Goal: Task Accomplishment & Management: Use online tool/utility

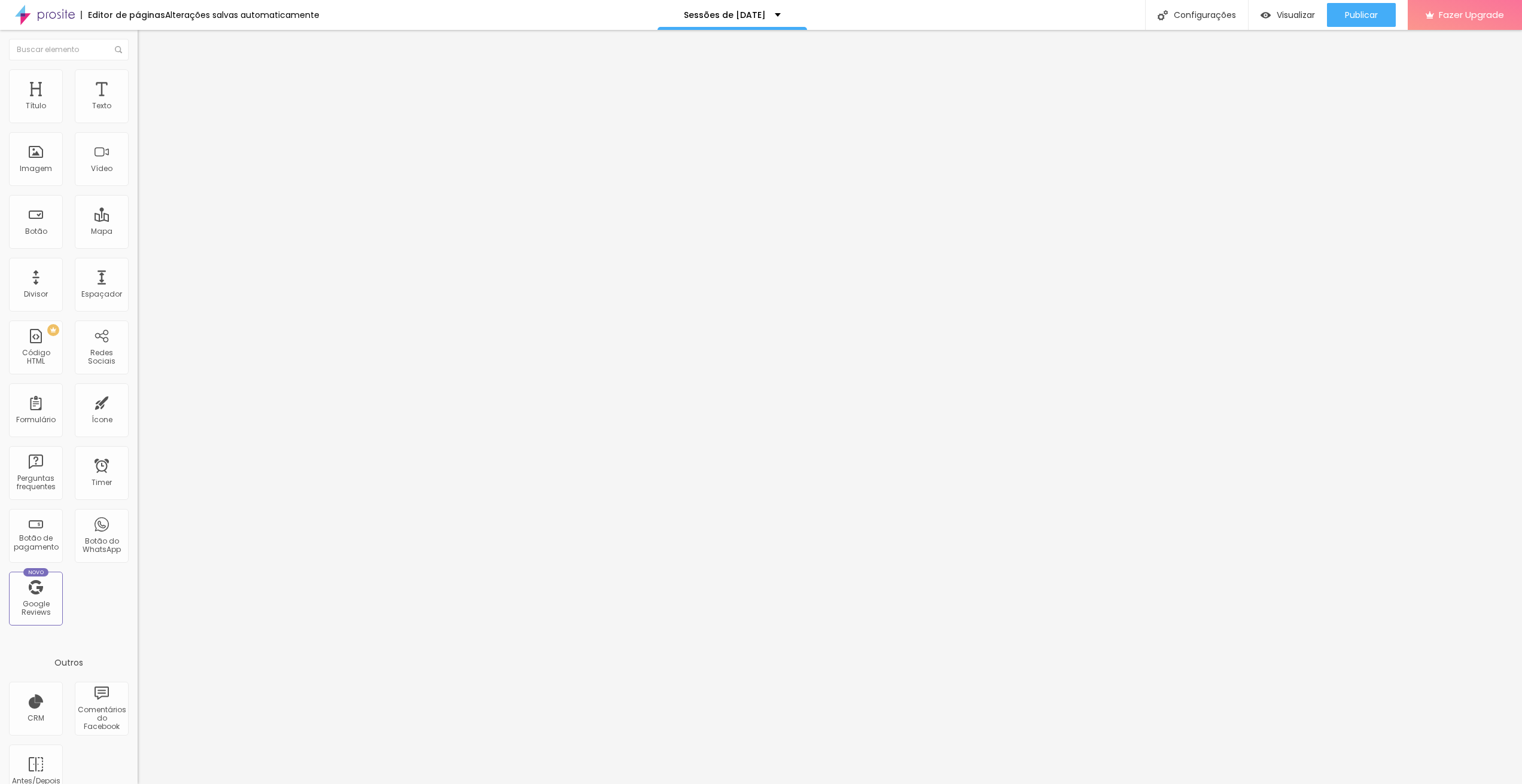
click at [138, 225] on div at bounding box center [206, 225] width 138 height 0
click at [148, 82] on span "Estilo" at bounding box center [157, 77] width 19 height 10
click at [138, 70] on li "Conteúdo" at bounding box center [206, 64] width 138 height 12
click at [138, 82] on ul "Conteúdo Estilo Avançado" at bounding box center [206, 76] width 138 height 36
click at [148, 84] on span "Avançado" at bounding box center [168, 89] width 40 height 10
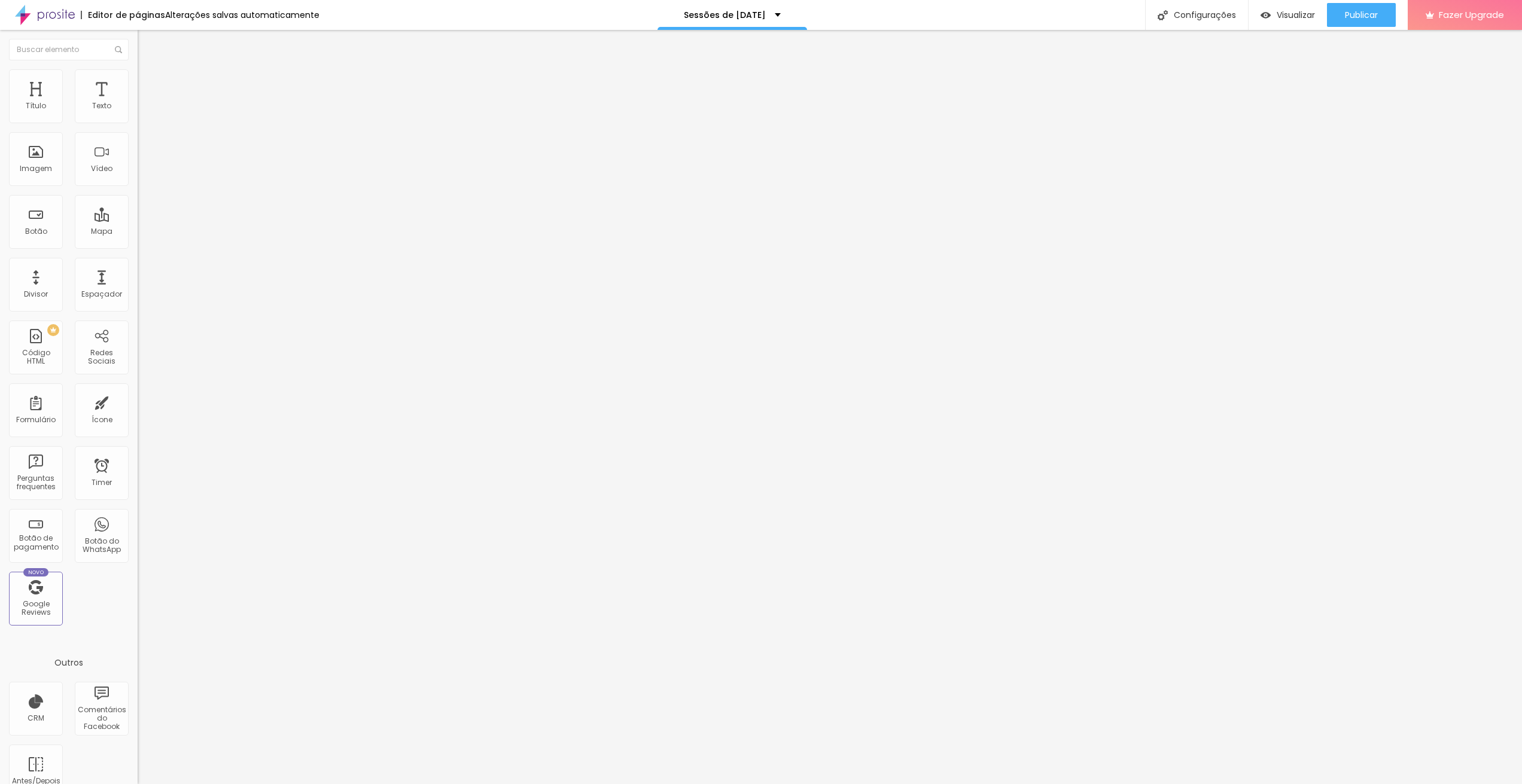
click at [138, 53] on button "Editar Vídeo" at bounding box center [206, 44] width 138 height 28
click at [148, 80] on span "Avançado" at bounding box center [168, 77] width 40 height 10
click at [138, 71] on li "Avançado" at bounding box center [206, 76] width 138 height 12
click at [148, 82] on span "Avançado" at bounding box center [168, 77] width 40 height 10
click at [147, 41] on div "Editar Título" at bounding box center [181, 44] width 68 height 10
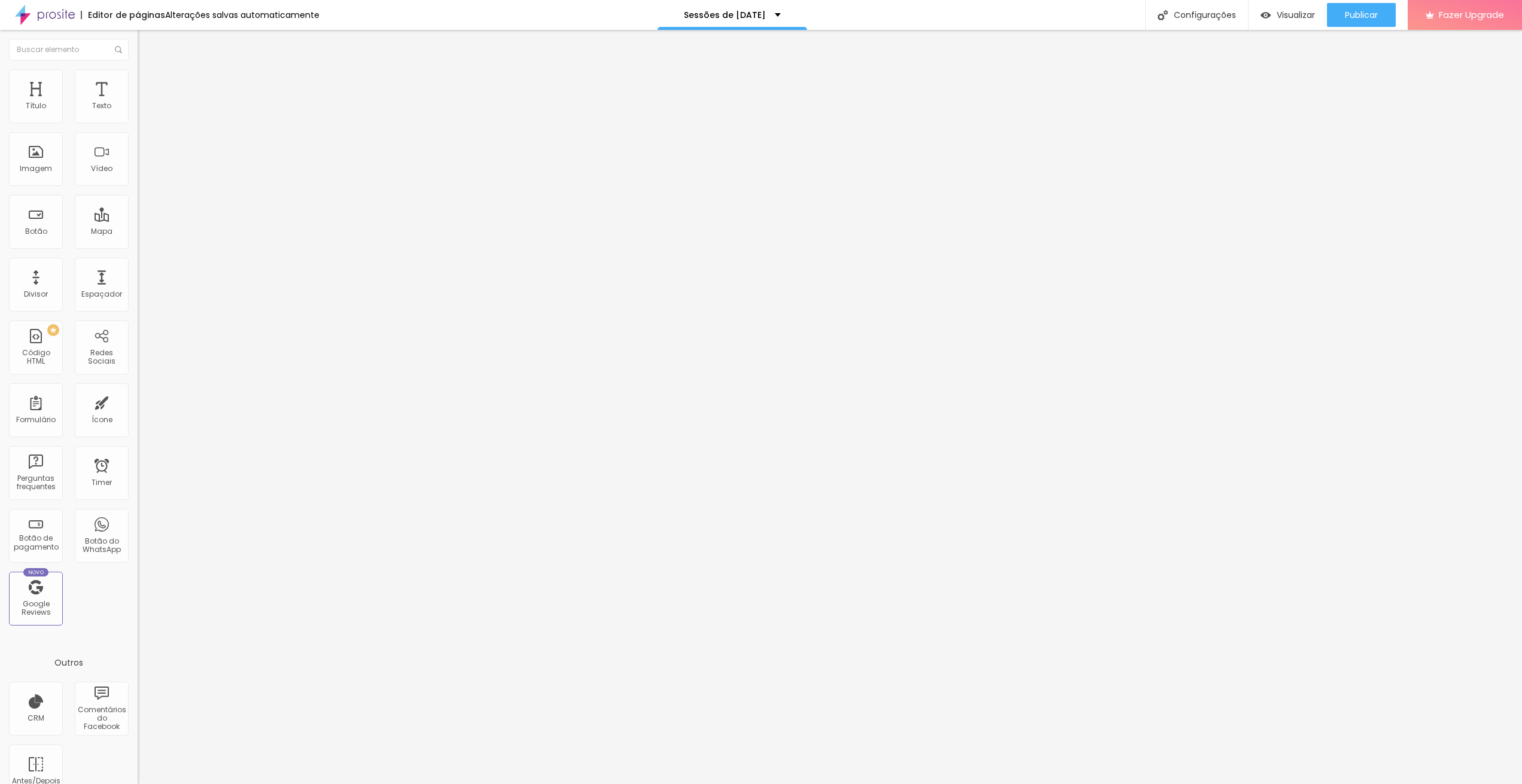
click at [138, 246] on input "text" at bounding box center [209, 240] width 144 height 12
paste input "[URL][DOMAIN_NAME]"
type input "[URL][DOMAIN_NAME]"
click at [138, 246] on input "text" at bounding box center [209, 240] width 144 height 12
paste input "[URL][DOMAIN_NAME]"
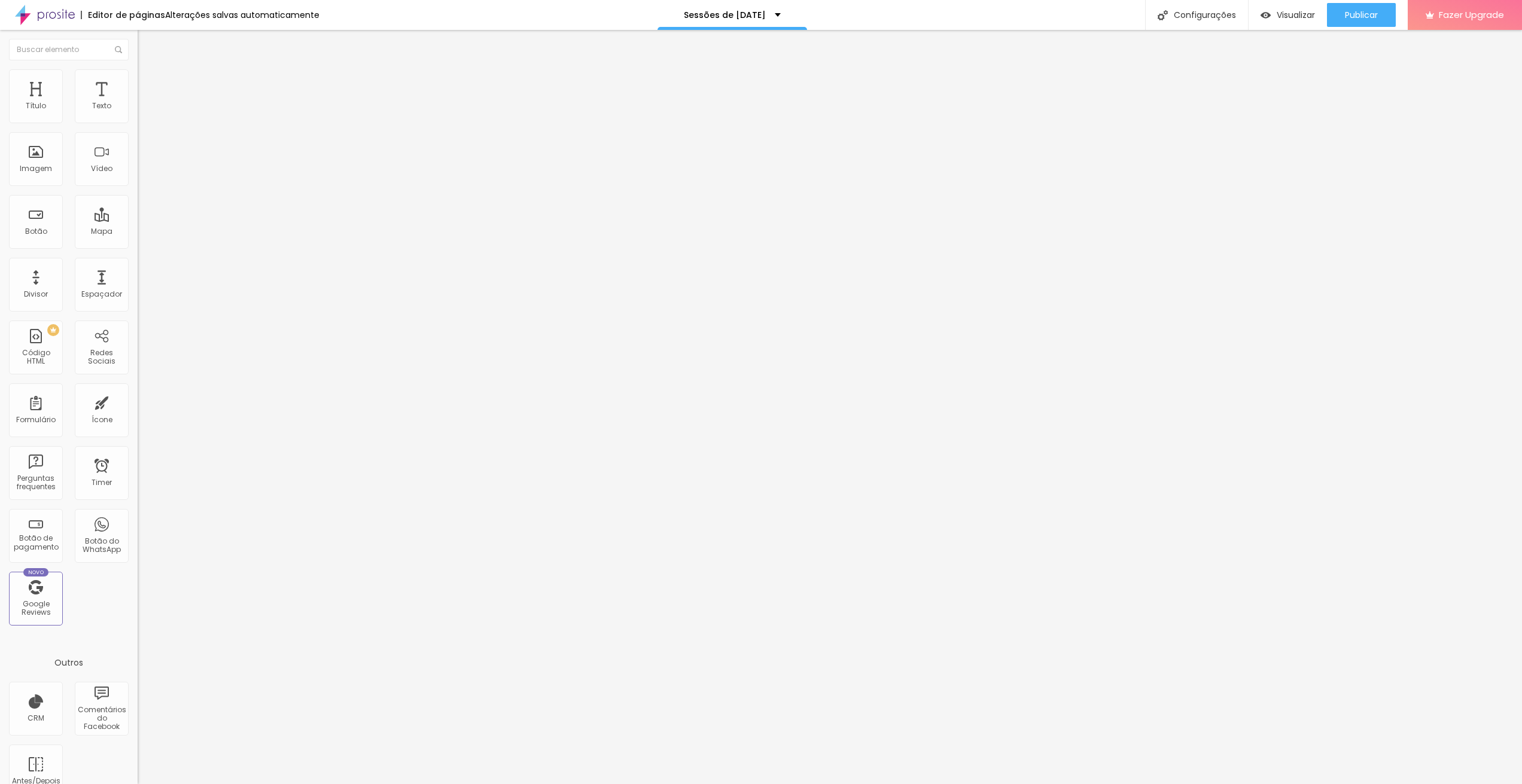
type input "[URL][DOMAIN_NAME]"
paste input "[URL][DOMAIN_NAME]"
type input "[URL][DOMAIN_NAME]"
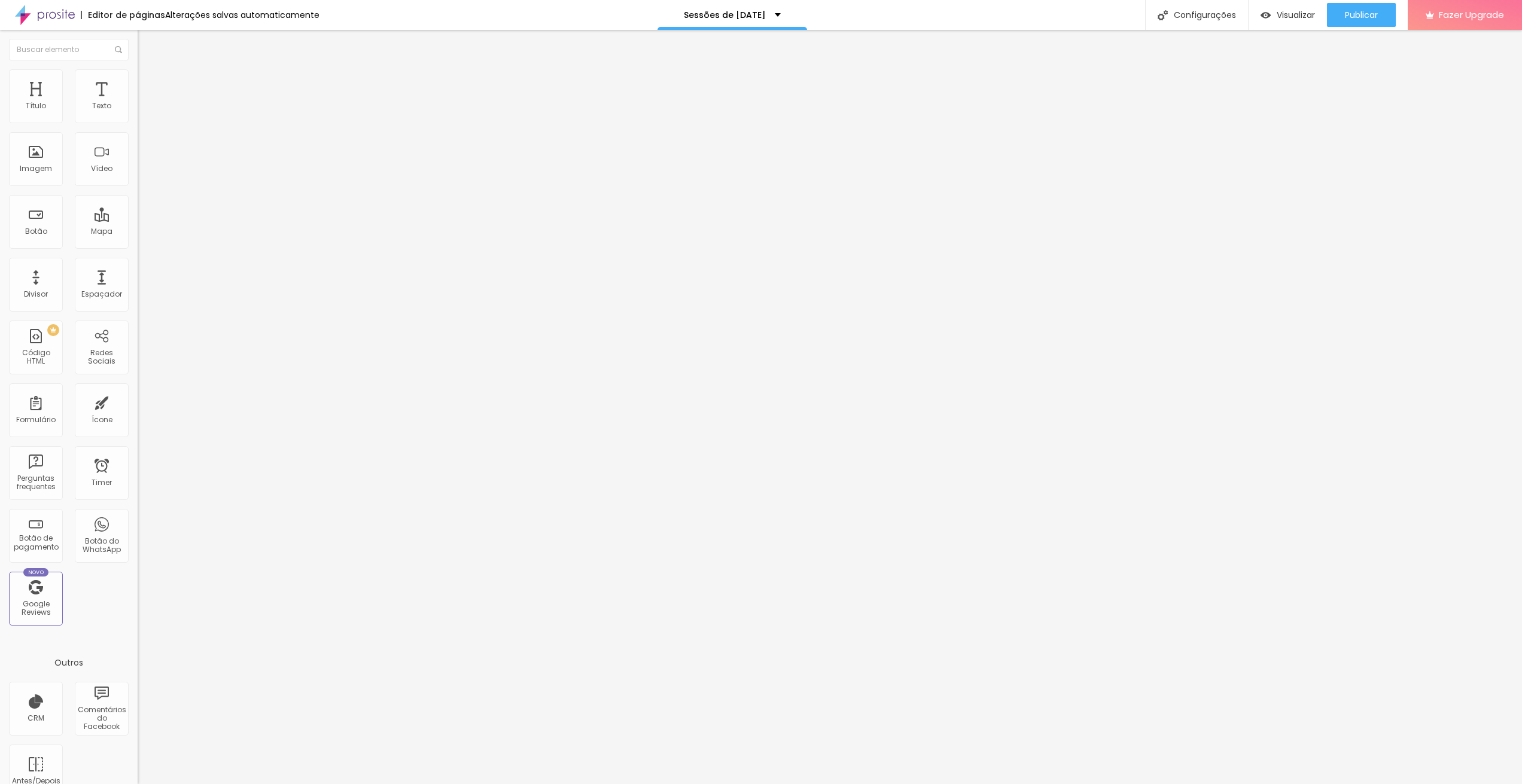
paste input "[DOMAIN_NAME][URL]"
type input "[URL][DOMAIN_NAME]"
paste input "[DOMAIN_NAME][URL]"
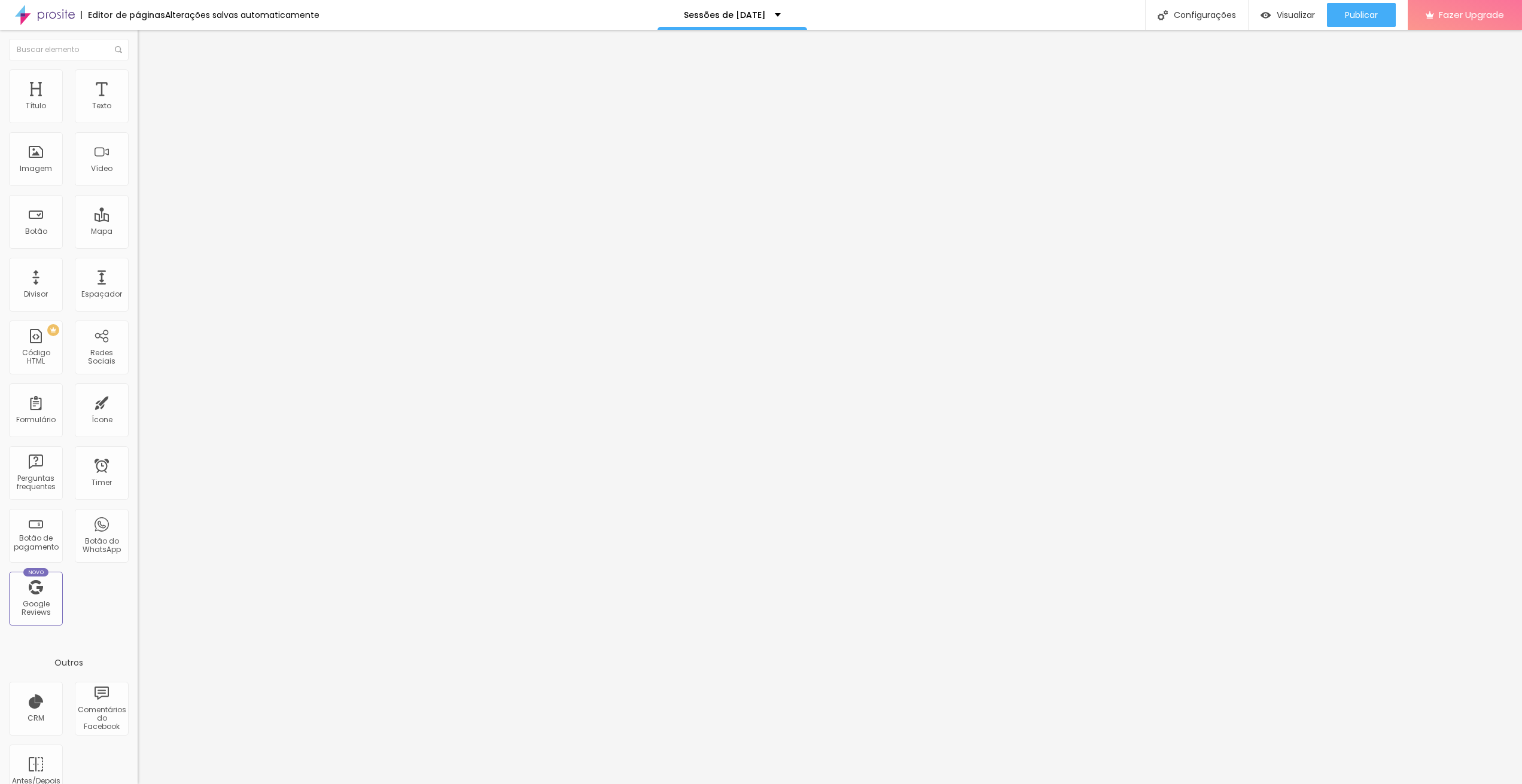
type input "[URL][DOMAIN_NAME]"
paste input "[DOMAIN_NAME][URL]"
type input "[URL][DOMAIN_NAME]"
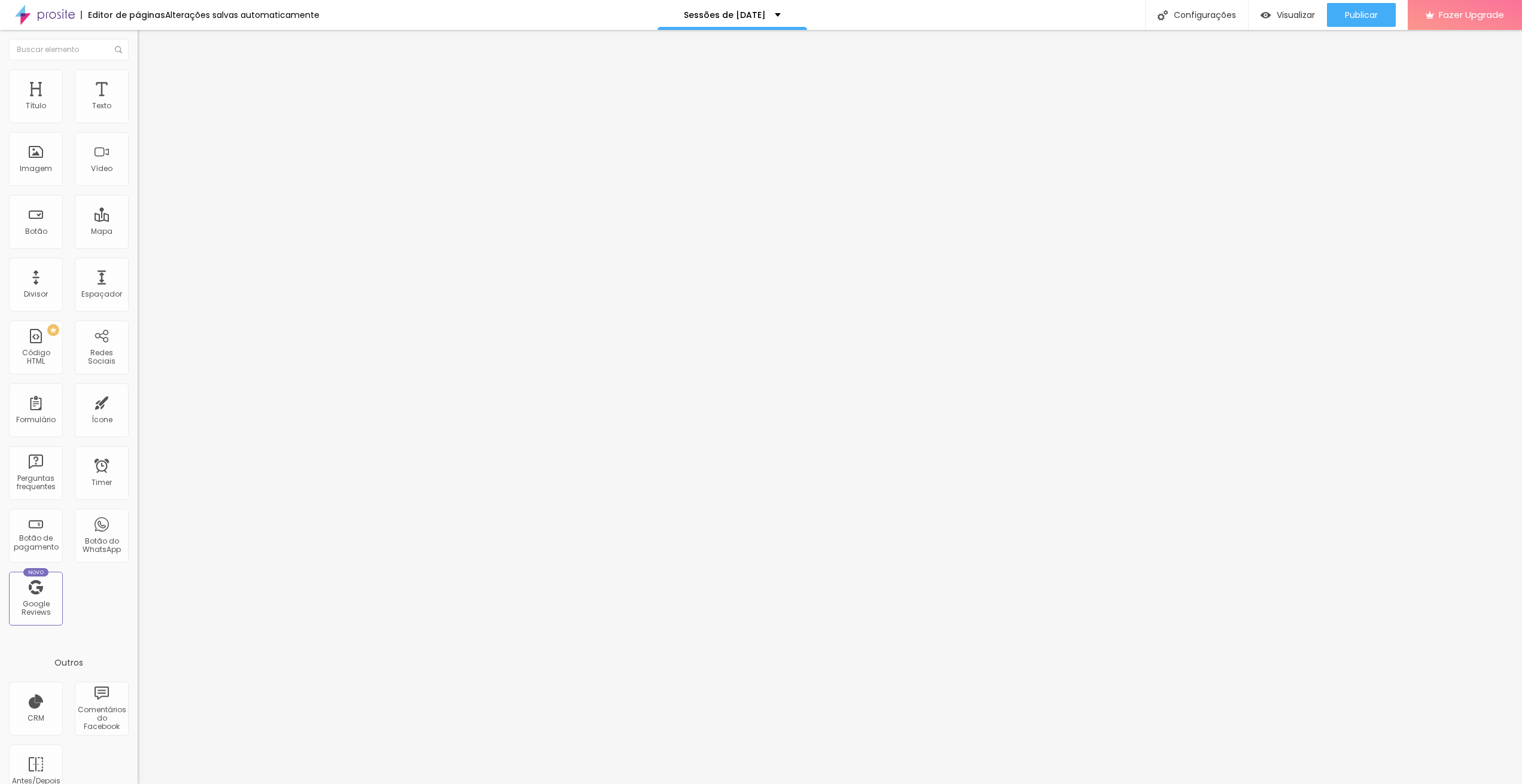
scroll to position [0, 0]
paste input "[DOMAIN_NAME][URL]"
type input "[URL][DOMAIN_NAME]"
drag, startPoint x: 78, startPoint y: 137, endPoint x: -82, endPoint y: 141, distance: 160.0
click at [0, 141] on html "Editor de páginas Alterações salvas automaticamente Sessões de [DATE] Configura…" at bounding box center [761, 392] width 1522 height 784
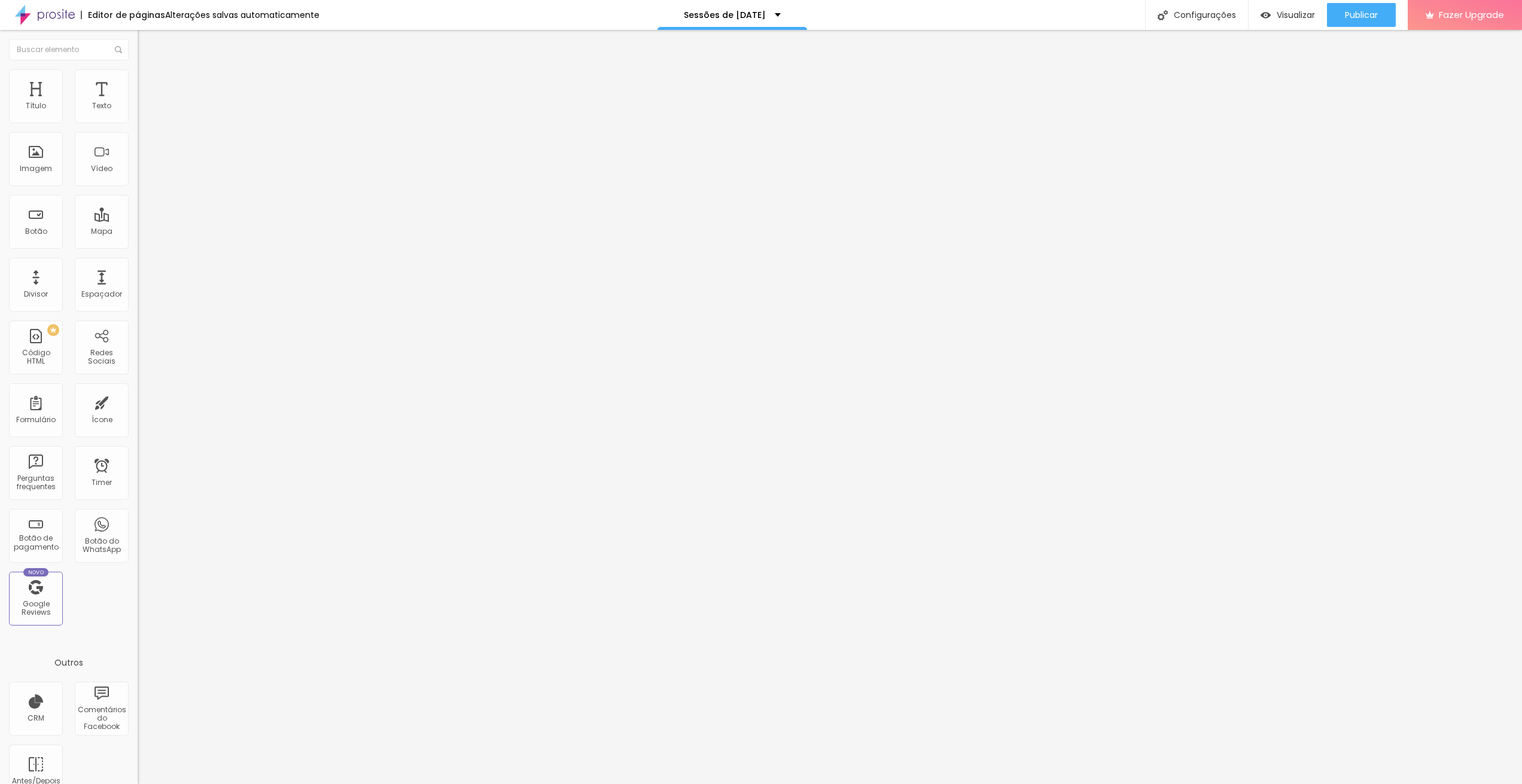
drag, startPoint x: 120, startPoint y: 146, endPoint x: 74, endPoint y: 142, distance: 46.2
click at [138, 122] on div "Texto Click me" at bounding box center [206, 107] width 138 height 29
drag, startPoint x: 74, startPoint y: 142, endPoint x: 9, endPoint y: 131, distance: 65.9
click at [138, 112] on input "Click me" at bounding box center [209, 106] width 144 height 12
type input "A"
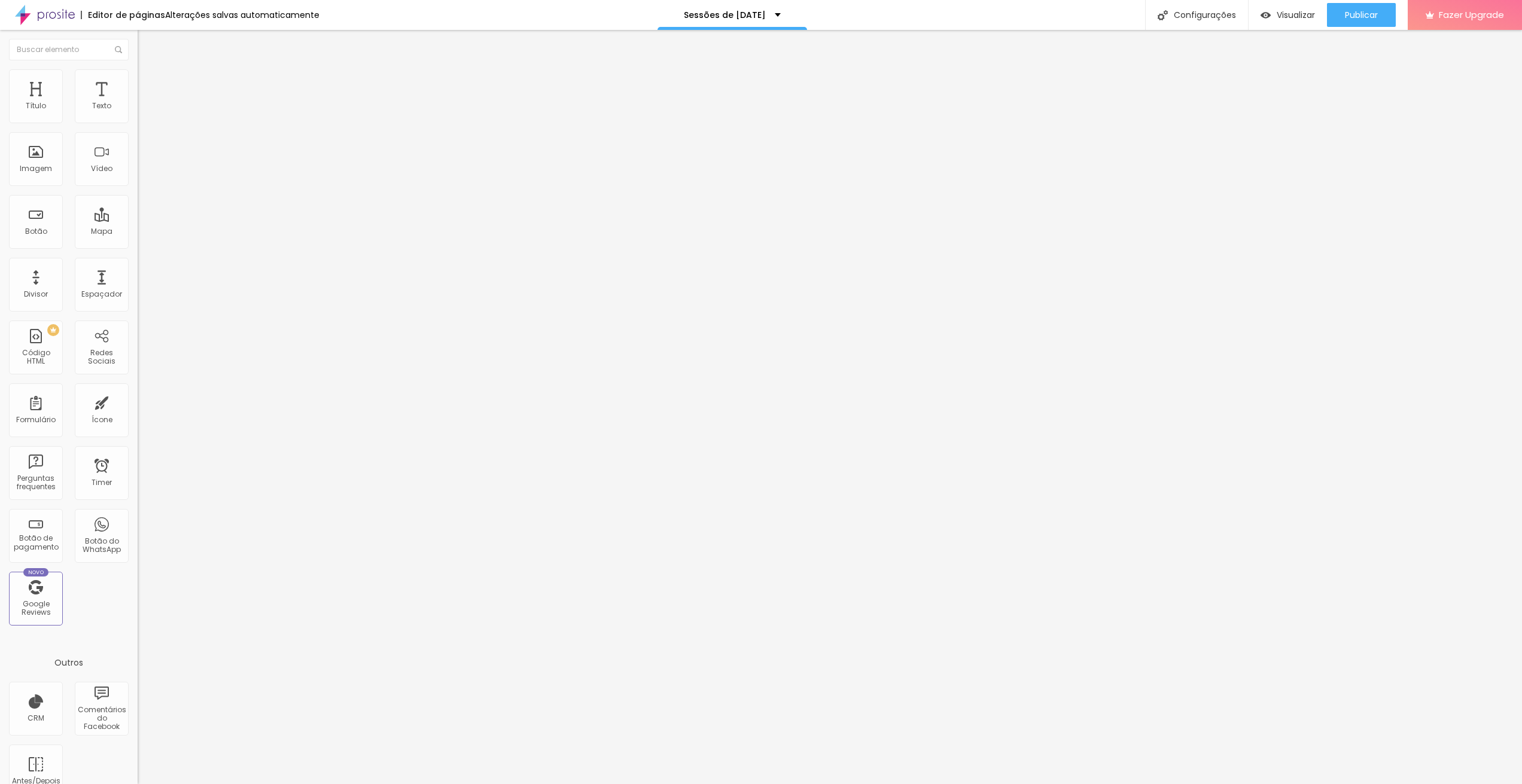
type input "a"
type input "Agende aqui"
click at [138, 213] on div at bounding box center [206, 217] width 138 height 7
click at [138, 214] on img at bounding box center [140, 217] width 5 height 5
click at [138, 187] on span "Normal" at bounding box center [151, 183] width 27 height 10
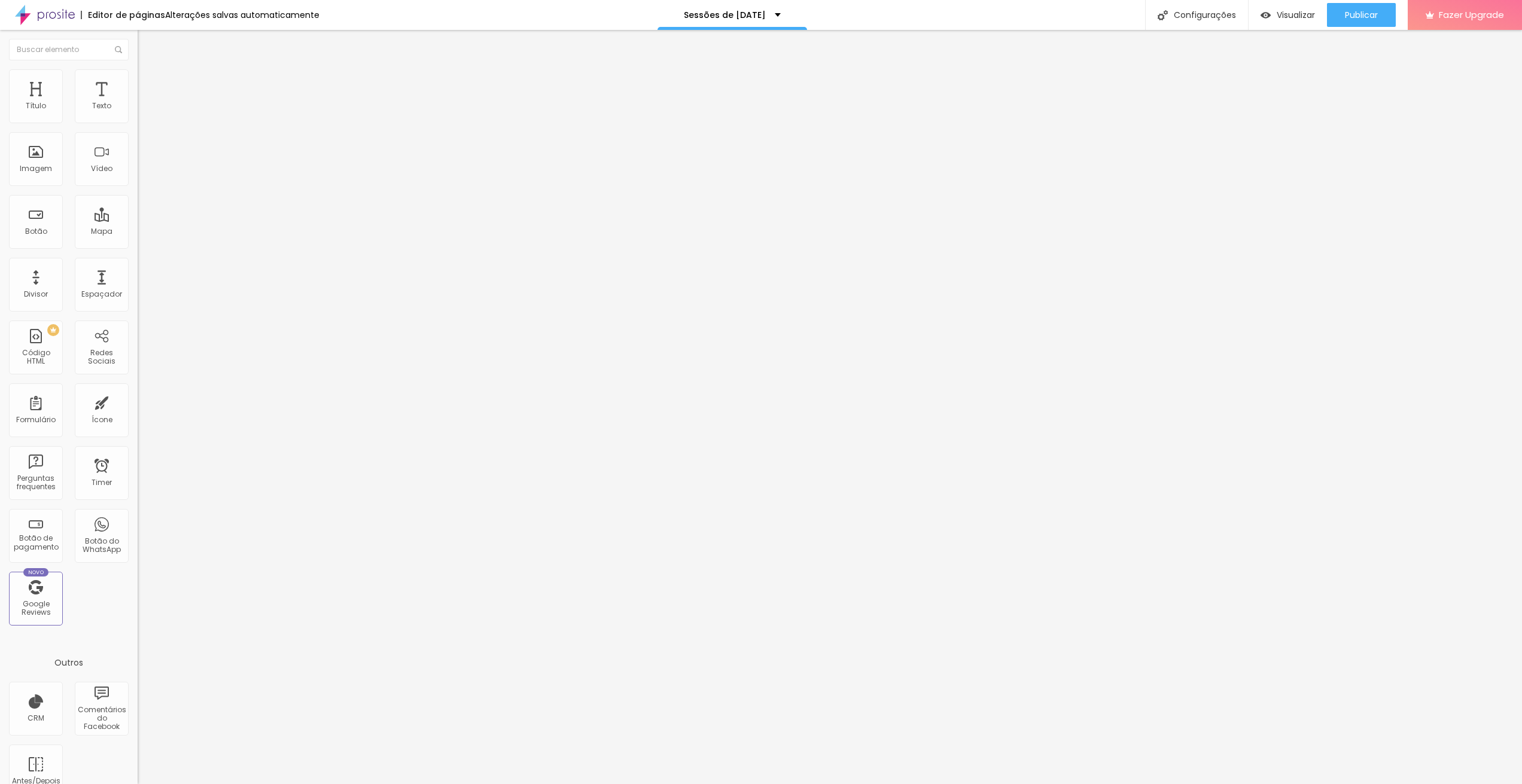
click at [138, 187] on span "Normal" at bounding box center [151, 183] width 27 height 10
click at [138, 194] on div "Pequeno" at bounding box center [206, 191] width 138 height 7
click at [138, 112] on input "Agende aqui" at bounding box center [209, 106] width 144 height 12
click at [138, 81] on li "Estilo" at bounding box center [206, 76] width 138 height 12
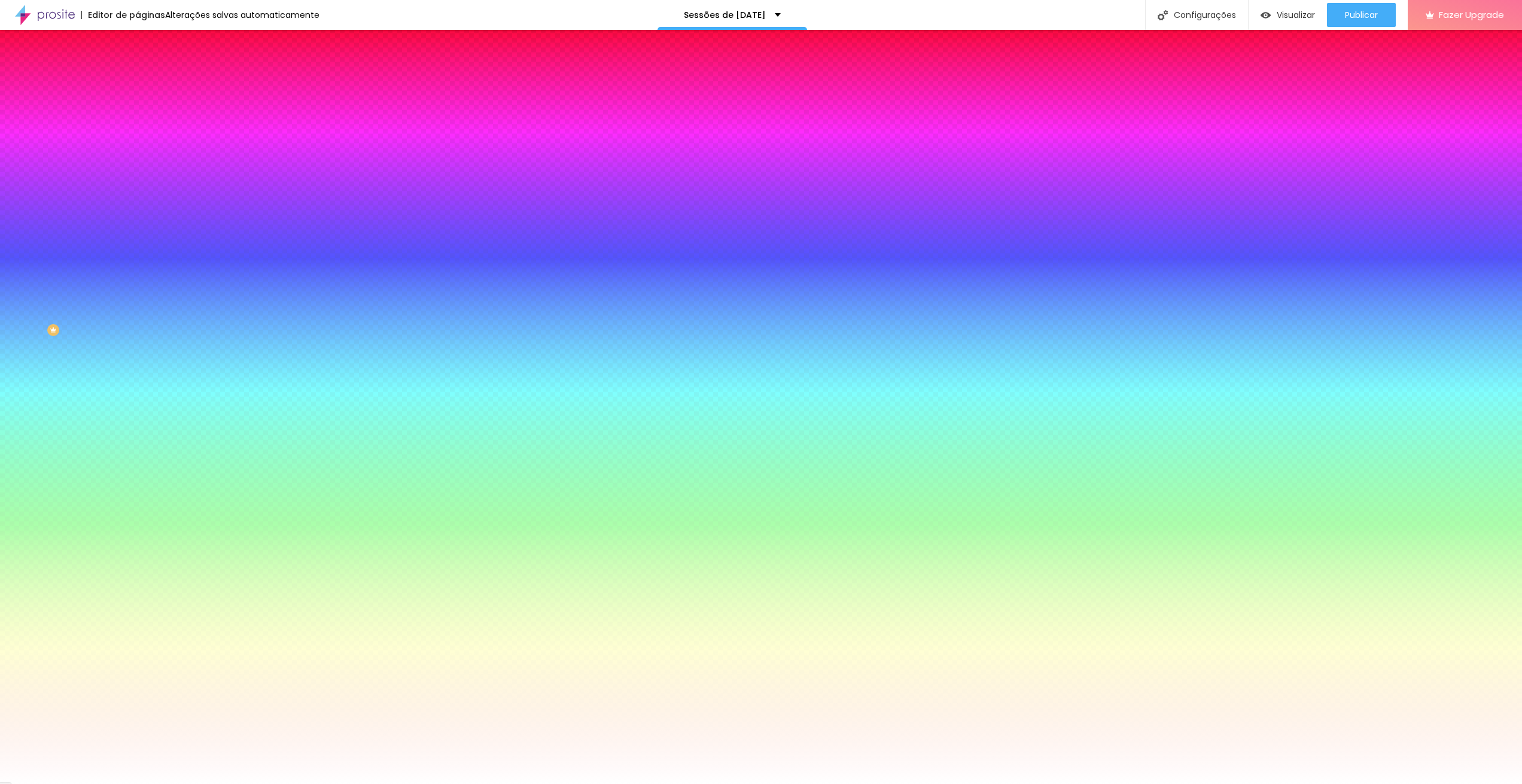
click at [148, 84] on span "Avançado" at bounding box center [168, 89] width 40 height 10
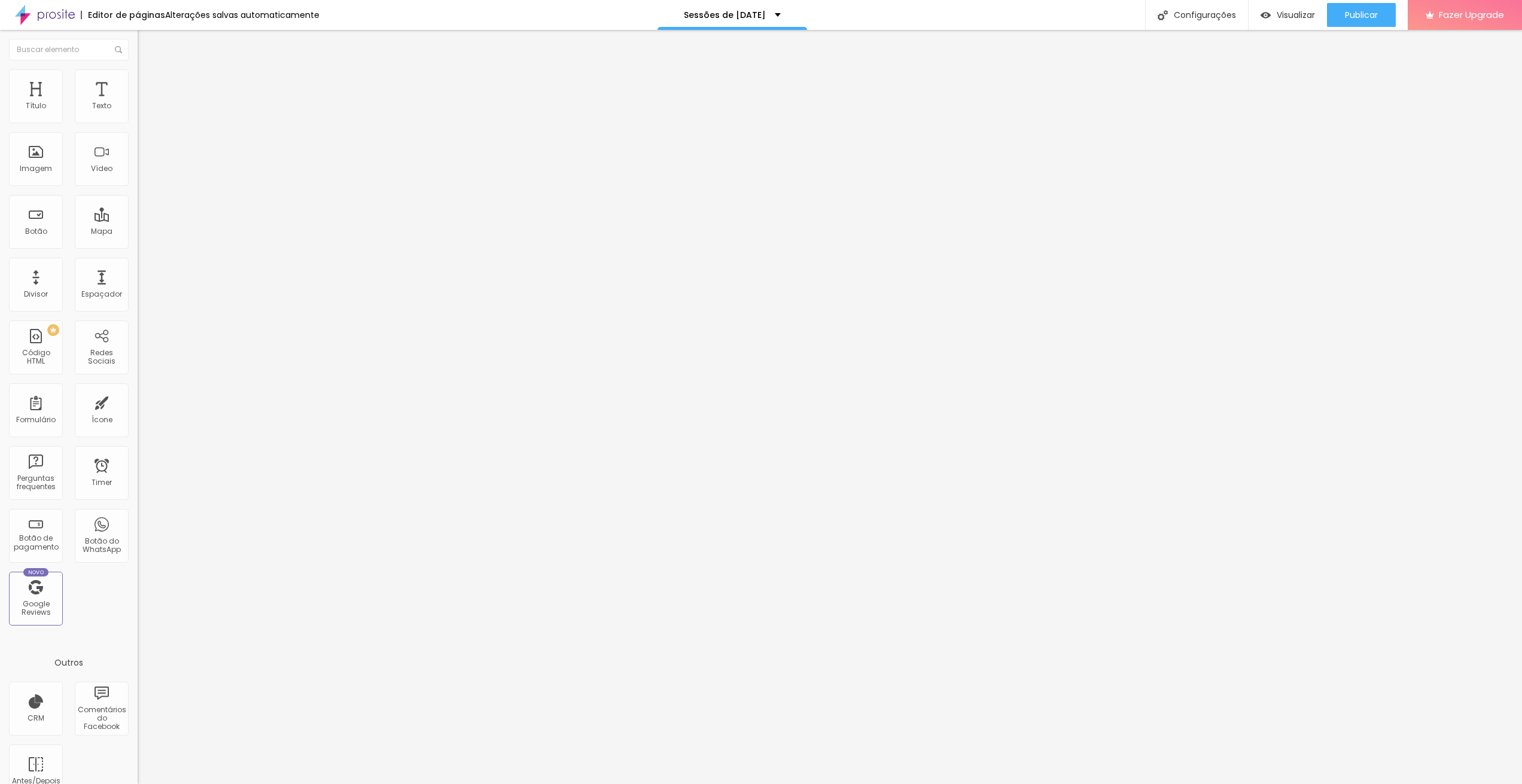
drag, startPoint x: 93, startPoint y: 134, endPoint x: -2, endPoint y: 124, distance: 95.5
click at [0, 124] on html "Editor de páginas Alterações salvas automaticamente Sessões de [DATE] Configura…" at bounding box center [761, 392] width 1522 height 784
drag, startPoint x: 80, startPoint y: 136, endPoint x: -85, endPoint y: 128, distance: 165.2
click at [0, 128] on html "Editor de páginas Alterações salvas automaticamente Sessões de [DATE] Configura…" at bounding box center [761, 392] width 1522 height 784
type input "Agende aqui"
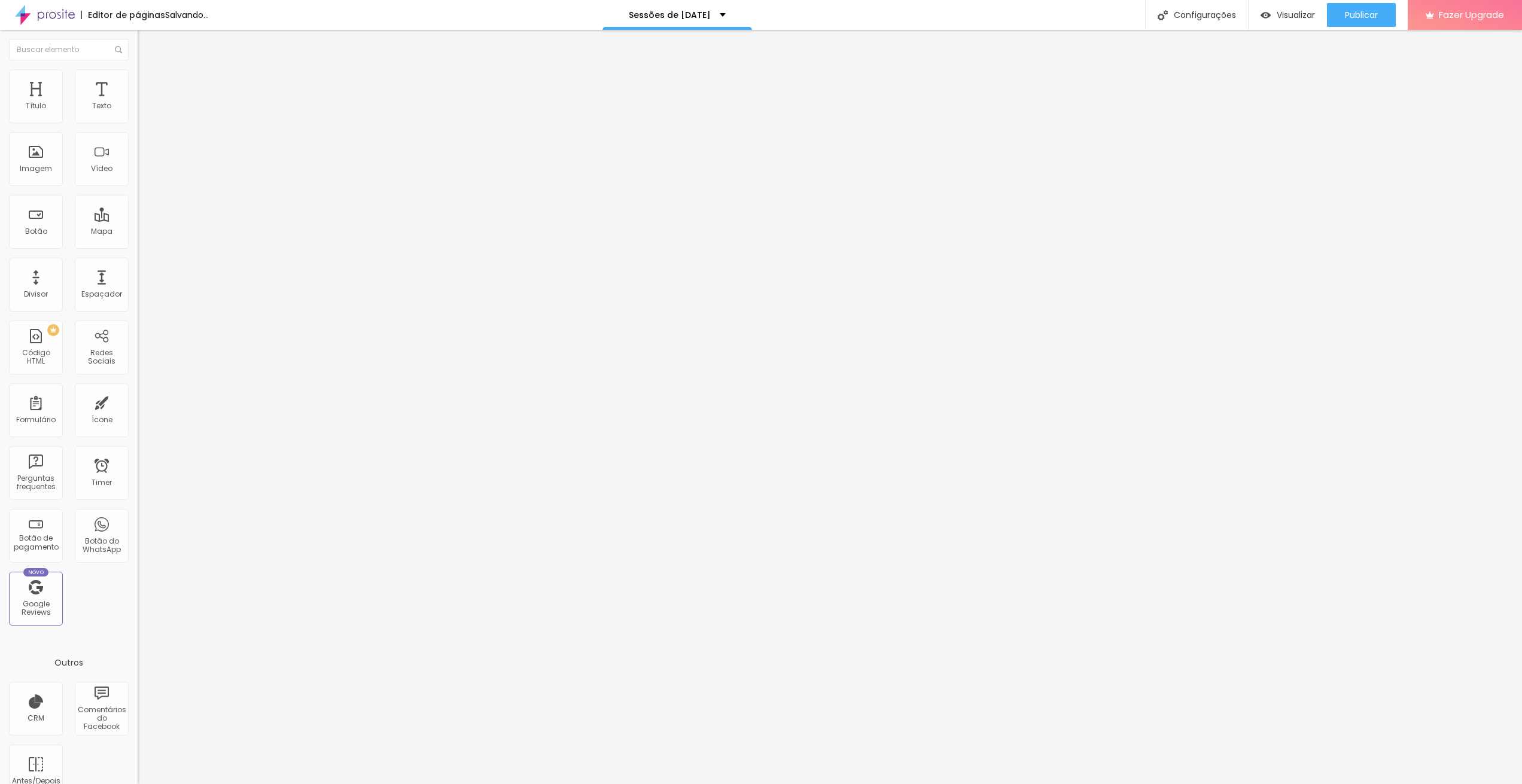
click at [138, 185] on span "Normal" at bounding box center [151, 183] width 27 height 10
click at [138, 196] on span "Pequeno" at bounding box center [153, 190] width 32 height 10
drag, startPoint x: 74, startPoint y: 142, endPoint x: -12, endPoint y: 134, distance: 86.4
click at [0, 134] on html "Editor de páginas Alterações salvas automaticamente Sessões de [DATE] Configura…" at bounding box center [761, 392] width 1522 height 784
paste input "Agende aqui"
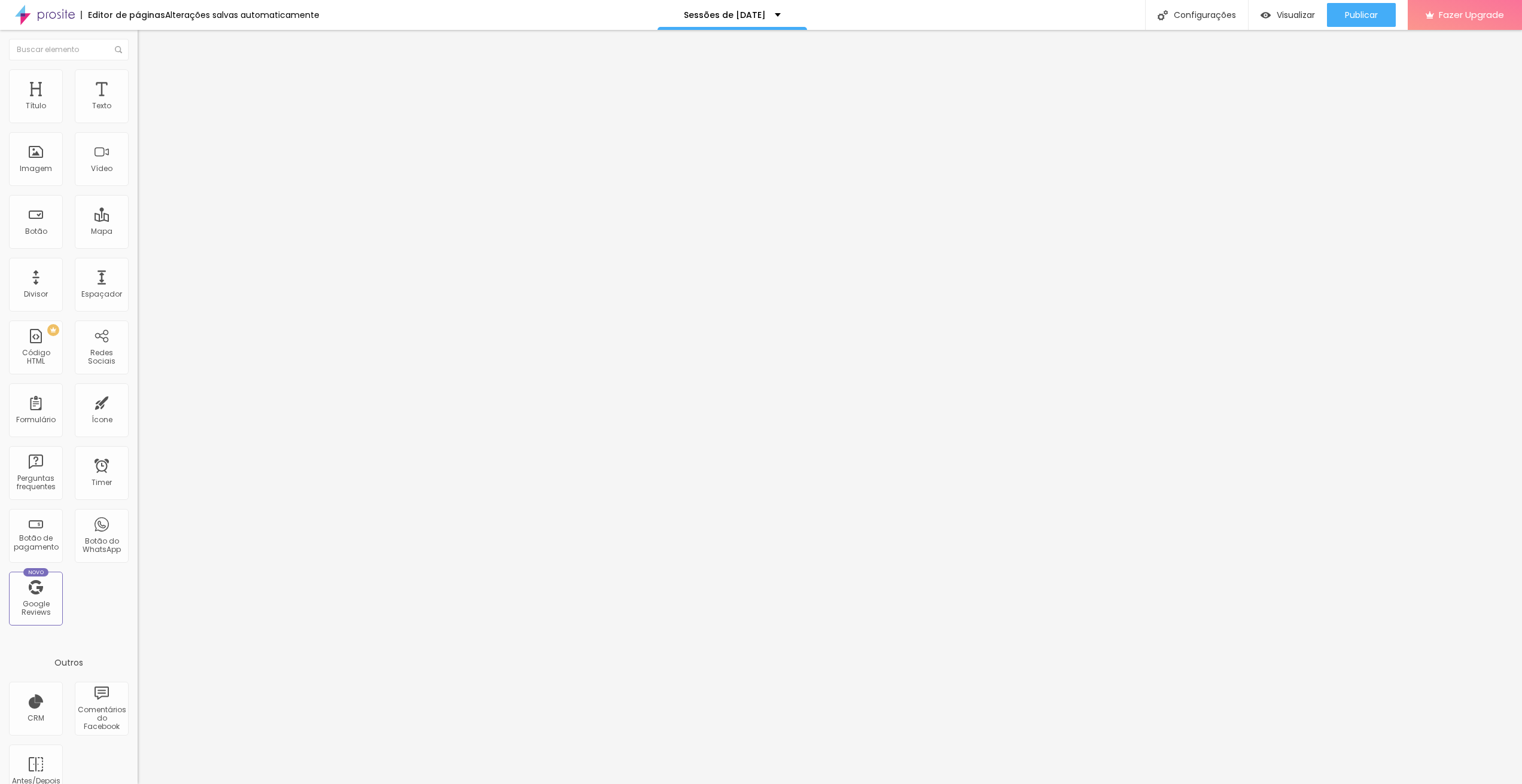
type input "Agende aqui"
click at [138, 188] on span "Normal" at bounding box center [151, 183] width 27 height 10
click at [138, 194] on div "Pequeno" at bounding box center [206, 191] width 138 height 7
drag, startPoint x: 69, startPoint y: 138, endPoint x: 3, endPoint y: 136, distance: 66.0
click at [138, 136] on div "Texto Click me Alinhamento [GEOGRAPHIC_DATA] Link URL [URL][DOMAIN_NAME] Abrir …" at bounding box center [206, 180] width 138 height 174
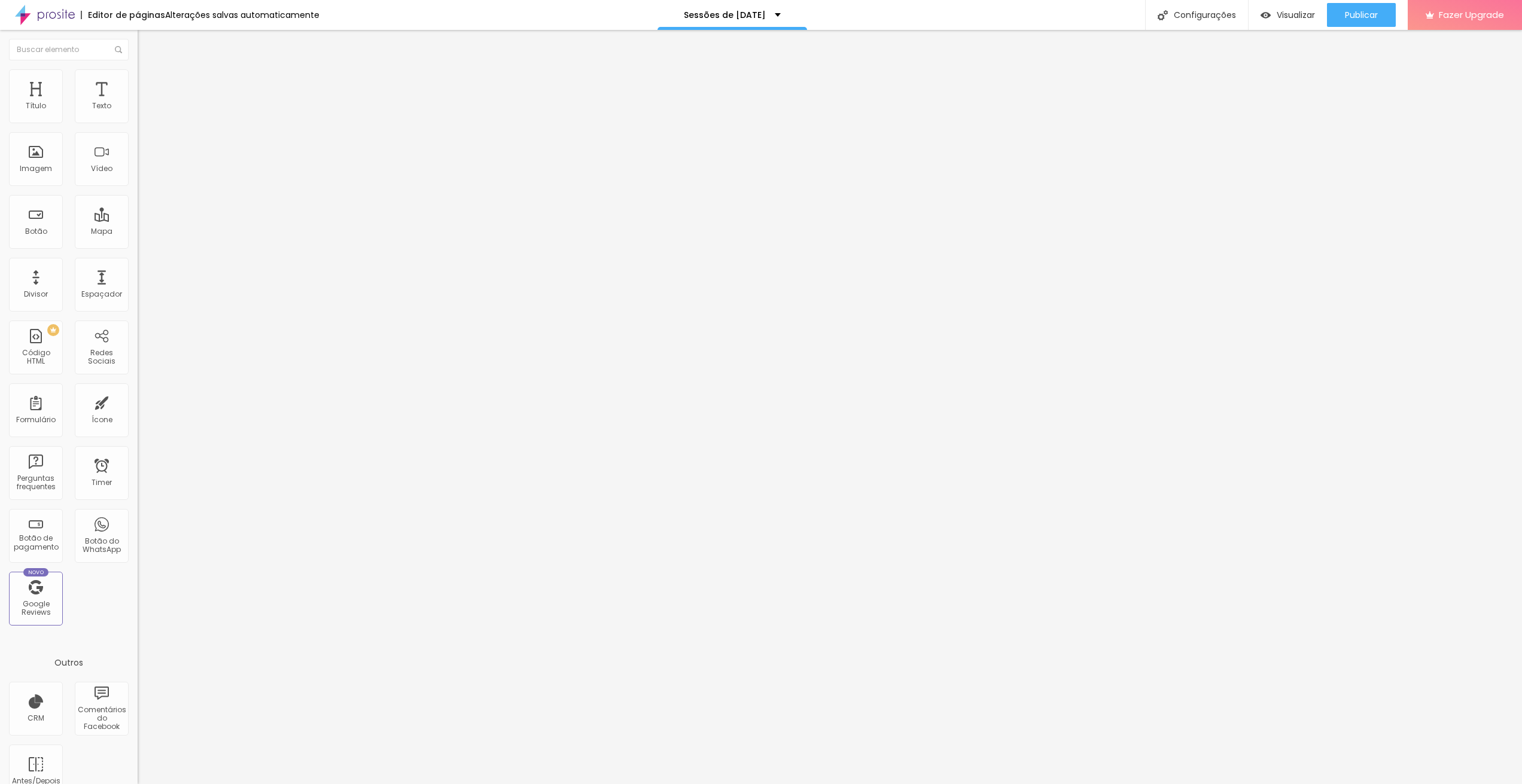
paste input "Agende aqui"
type input "Agende aqui"
click at [138, 193] on div "[GEOGRAPHIC_DATA]" at bounding box center [206, 193] width 138 height 40
click at [138, 194] on div "[GEOGRAPHIC_DATA]" at bounding box center [206, 193] width 138 height 40
click at [138, 188] on span "Normal" at bounding box center [151, 183] width 27 height 10
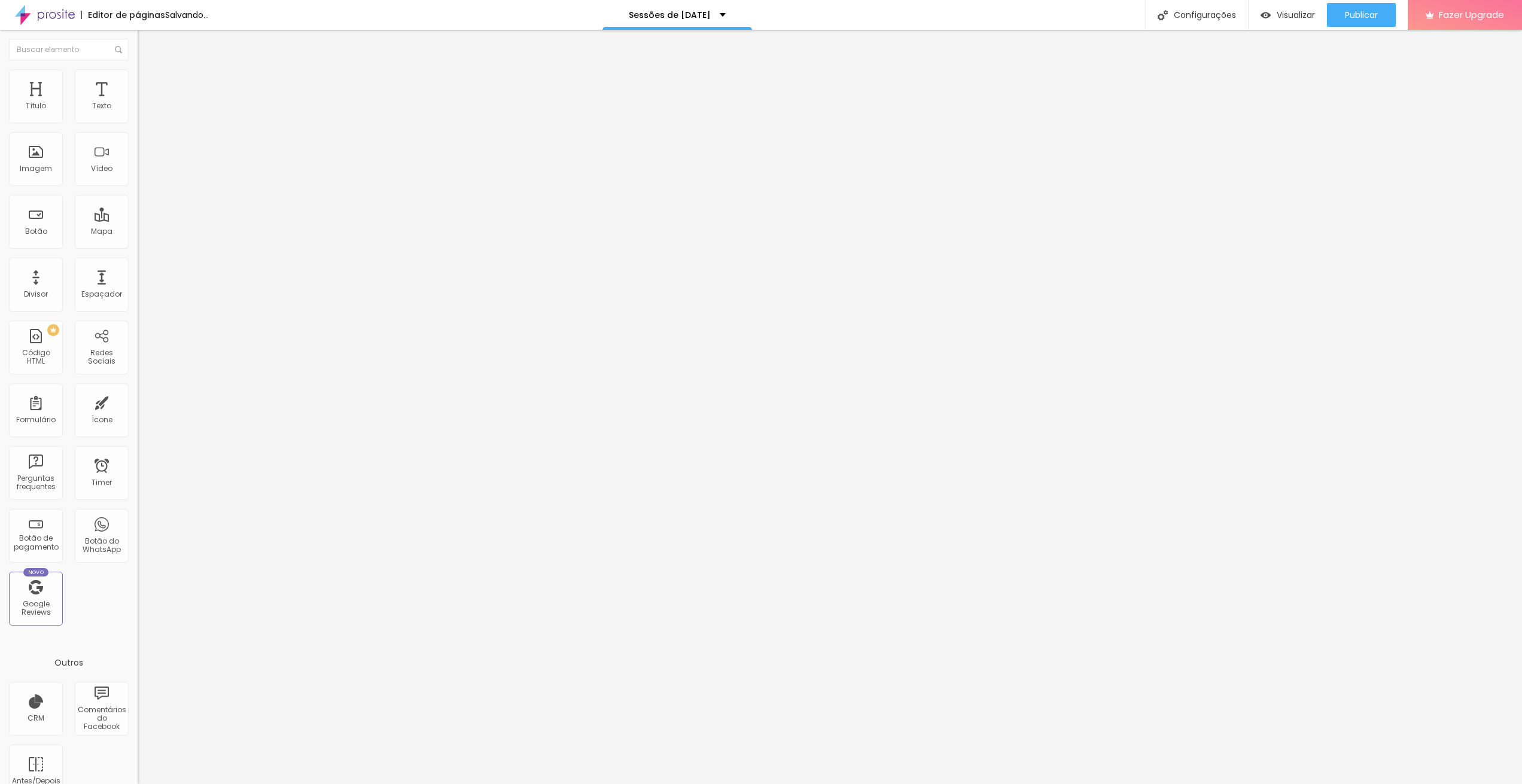
click at [138, 196] on span "Pequeno" at bounding box center [153, 190] width 32 height 10
drag, startPoint x: 70, startPoint y: 141, endPoint x: -47, endPoint y: 138, distance: 117.0
click at [0, 138] on html "Editor de páginas Alterações salvas automaticamente Sessões de [DATE] Configura…" at bounding box center [761, 392] width 1522 height 784
paste input "Agende aqui"
type input "Agende aqui"
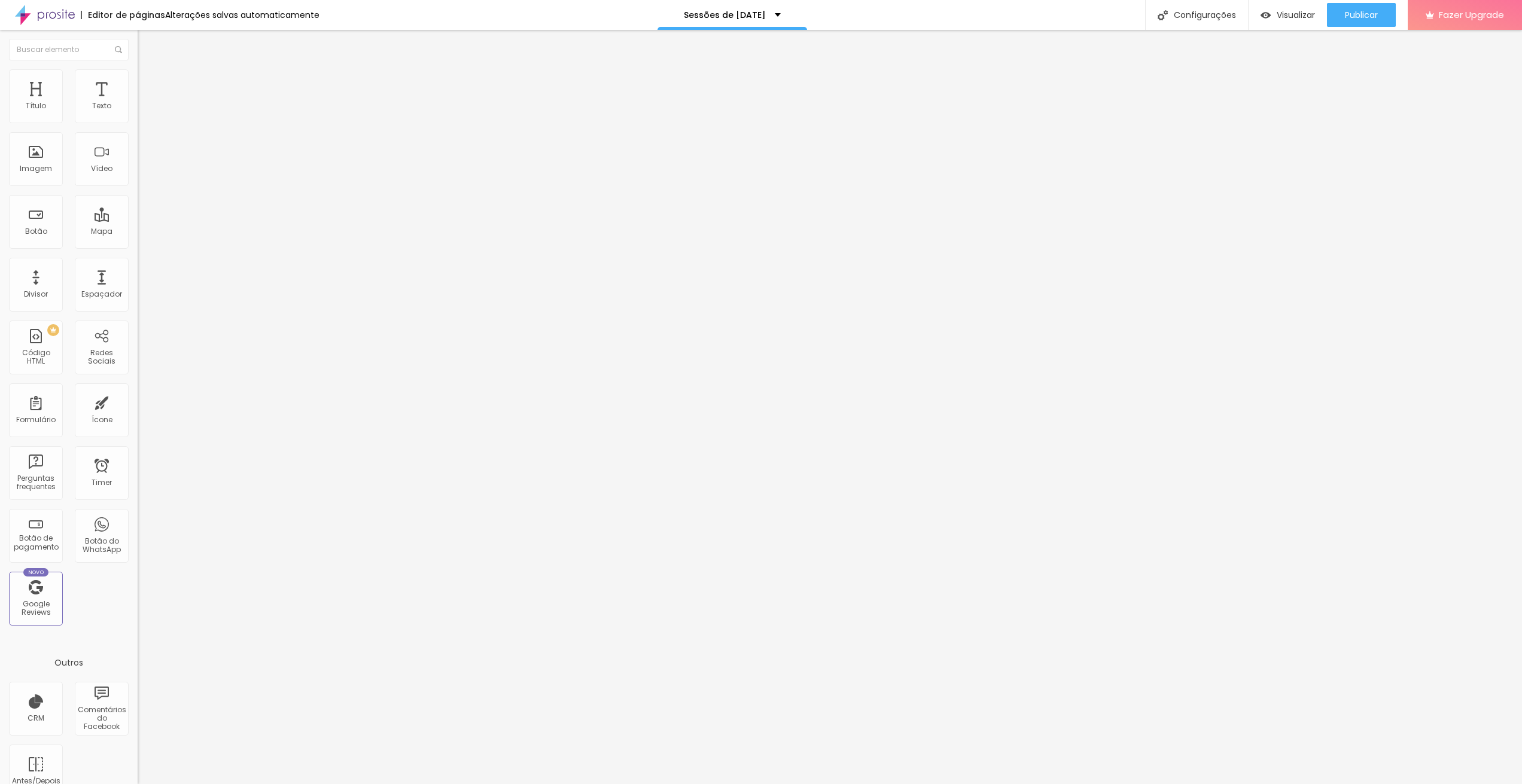
click at [138, 191] on div "[GEOGRAPHIC_DATA]" at bounding box center [206, 193] width 138 height 40
click at [138, 186] on span "Normal" at bounding box center [151, 183] width 27 height 10
click at [138, 194] on div "Pequeno" at bounding box center [206, 191] width 138 height 7
drag, startPoint x: 53, startPoint y: 135, endPoint x: -44, endPoint y: 133, distance: 97.0
click at [0, 133] on html "Editor de páginas Alterações salvas automaticamente Sessões de [DATE] Configura…" at bounding box center [761, 392] width 1522 height 784
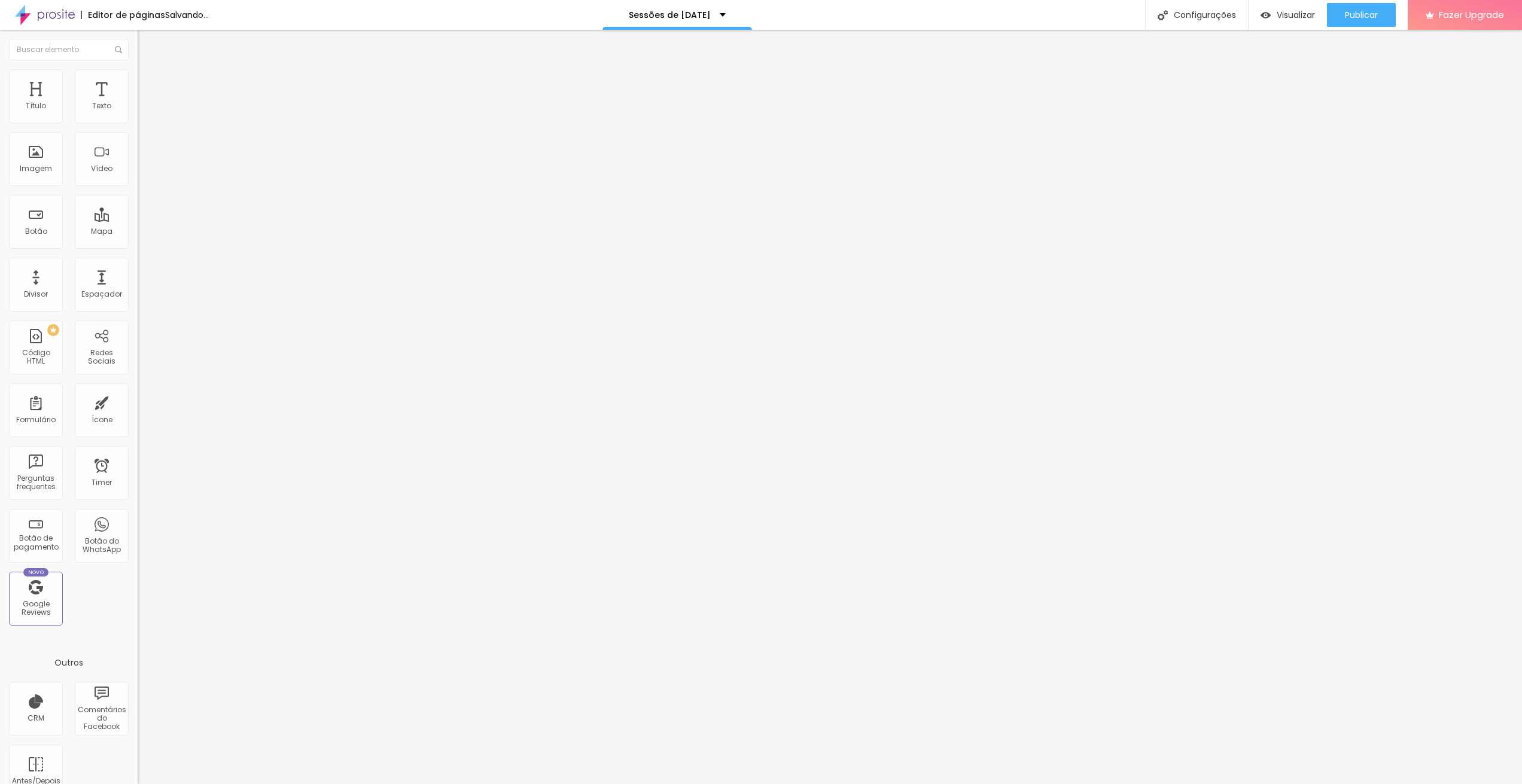
paste input "Agende aqui"
type input "Agende aqui"
click at [138, 179] on div "[GEOGRAPHIC_DATA]" at bounding box center [206, 193] width 138 height 40
click at [138, 188] on span "Normal" at bounding box center [151, 183] width 27 height 10
click at [138, 196] on span "Pequeno" at bounding box center [153, 190] width 32 height 10
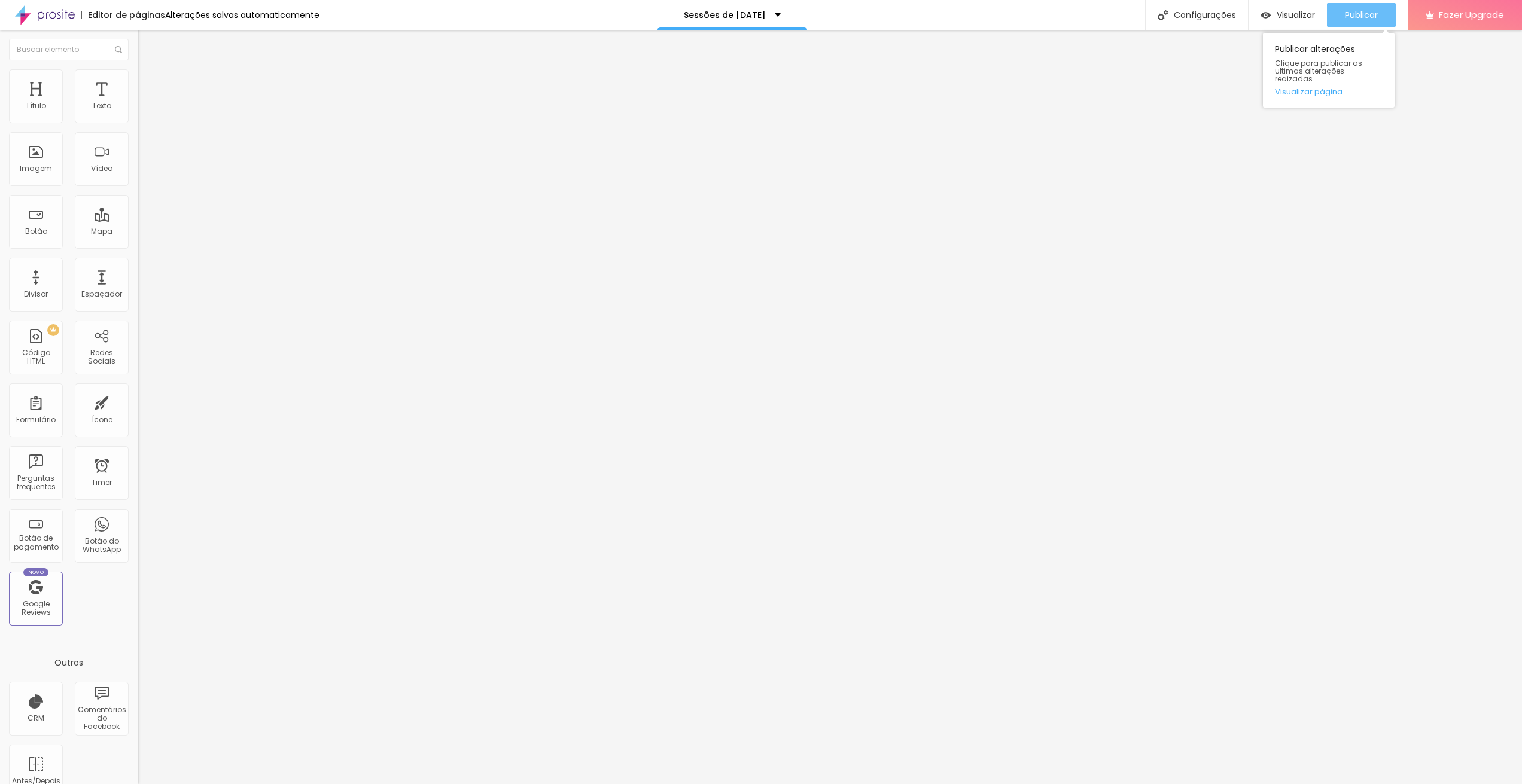
click at [1350, 16] on span "Publicar" at bounding box center [1361, 15] width 33 height 10
click at [1360, 10] on span "Publicar" at bounding box center [1361, 15] width 33 height 10
click at [1261, 22] on div "Visualizar" at bounding box center [1287, 15] width 55 height 24
click at [138, 81] on li "Avançado" at bounding box center [206, 87] width 138 height 12
click at [138, 73] on img at bounding box center [143, 75] width 11 height 11
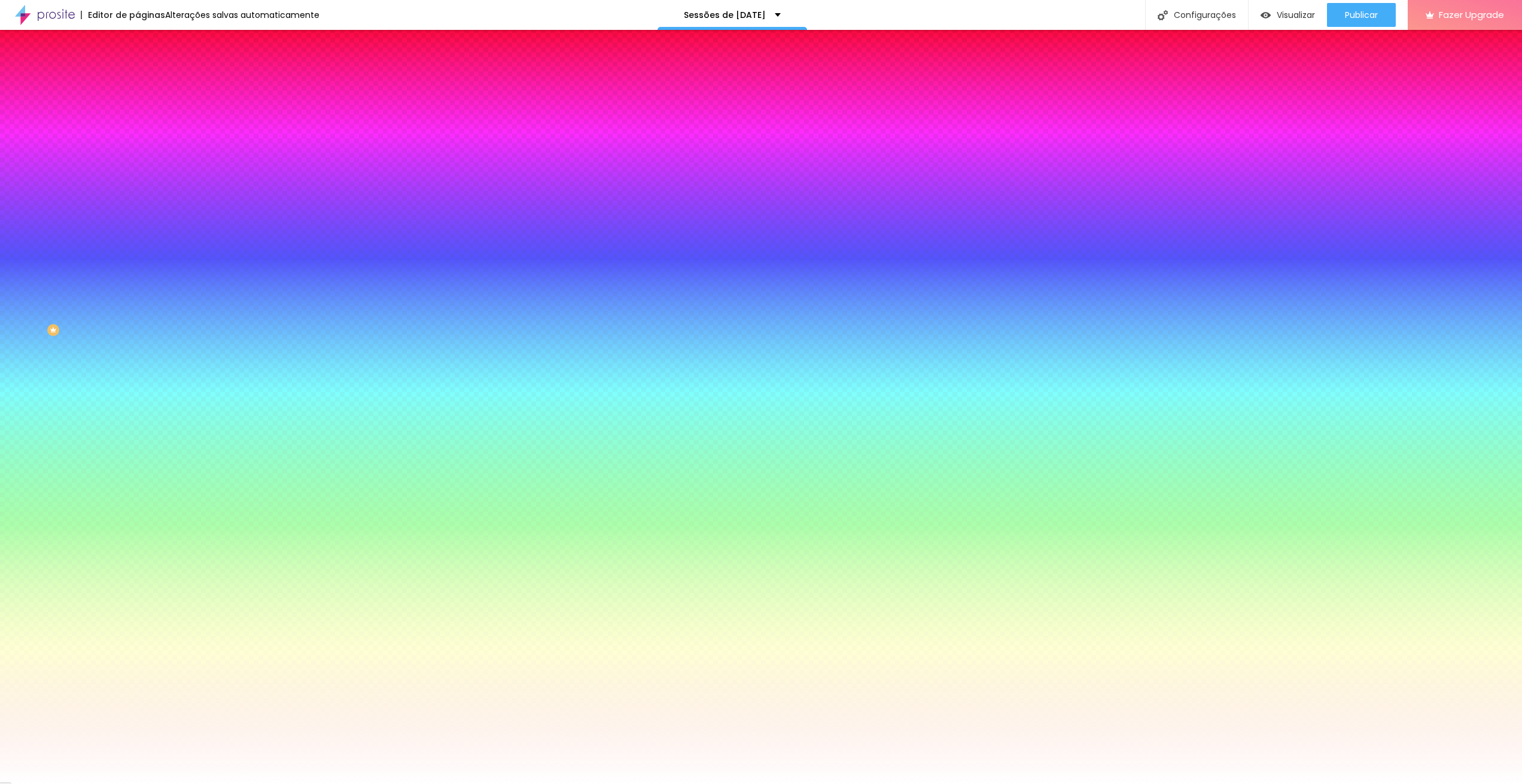
click at [138, 110] on span "Trocar imagem" at bounding box center [170, 104] width 65 height 10
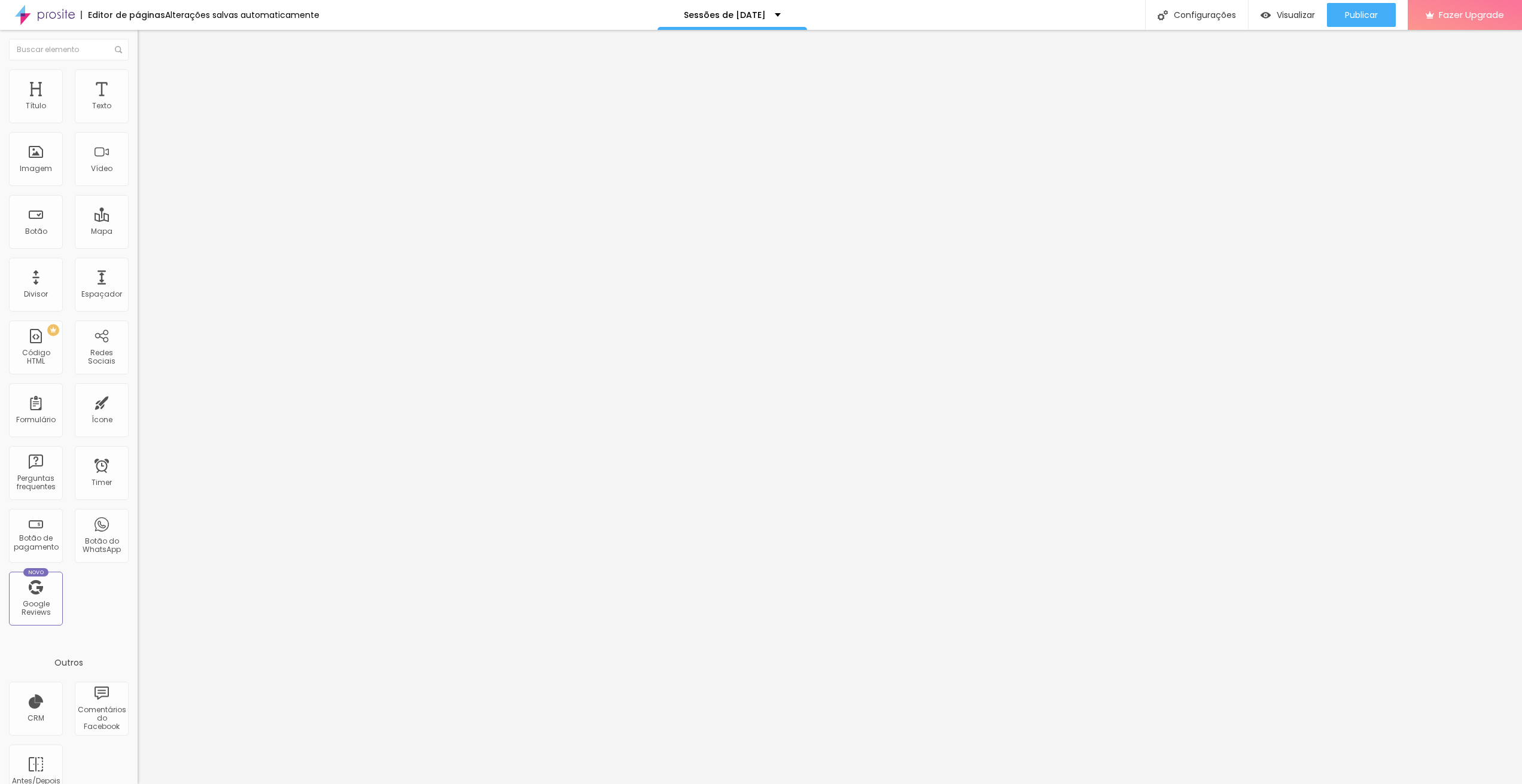
click at [138, 81] on img at bounding box center [143, 86] width 11 height 11
click at [148, 82] on span "Estilo" at bounding box center [157, 77] width 19 height 10
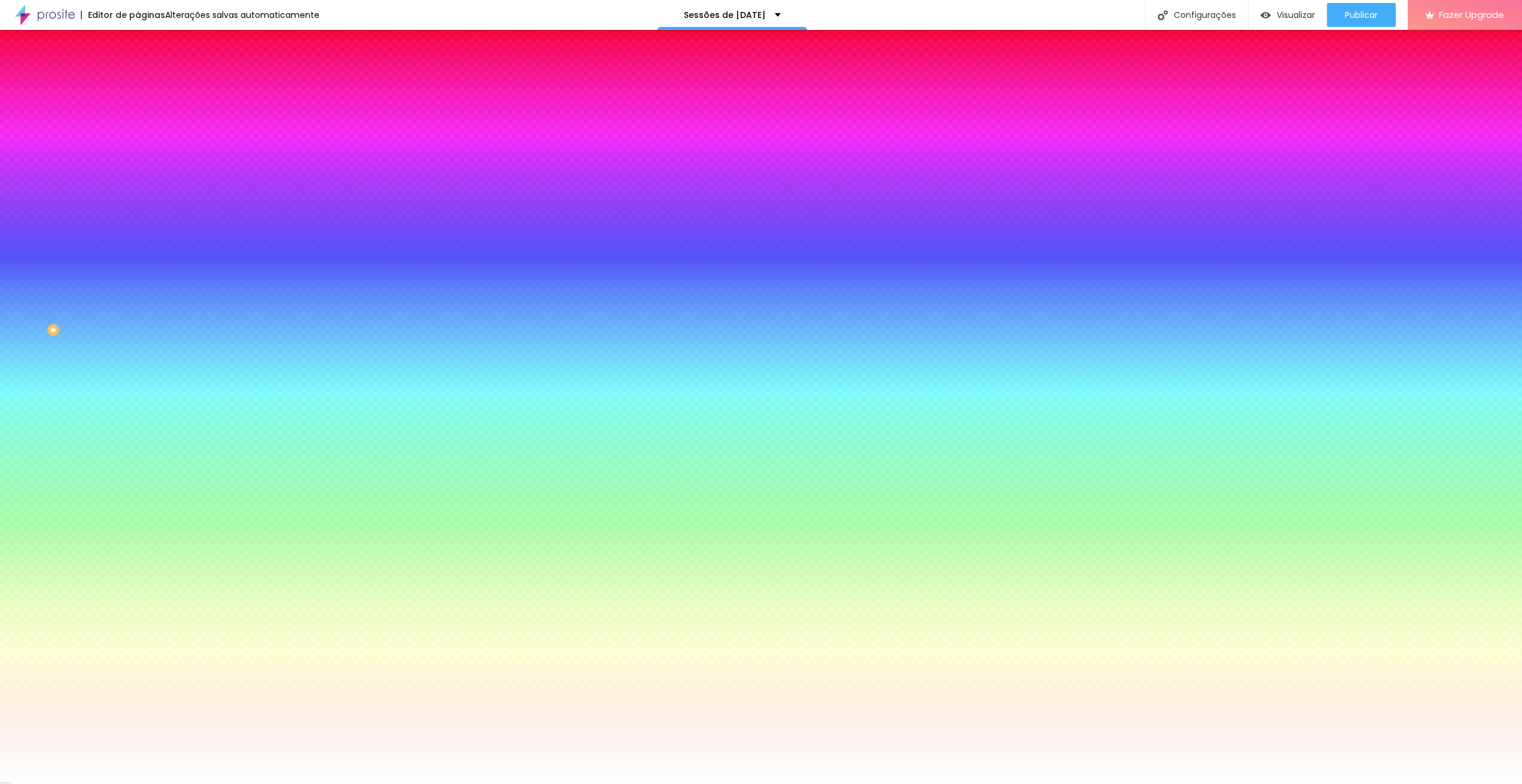
click at [138, 124] on span "Nenhum" at bounding box center [153, 119] width 31 height 10
click at [138, 143] on span "Parallax" at bounding box center [152, 137] width 29 height 10
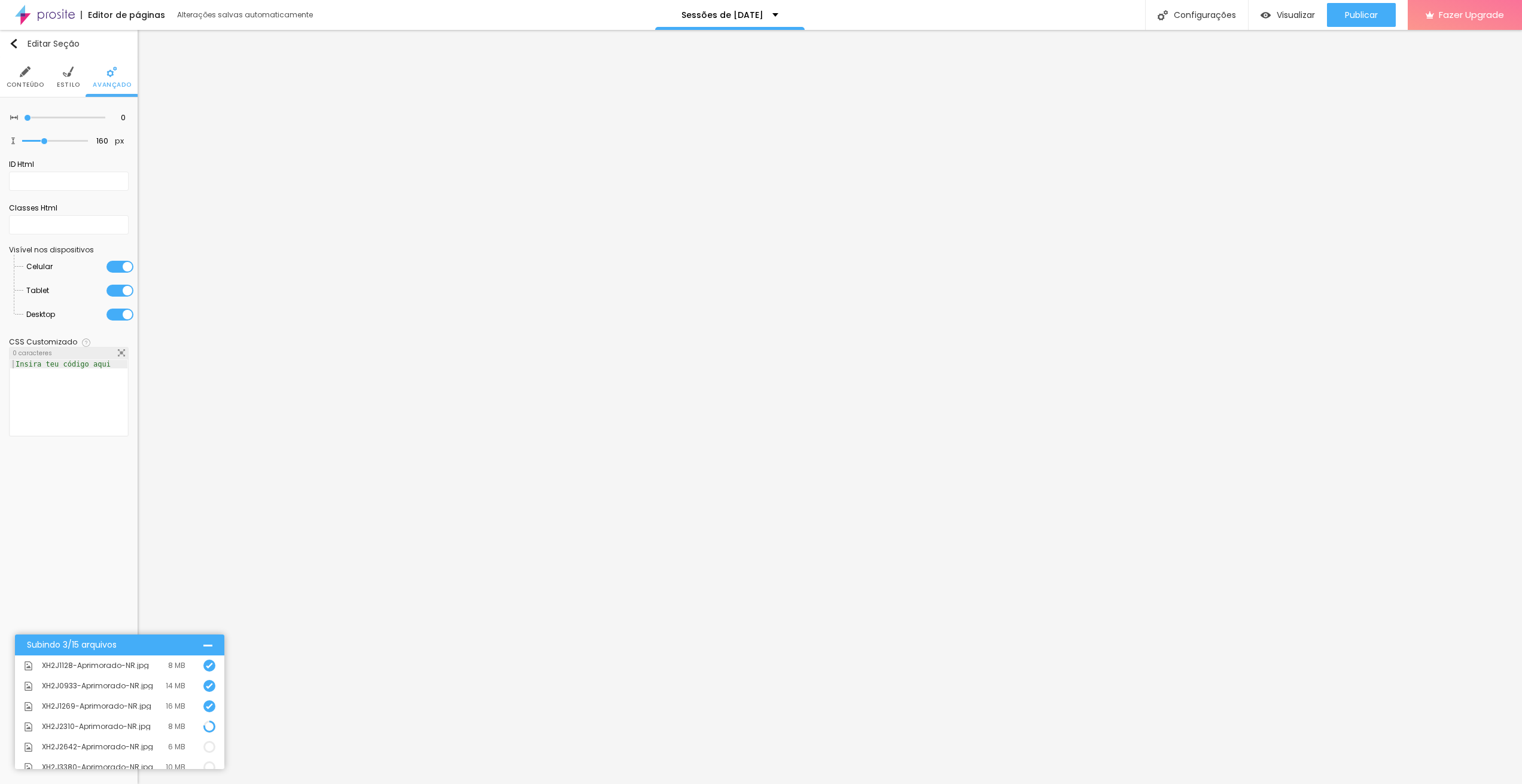
click at [63, 74] on img at bounding box center [68, 72] width 11 height 11
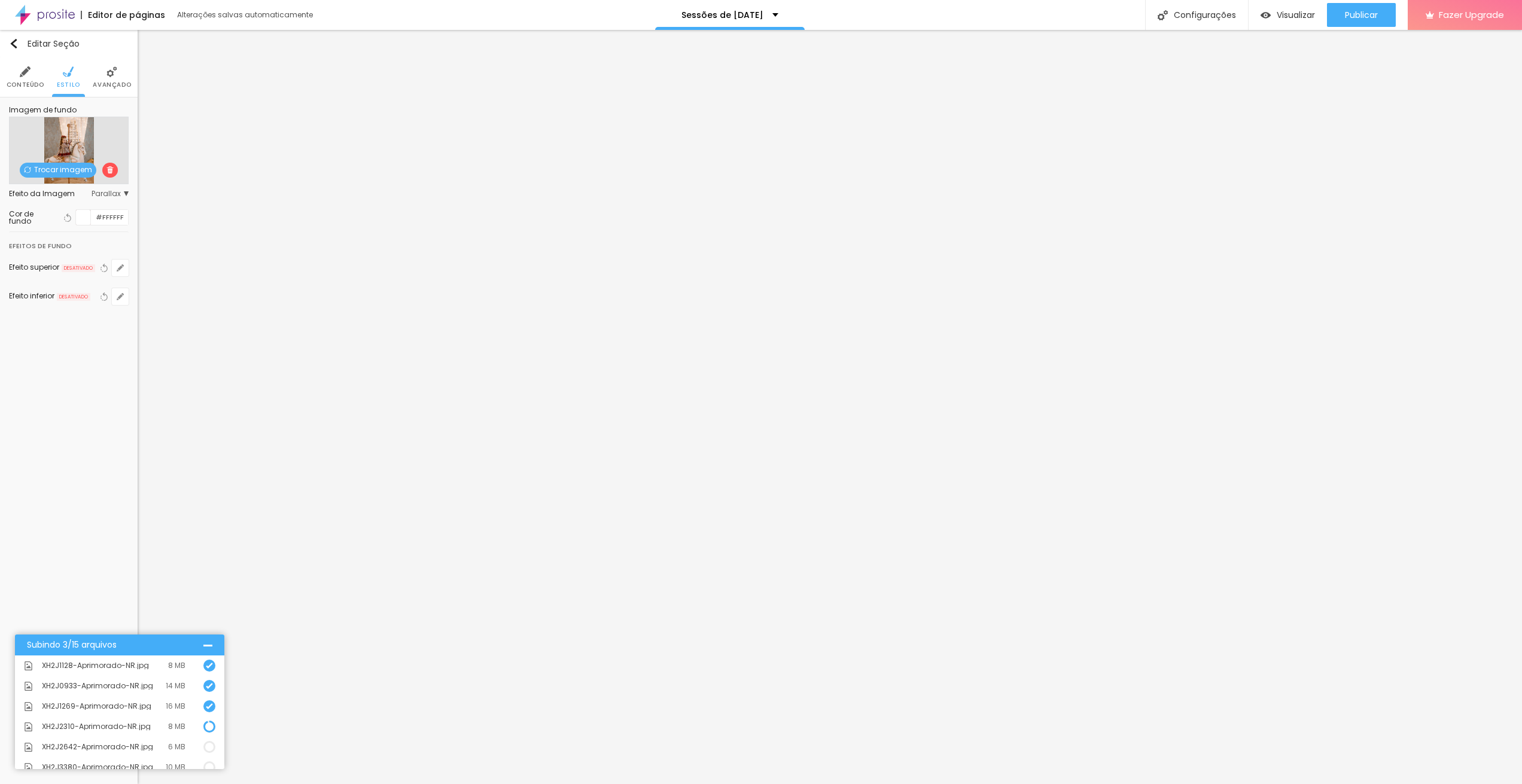
click at [117, 194] on span "Parallax" at bounding box center [110, 194] width 37 height 7
click at [107, 207] on div "Nenhum" at bounding box center [78, 211] width 101 height 16
click at [43, 167] on span "Trocar imagem" at bounding box center [58, 170] width 76 height 15
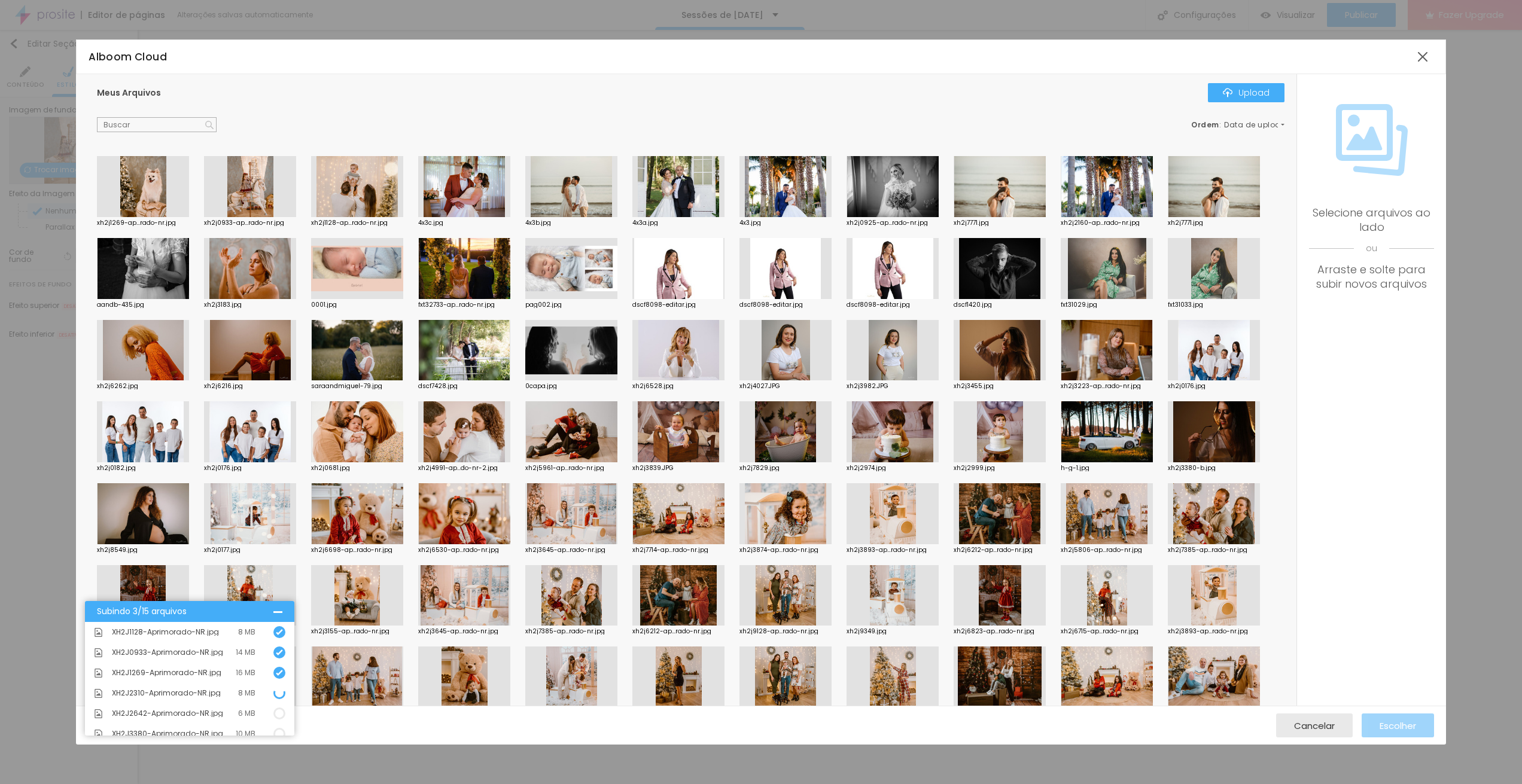
click at [357, 198] on div at bounding box center [357, 187] width 92 height 61
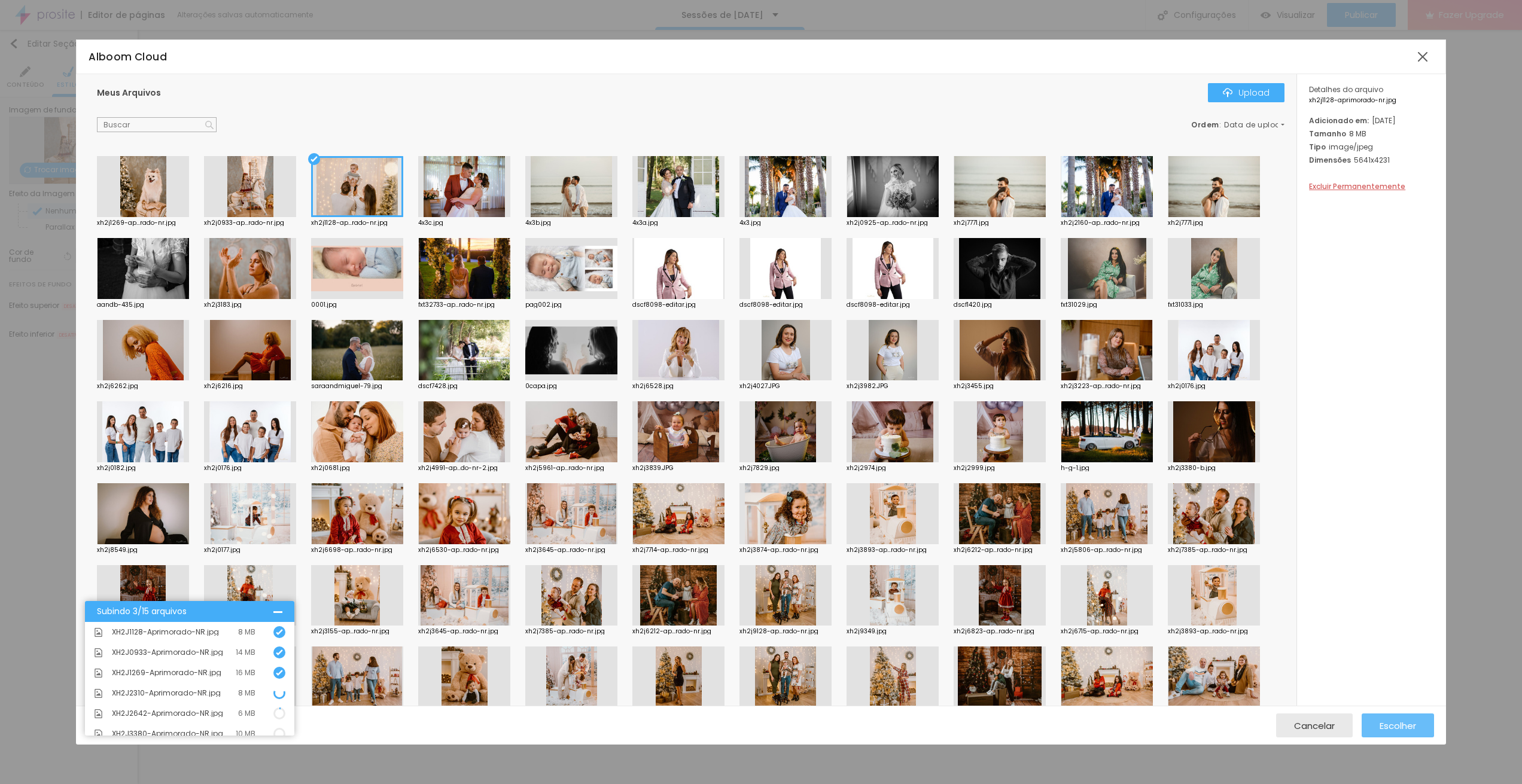
click at [1411, 720] on span "Escolher" at bounding box center [1398, 725] width 37 height 10
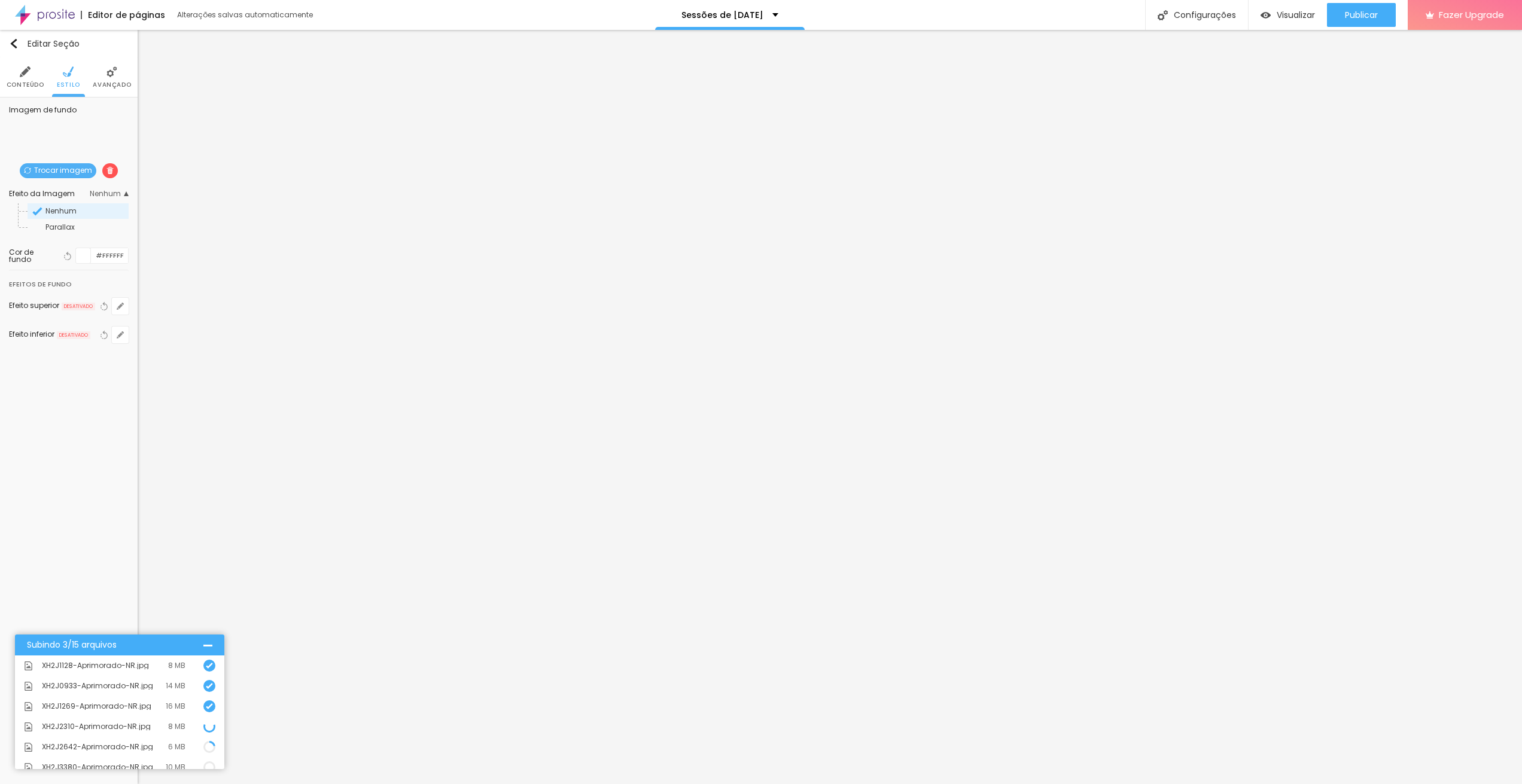
click at [69, 184] on div "Trocar imagem" at bounding box center [69, 184] width 0 height 0
click at [78, 170] on span "Trocar imagem" at bounding box center [58, 170] width 76 height 15
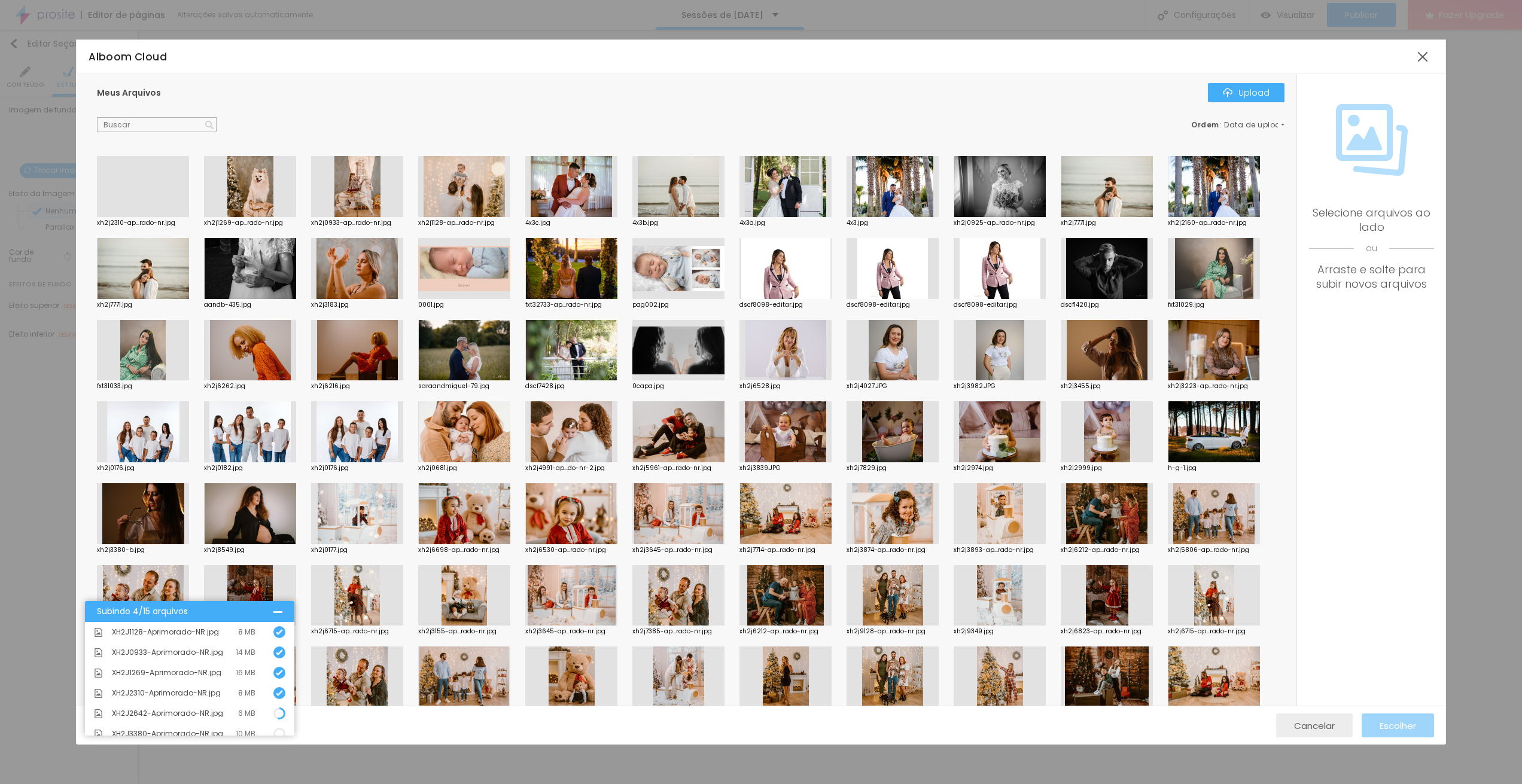
click at [1320, 723] on span "Cancelar" at bounding box center [1314, 725] width 41 height 10
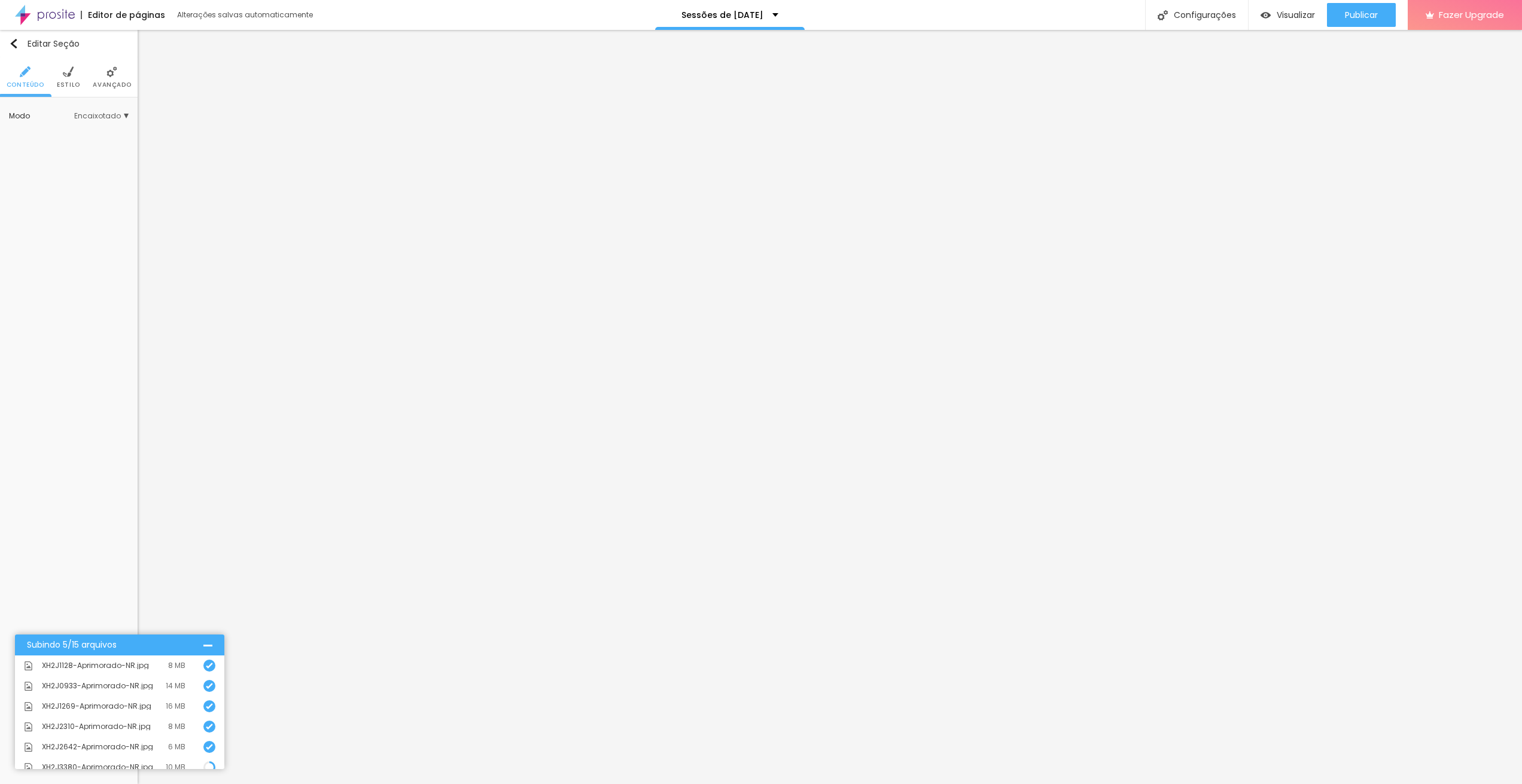
click at [86, 77] on ul "Conteúdo Estilo Avançado" at bounding box center [68, 77] width 138 height 40
click at [71, 82] on span "Estilo" at bounding box center [68, 85] width 23 height 6
click at [78, 167] on span "Trocar imagem" at bounding box center [58, 170] width 76 height 15
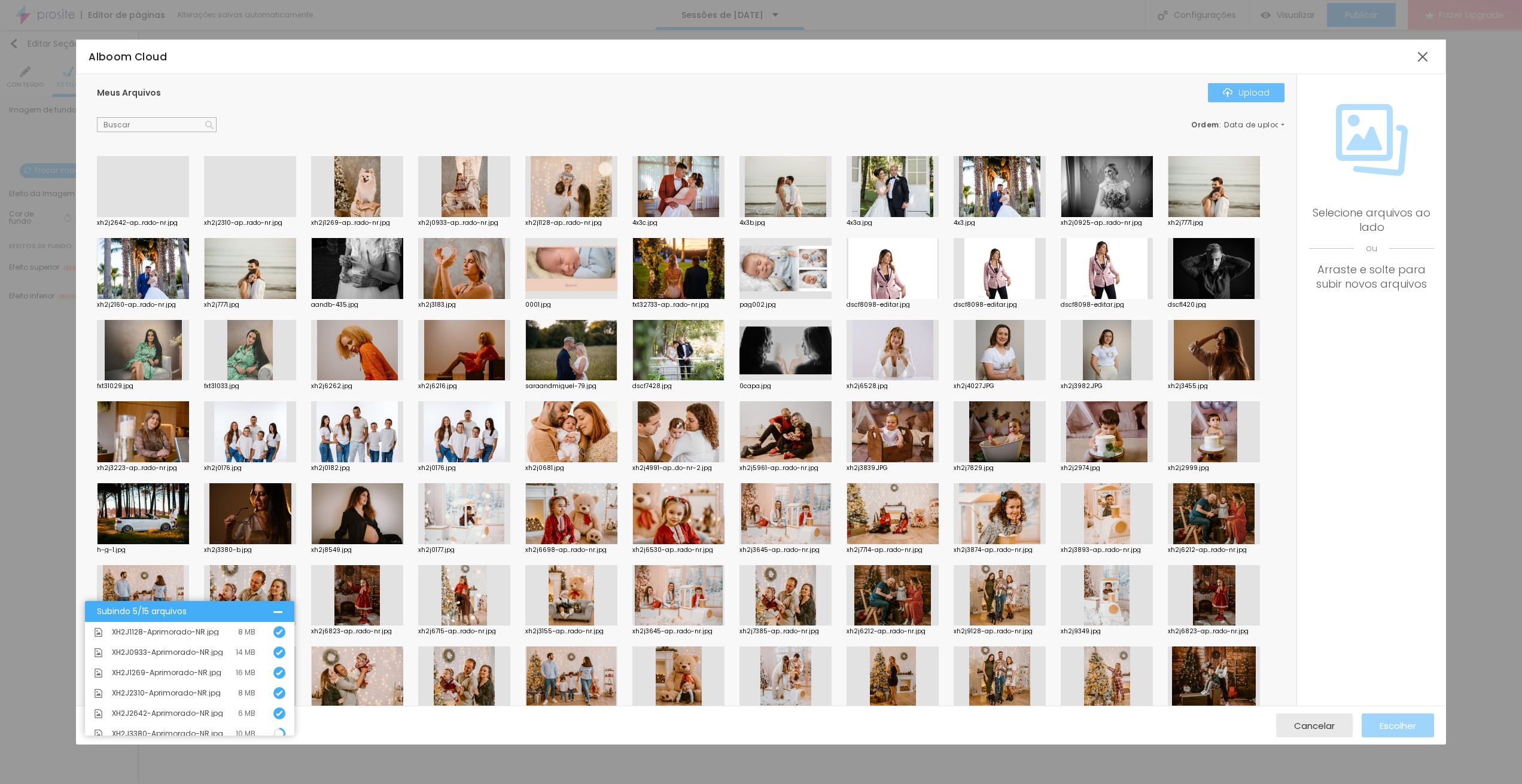
click at [1252, 96] on div "Upload" at bounding box center [1246, 92] width 47 height 10
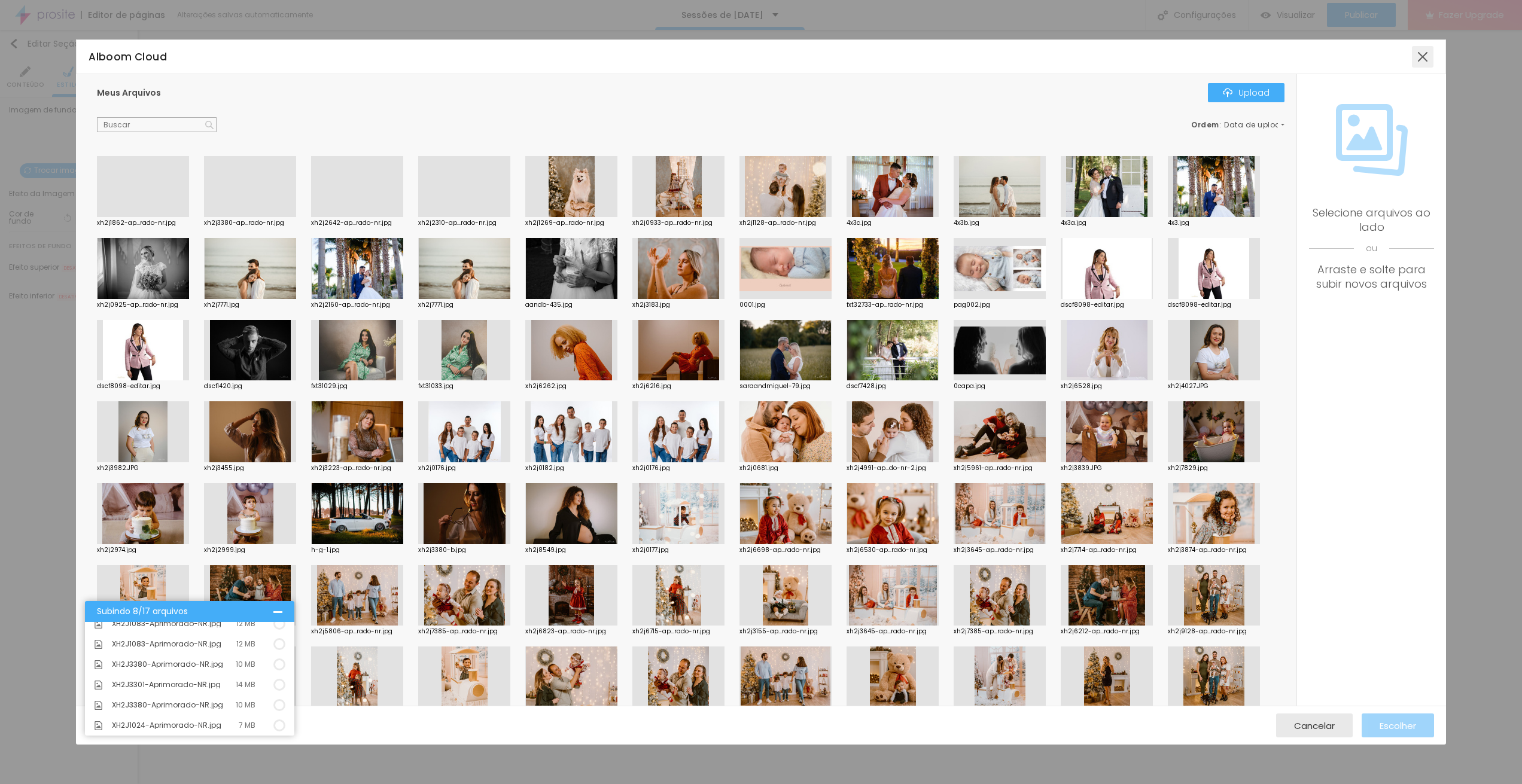
click at [1420, 56] on div at bounding box center [1422, 57] width 22 height 22
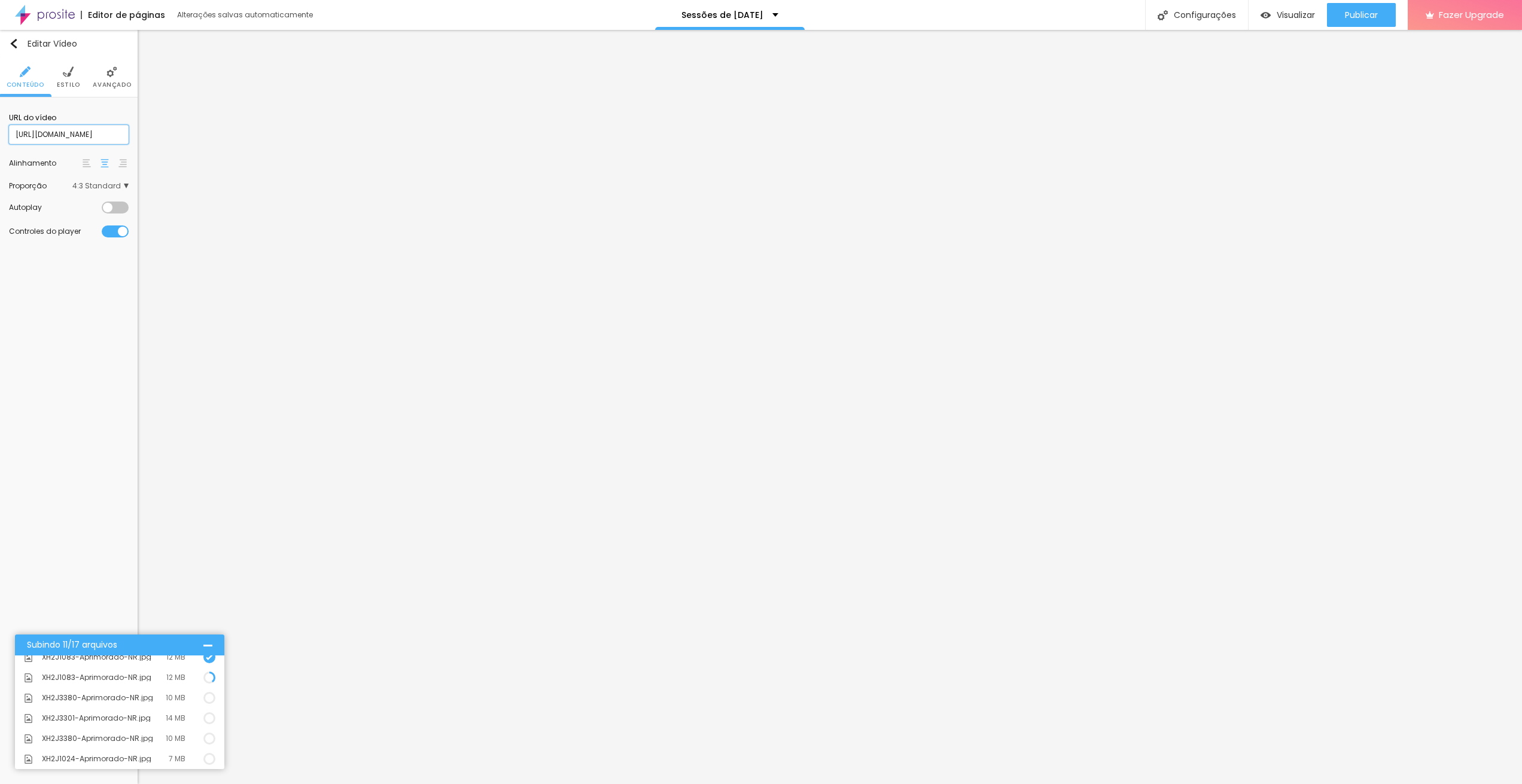
scroll to position [1, 52]
paste input "122154805"
type input "https://vimeo.com/1122154805"
click at [127, 207] on div at bounding box center [115, 208] width 27 height 12
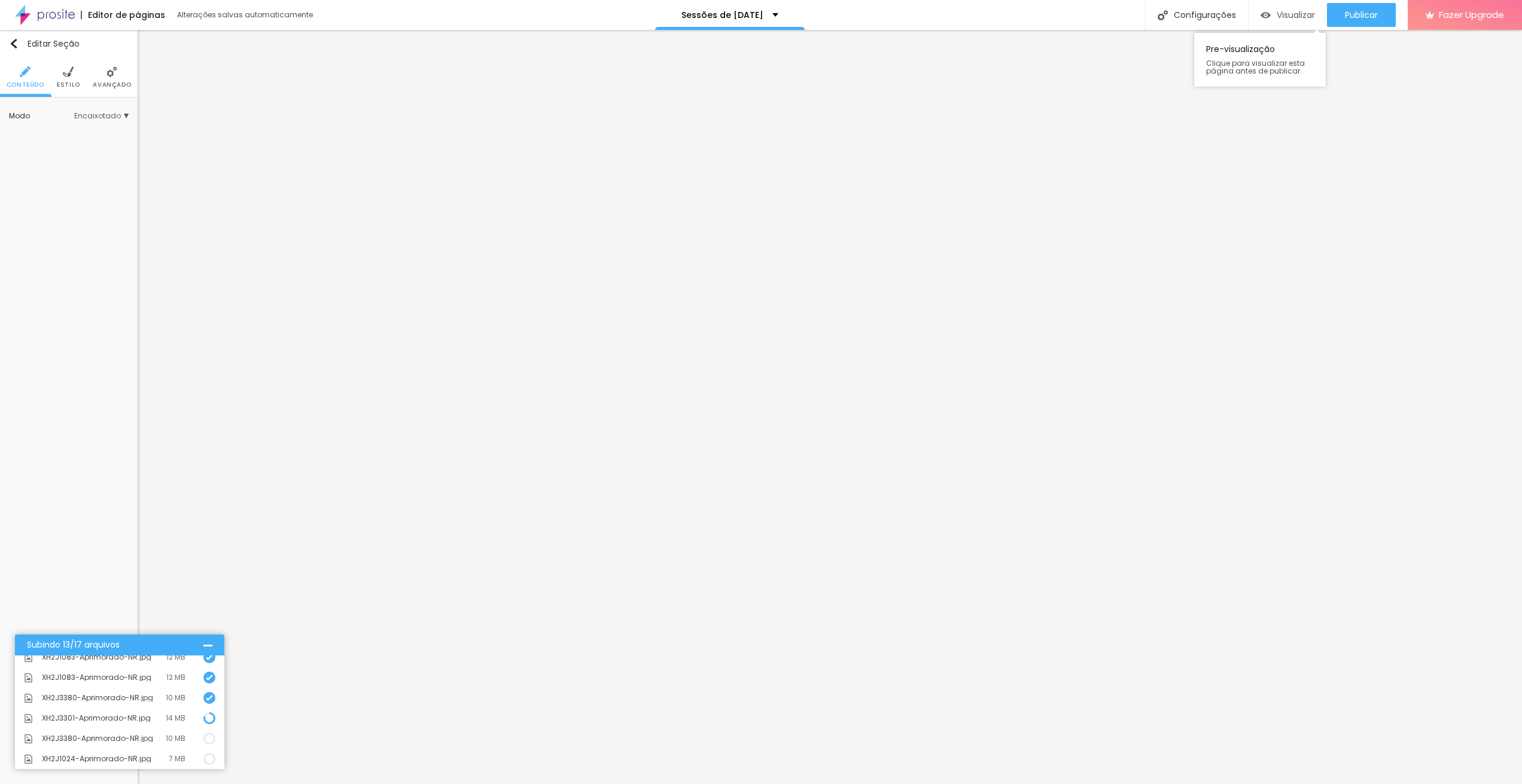
click at [1266, 19] on img "button" at bounding box center [1265, 15] width 10 height 10
click at [99, 73] on li "Avançado" at bounding box center [112, 77] width 38 height 40
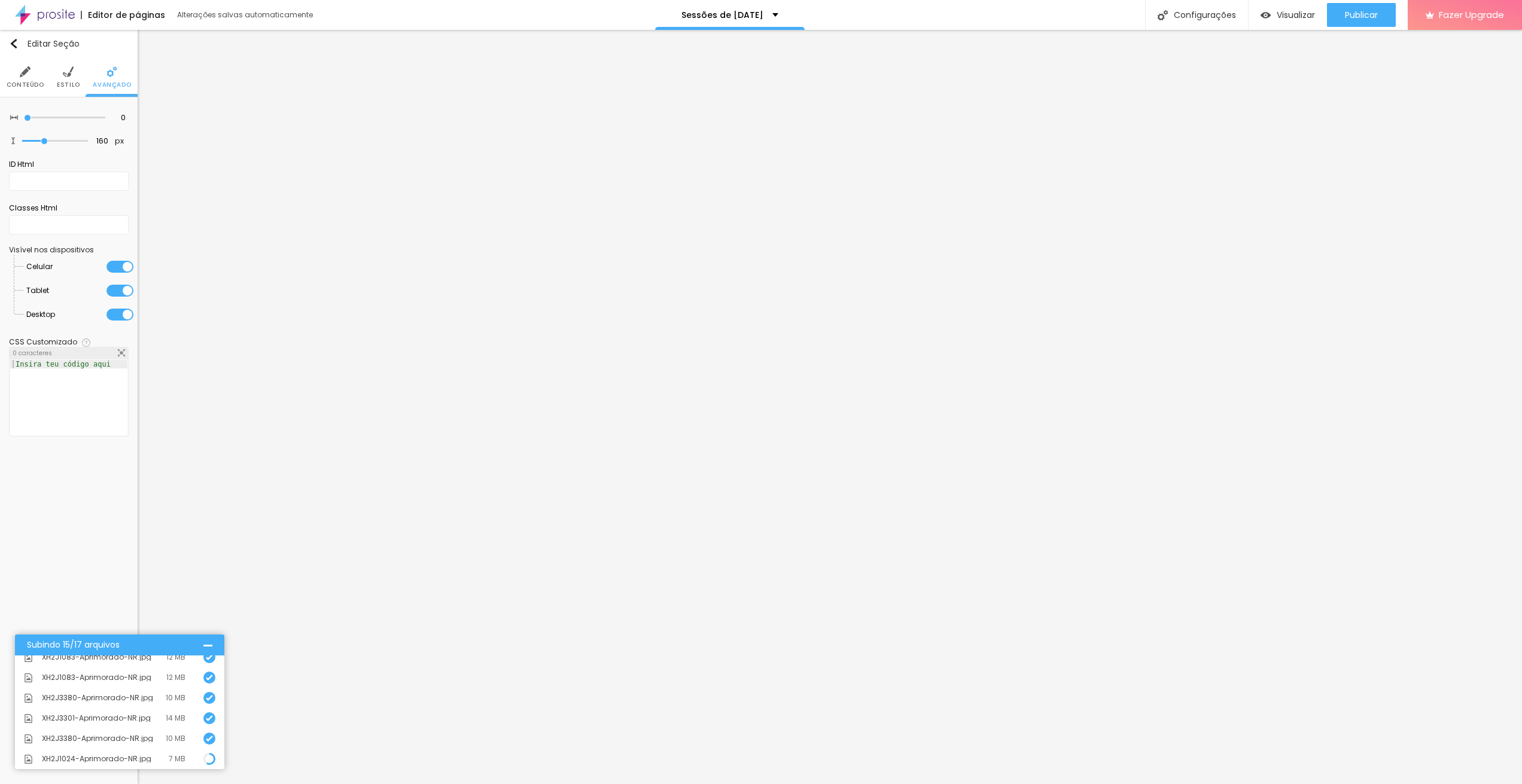
click at [38, 70] on li "Conteúdo" at bounding box center [25, 77] width 38 height 40
click at [57, 73] on li "Estilo" at bounding box center [68, 77] width 23 height 40
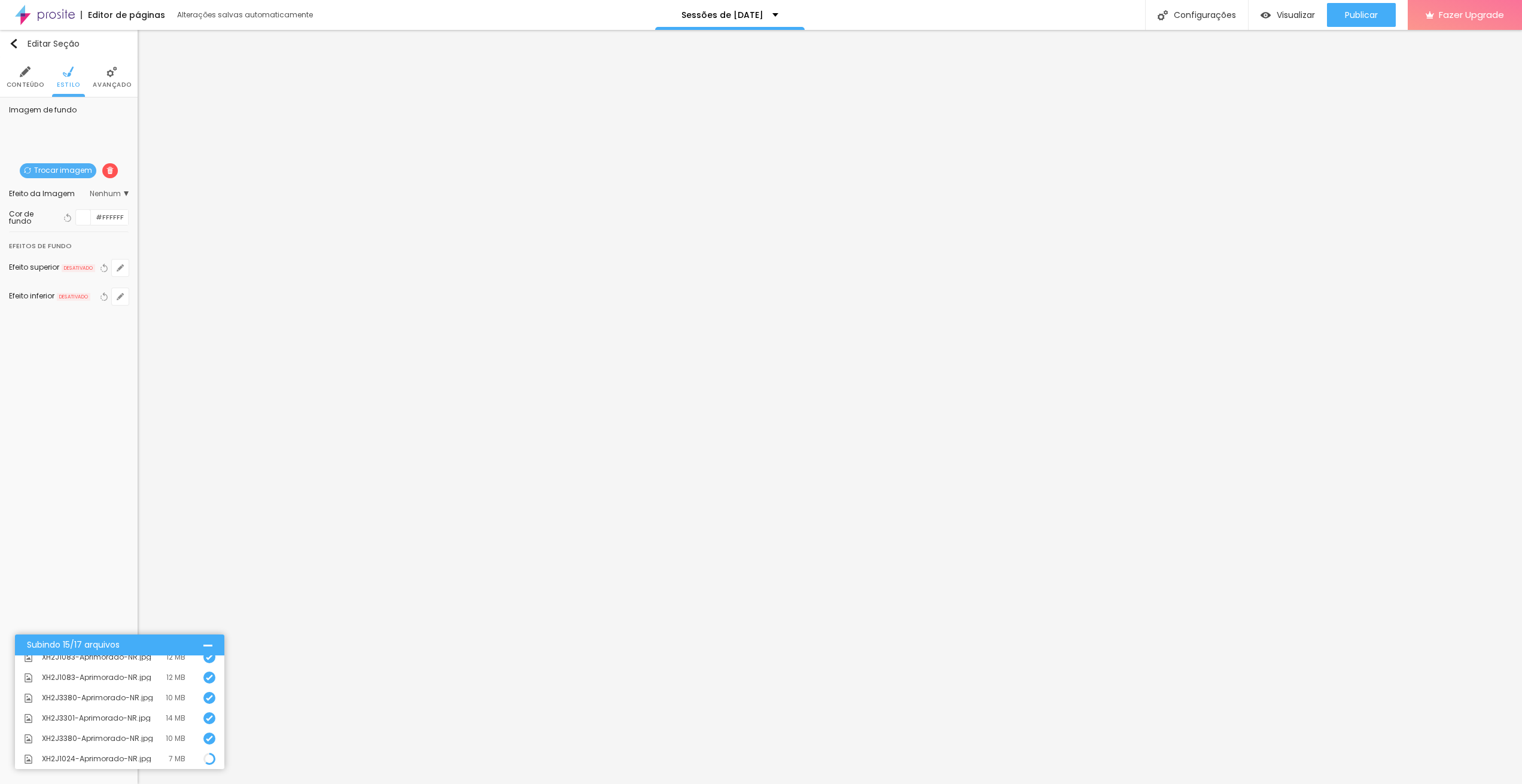
click at [66, 167] on span "Trocar imagem" at bounding box center [58, 170] width 76 height 15
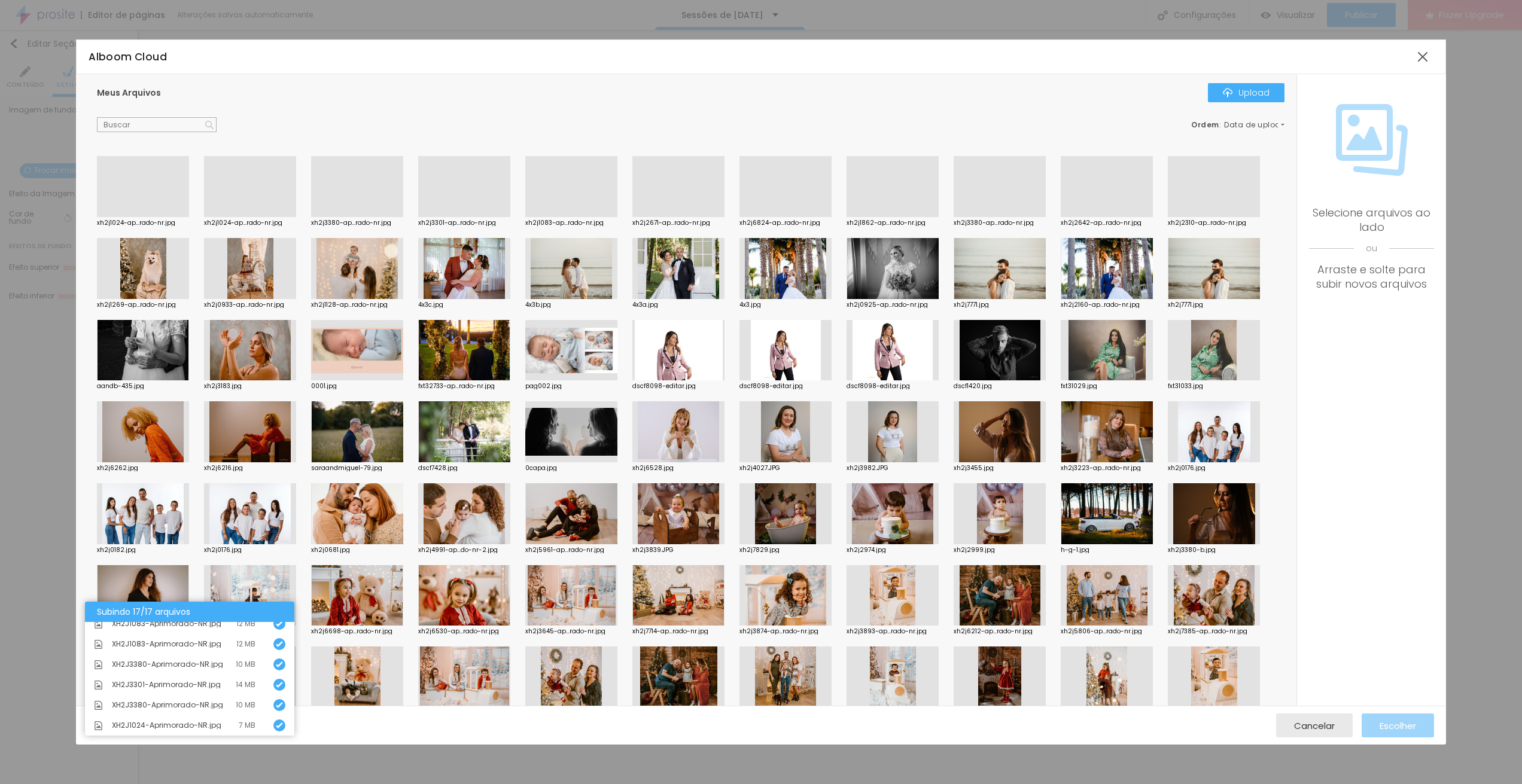
click at [159, 217] on div at bounding box center [142, 217] width 92 height 0
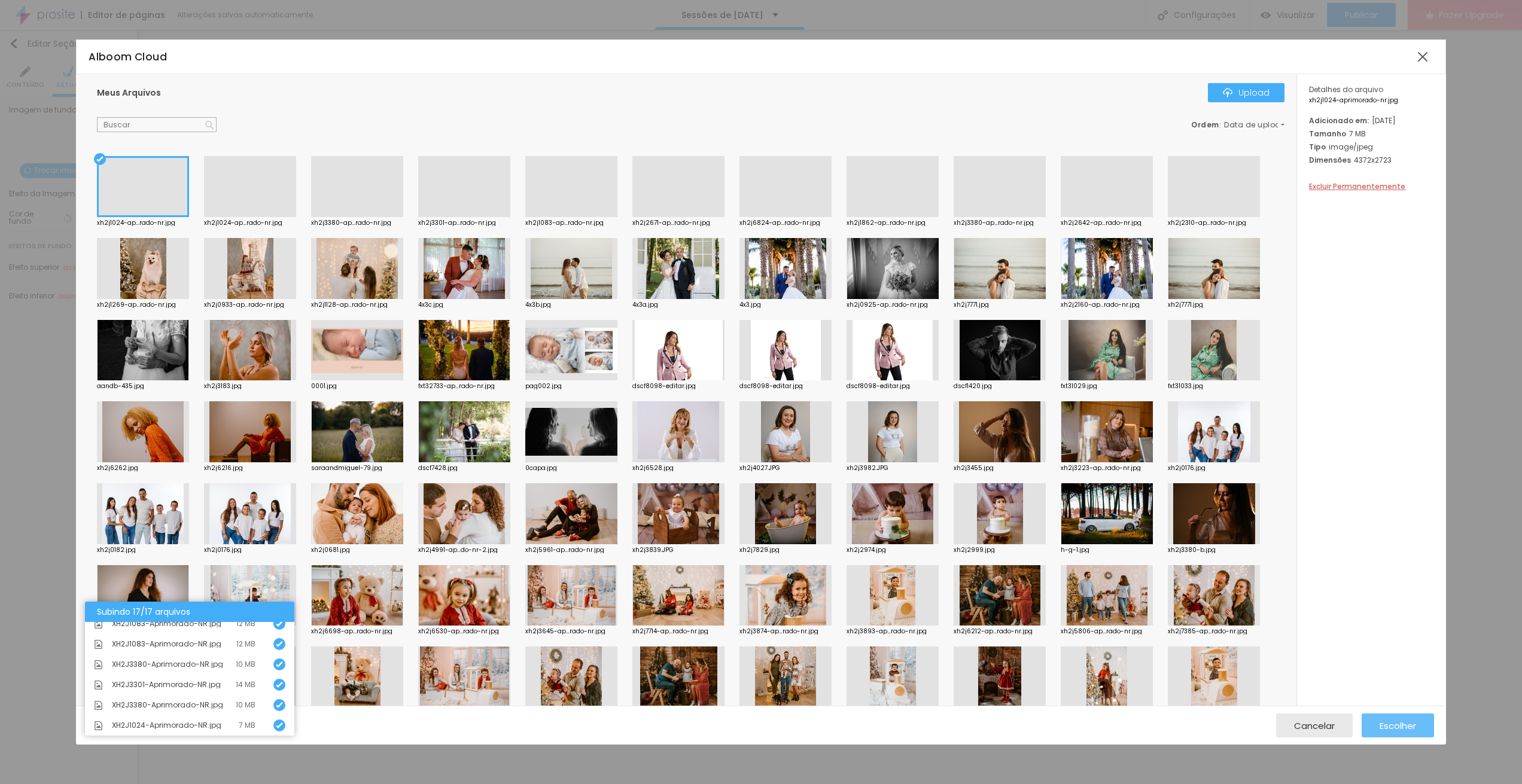
click at [1398, 723] on span "Escolher" at bounding box center [1398, 725] width 37 height 10
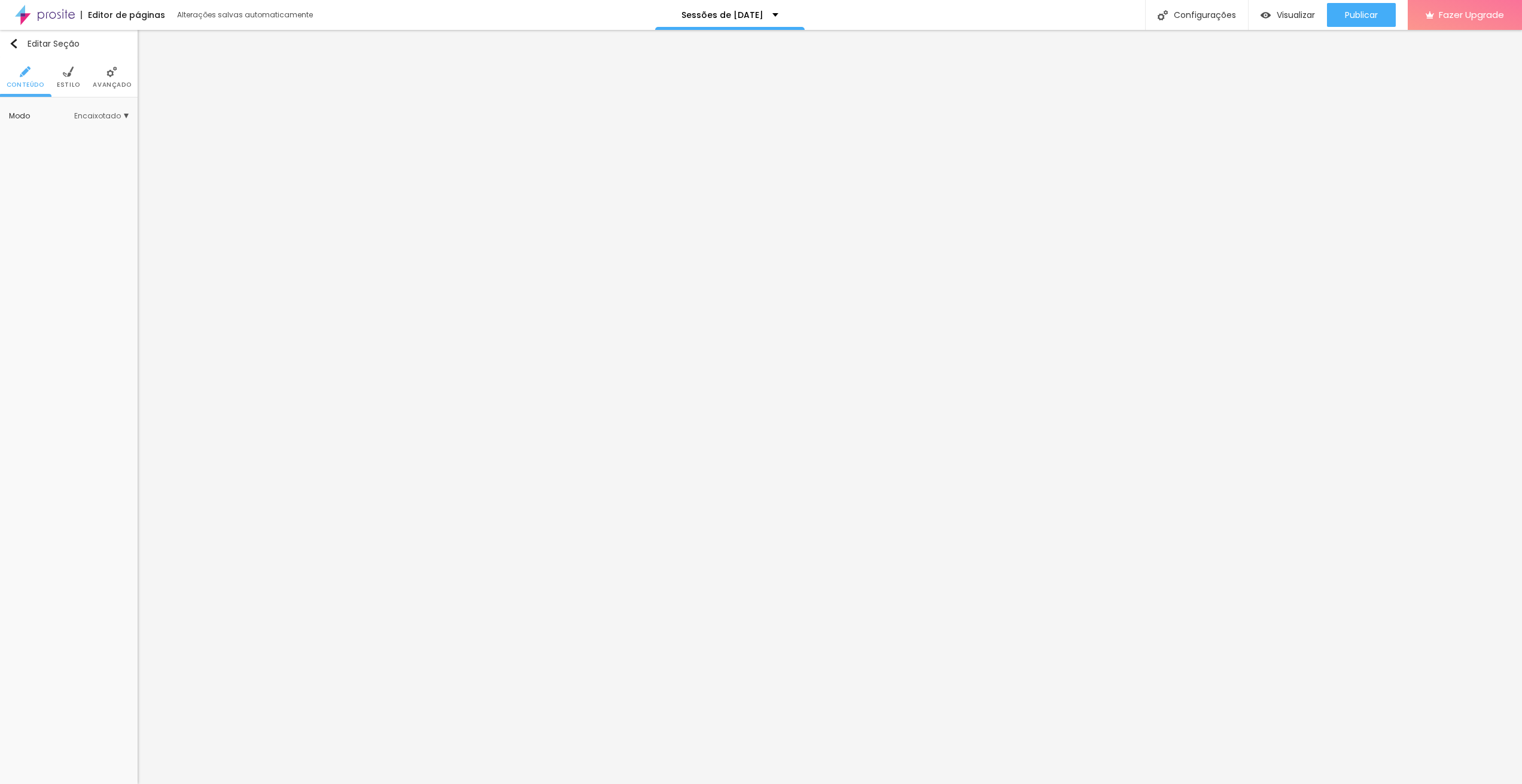
click at [59, 77] on li "Estilo" at bounding box center [68, 77] width 23 height 40
click at [77, 173] on span "Trocar imagem" at bounding box center [58, 170] width 76 height 15
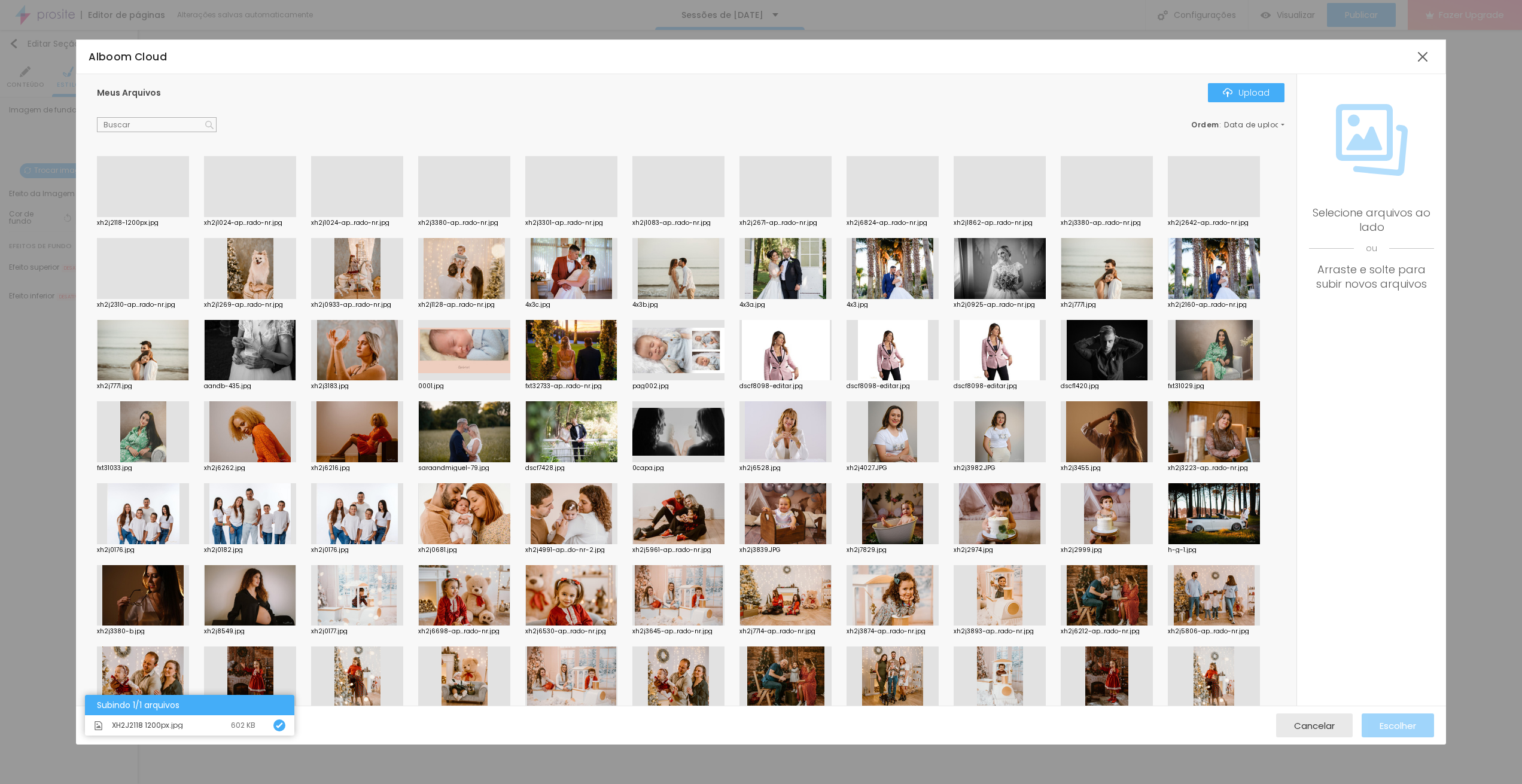
click at [196, 194] on div "xh2j2118-1200px.jpg xh2j1024-ap...rado-nr.jpg xh2j1024-ap...rado-nr.jpg xh2j338…" at bounding box center [693, 626] width 1193 height 941
click at [173, 217] on div at bounding box center [142, 217] width 92 height 0
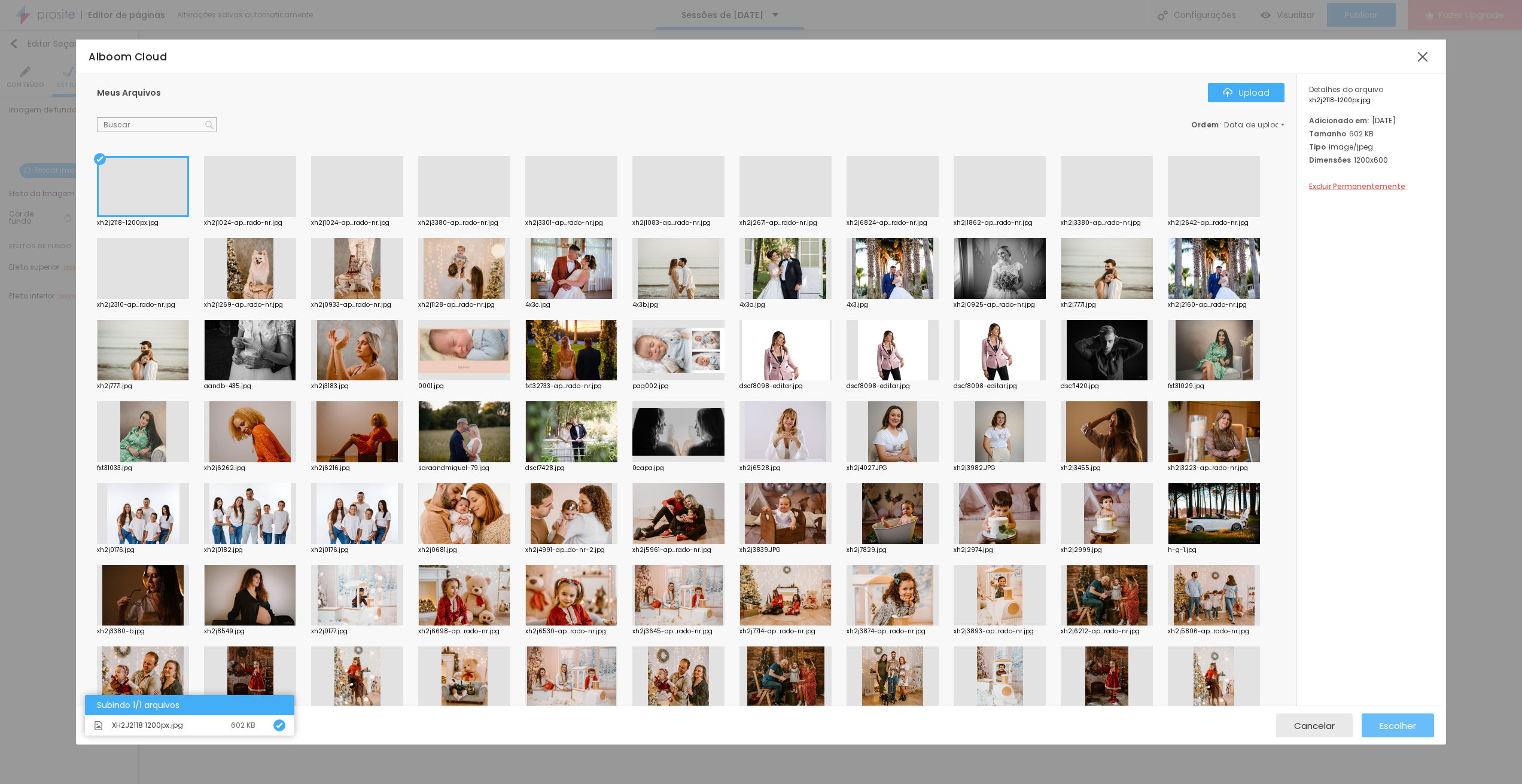
click at [1422, 726] on button "Escolher" at bounding box center [1398, 725] width 73 height 24
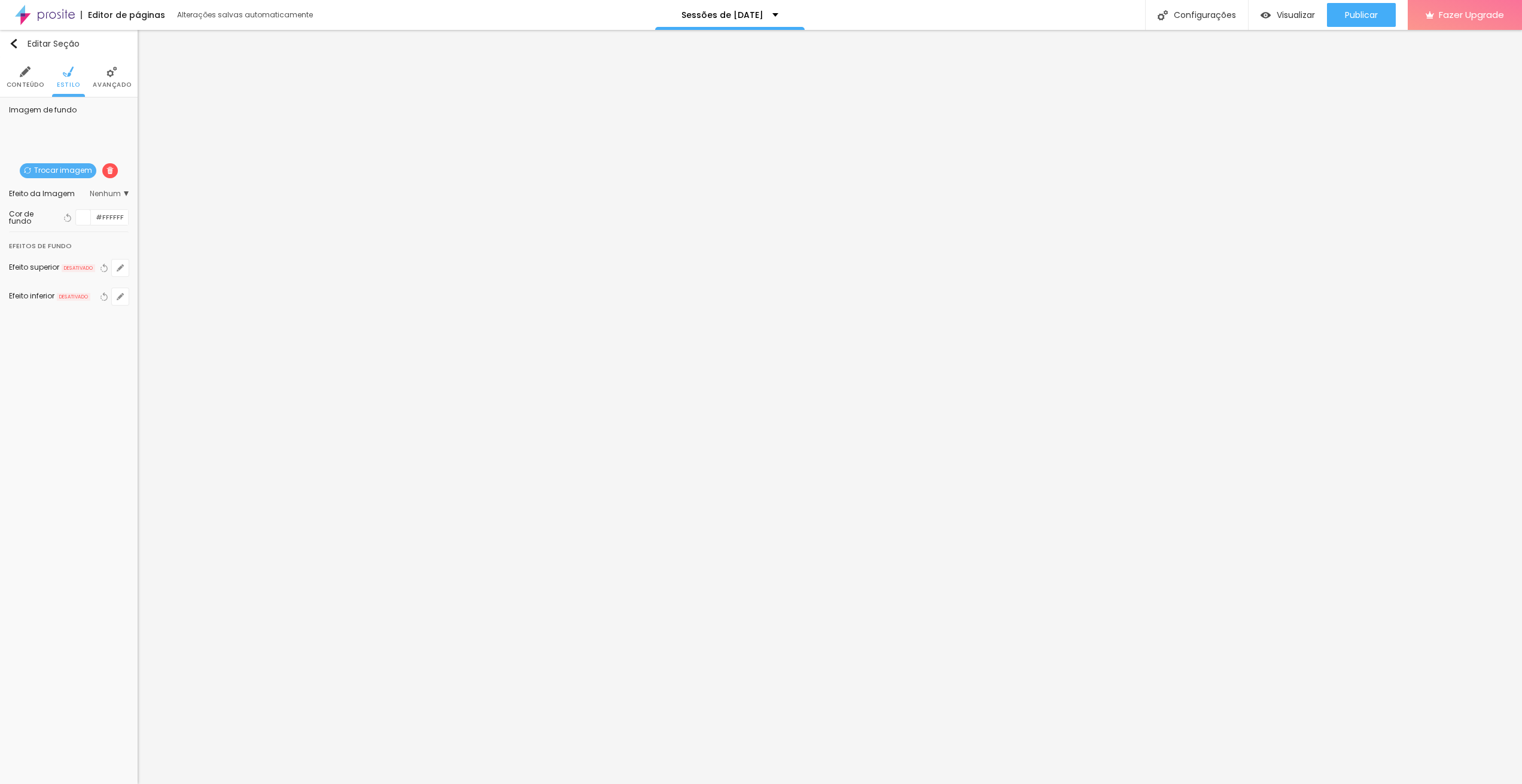
click at [110, 191] on span "Nenhum" at bounding box center [109, 194] width 39 height 7
click at [96, 228] on span "Parallax" at bounding box center [86, 227] width 81 height 7
click at [107, 213] on span "Nenhum" at bounding box center [86, 211] width 81 height 7
click at [1279, 20] on span "Visualizar" at bounding box center [1296, 15] width 38 height 10
click at [124, 73] on li "Avançado" at bounding box center [112, 77] width 38 height 40
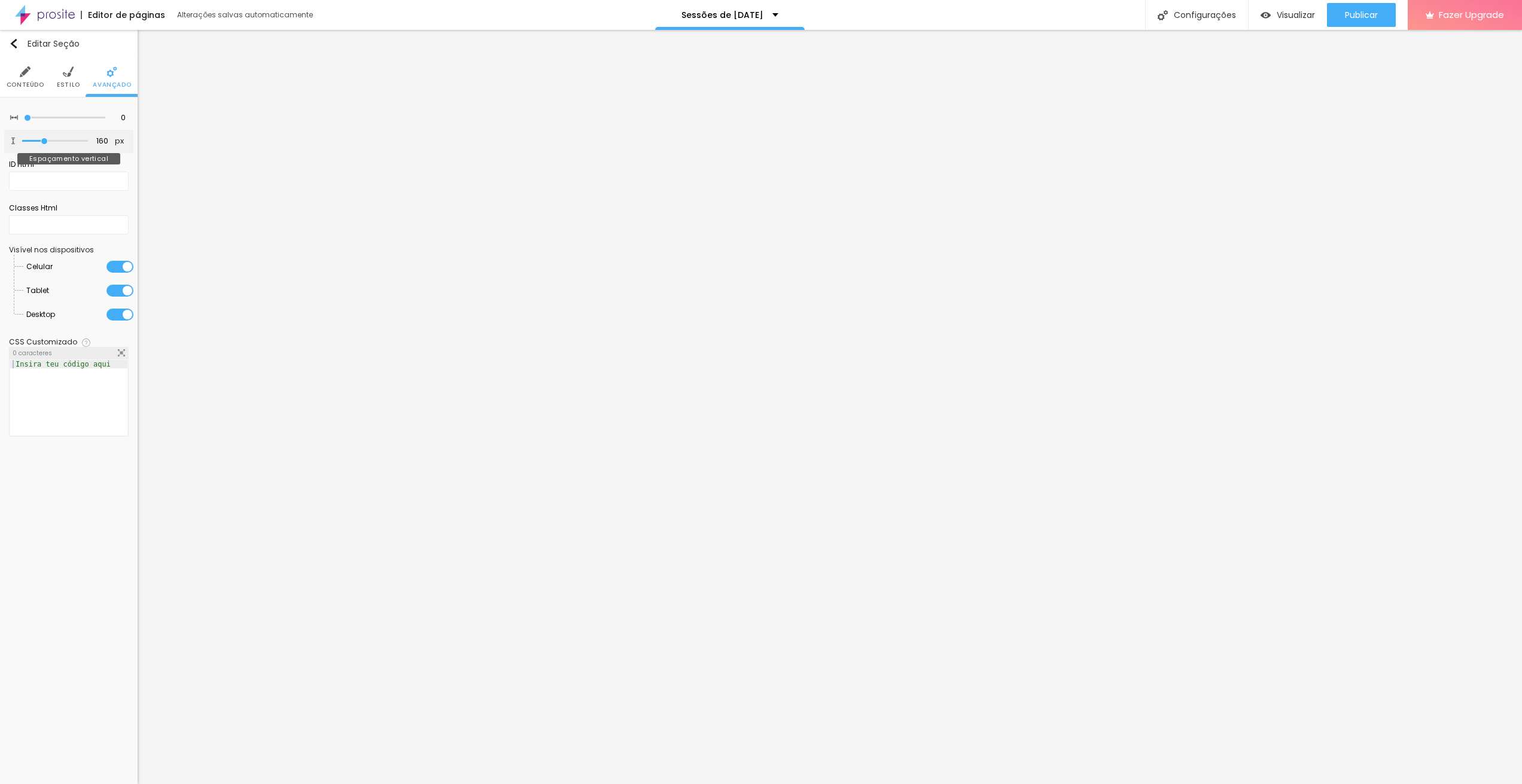
type input "178"
type input "3"
type input "0"
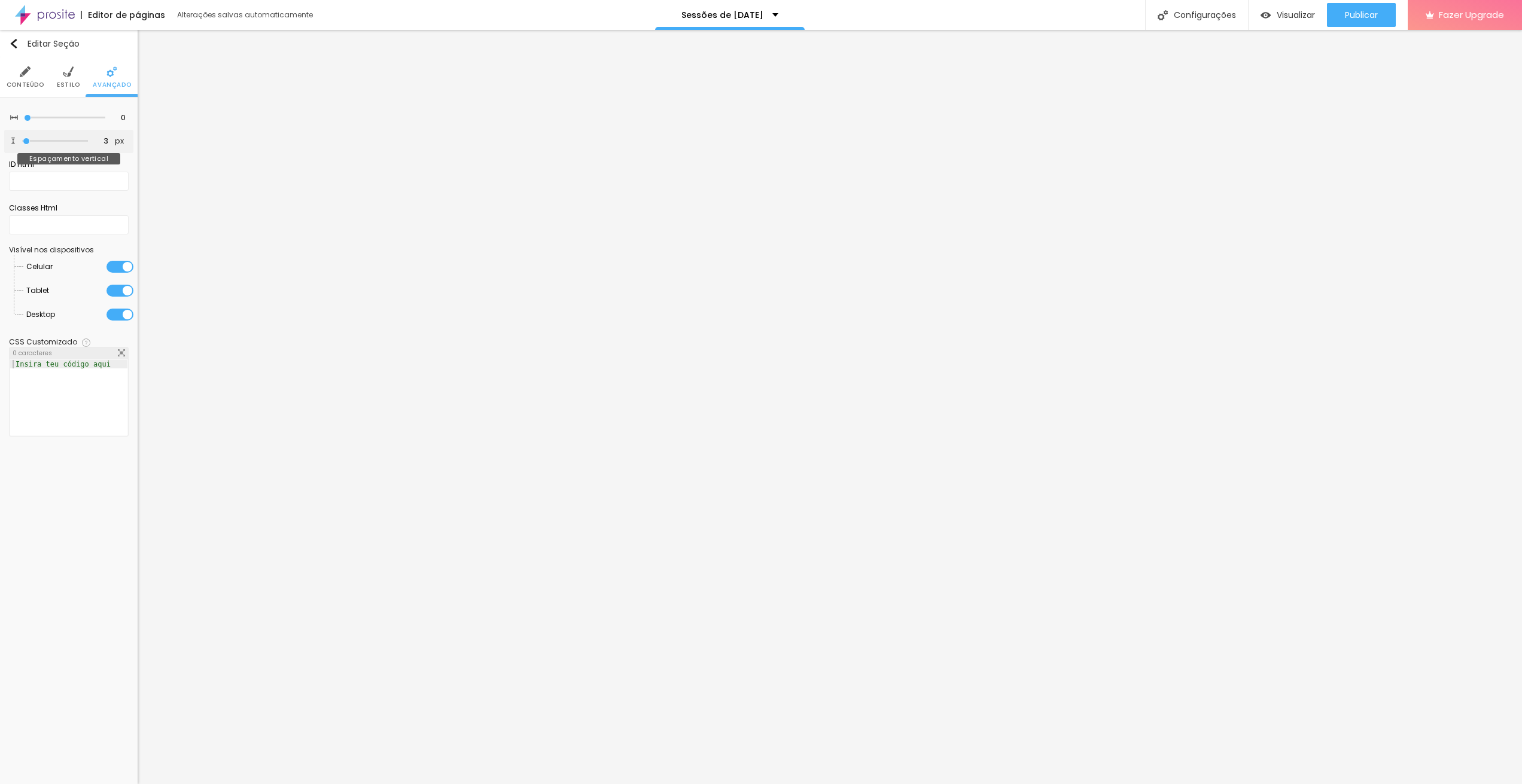
type input "0"
type input "9"
type input "93"
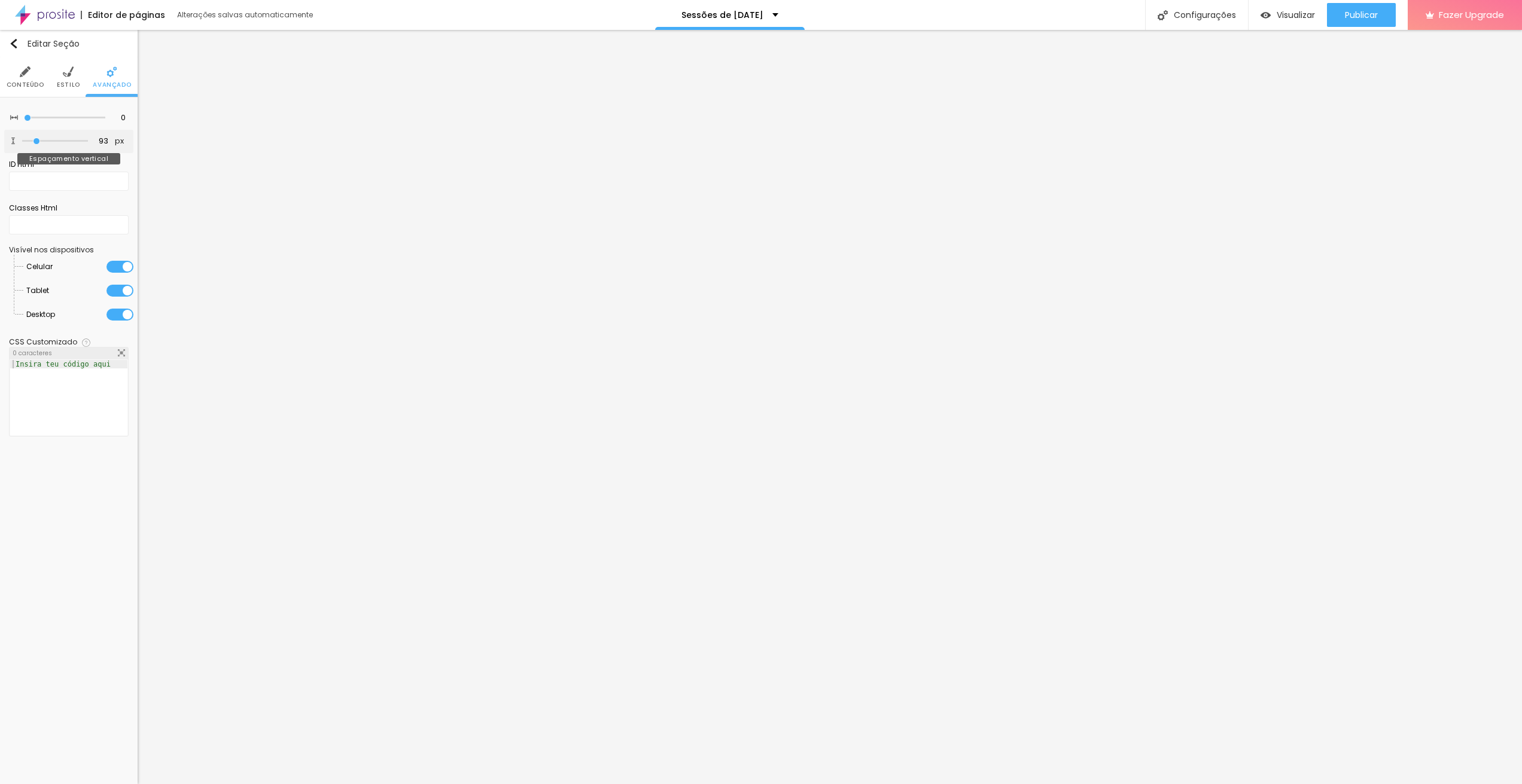
type input "131"
type input "169"
type input "183"
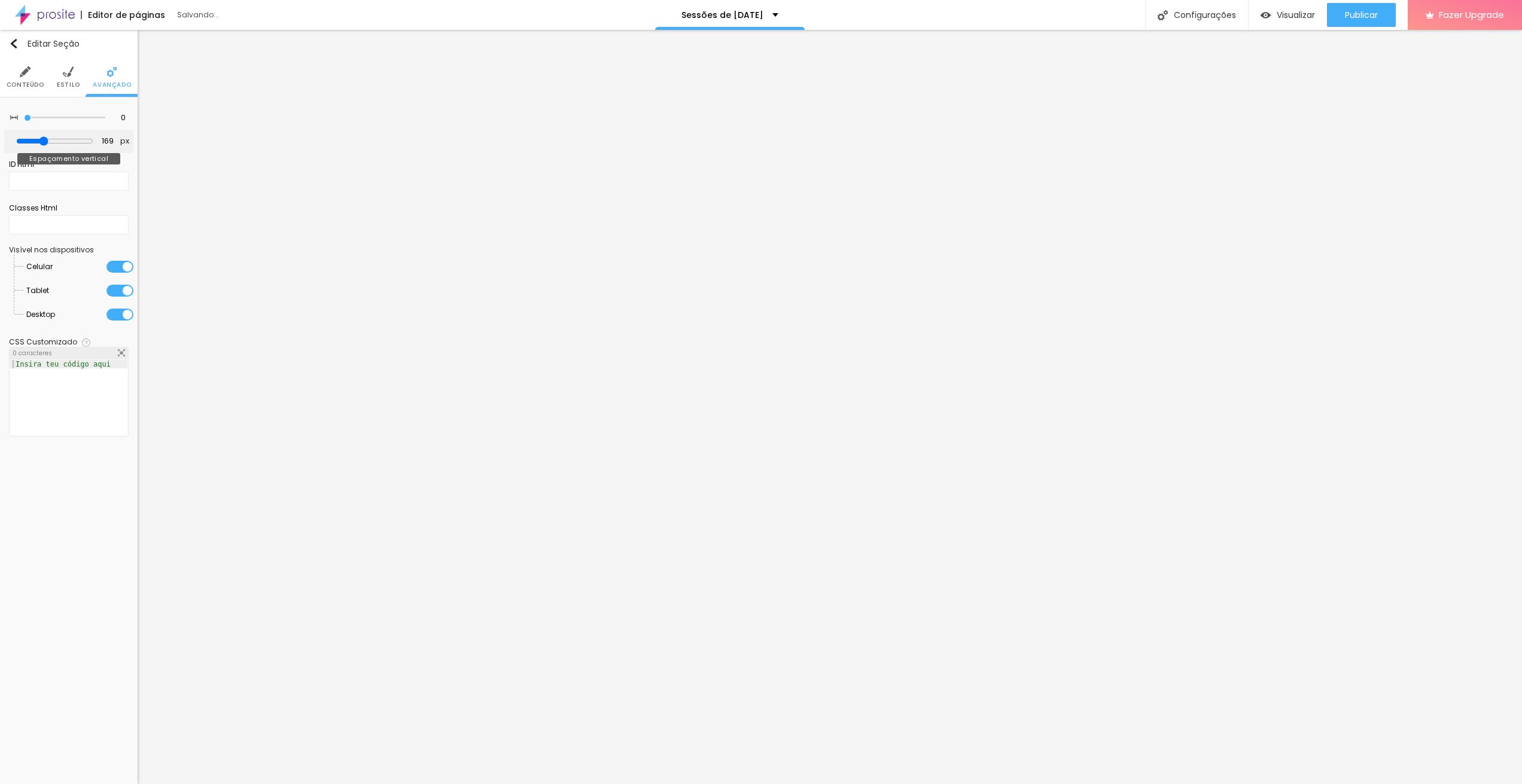
type input "183"
type input "207"
type input "217"
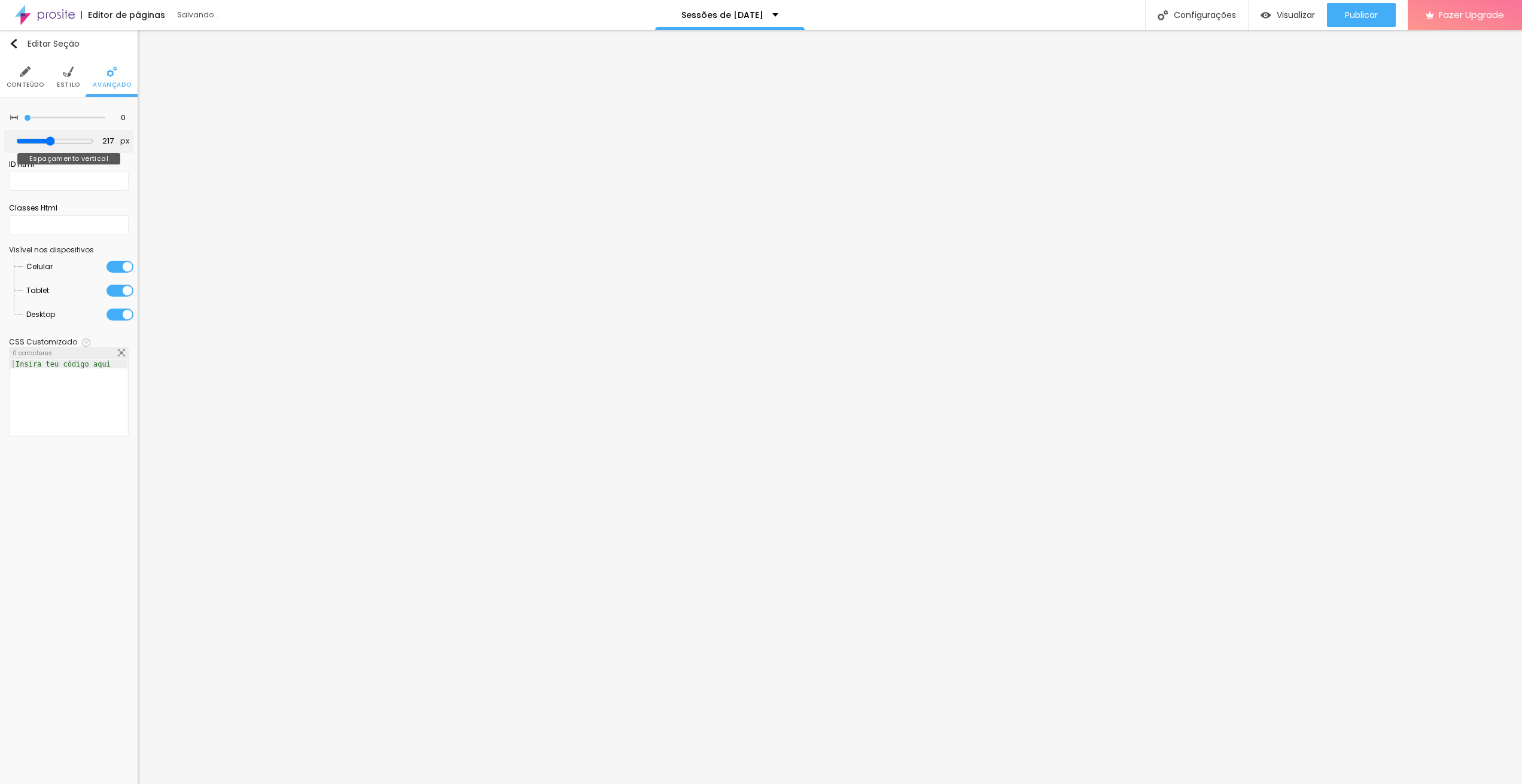
type input "222"
type input "225"
type input "227"
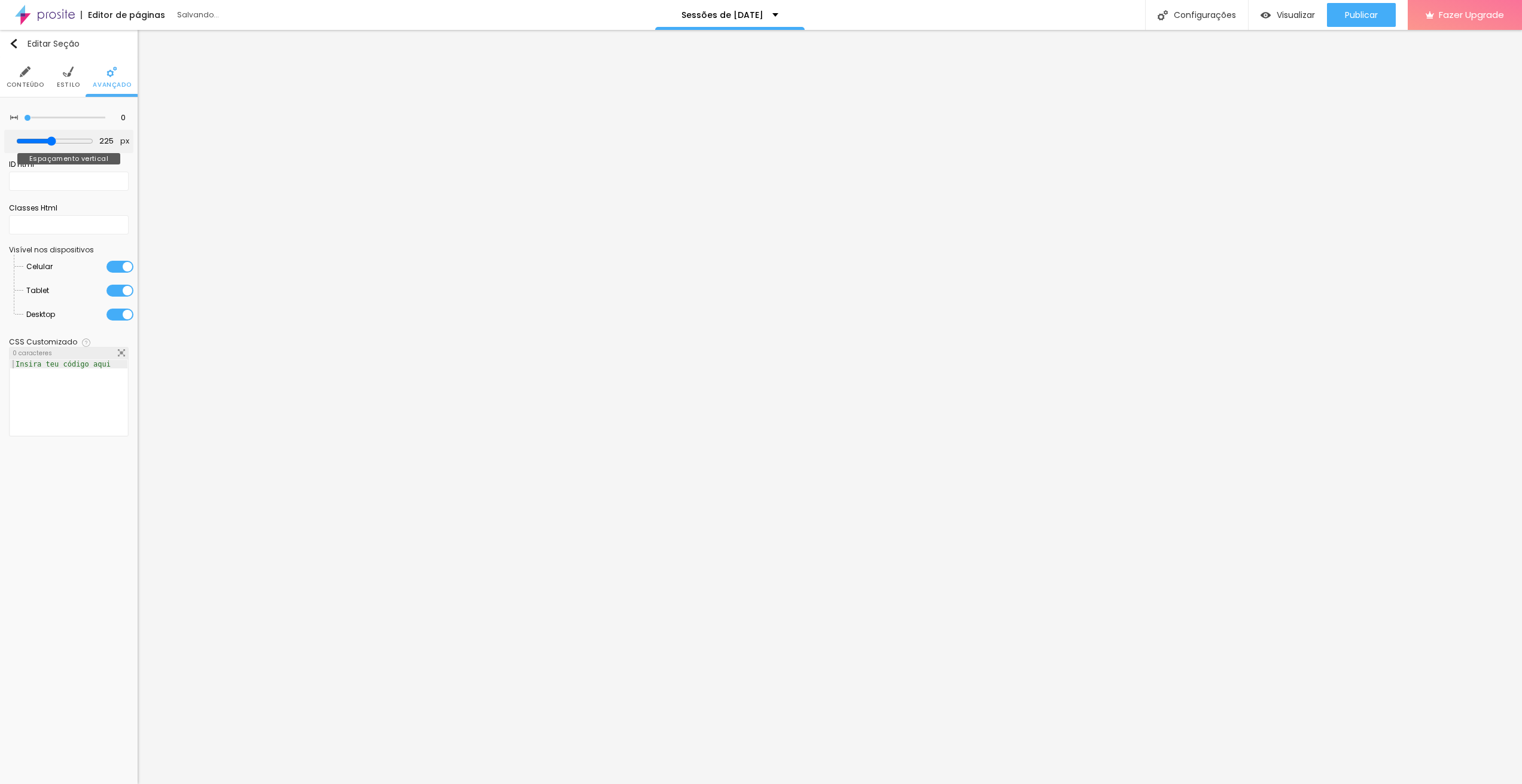
type input "227"
type input "232"
type input "234"
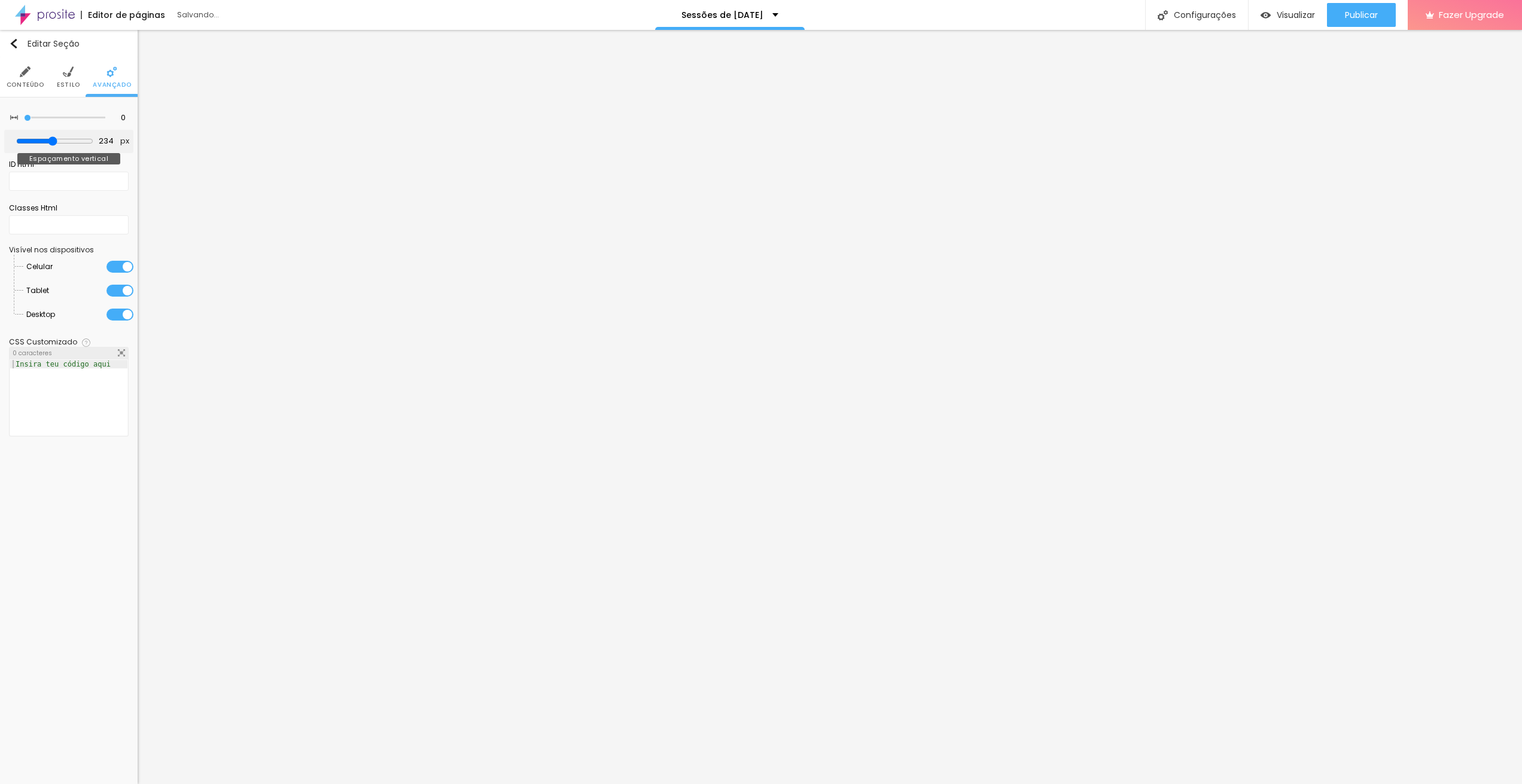
type input "235"
type input "240"
type input "244"
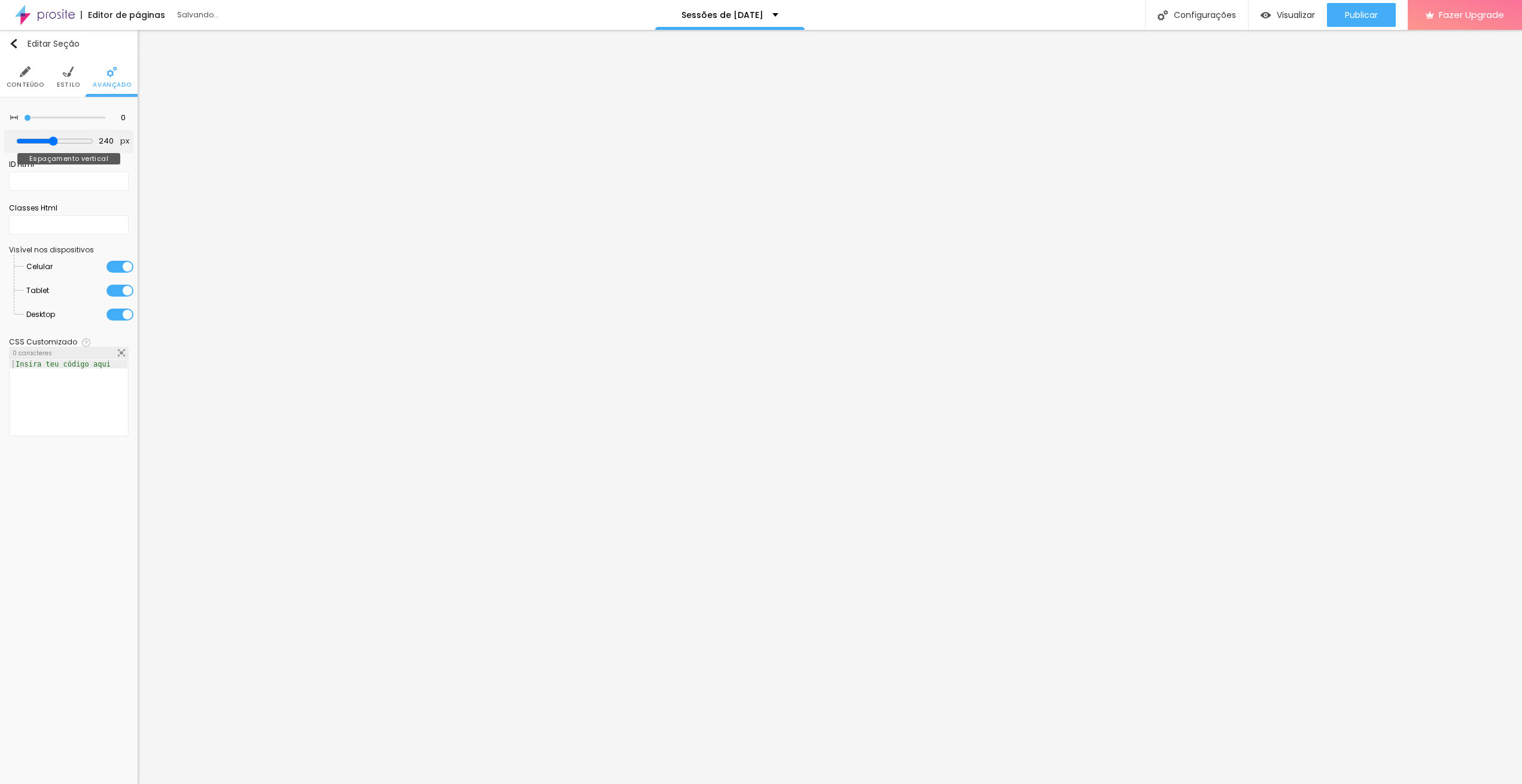
type input "244"
type input "245"
type input "249"
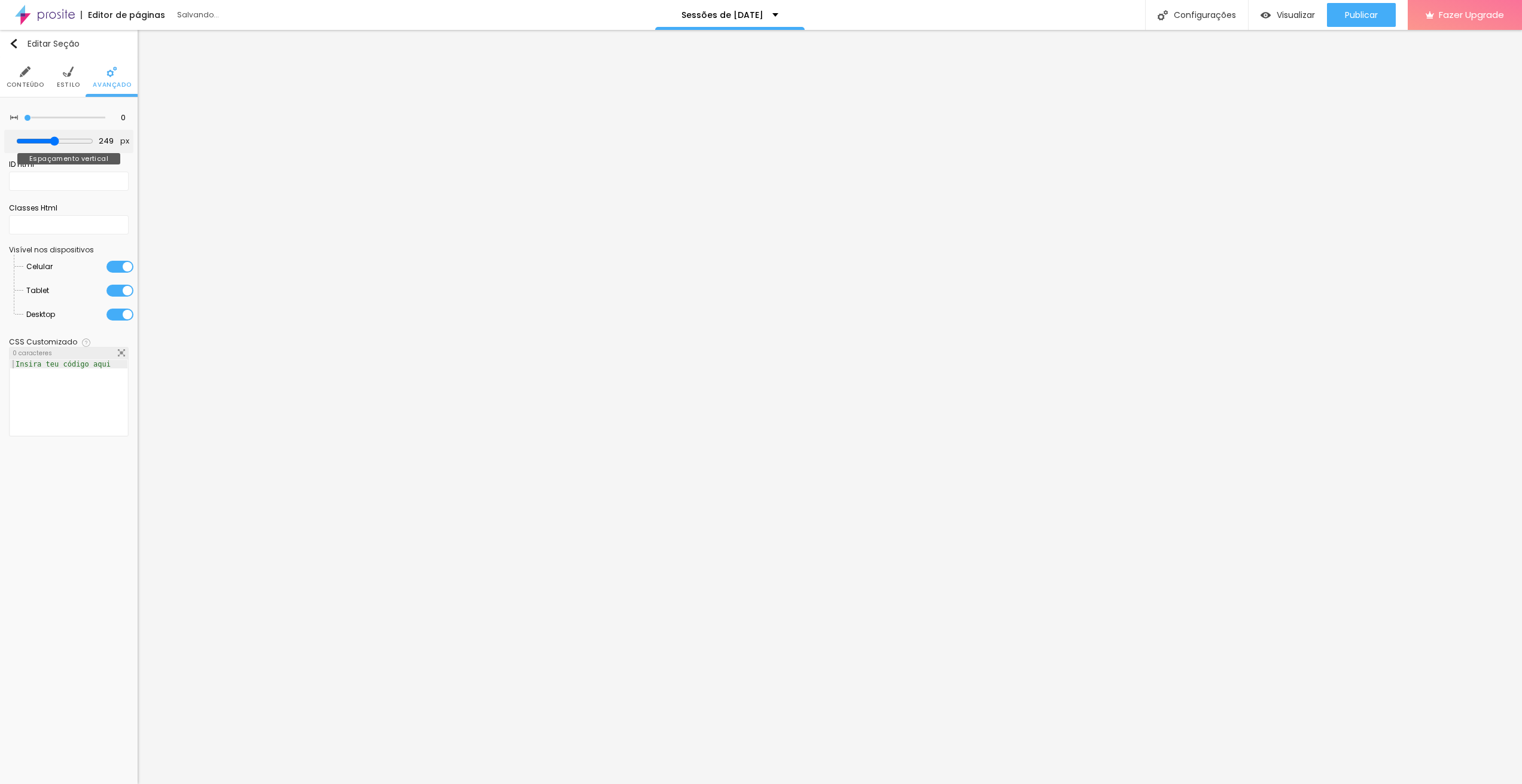
type input "250"
type input "251"
type input "253"
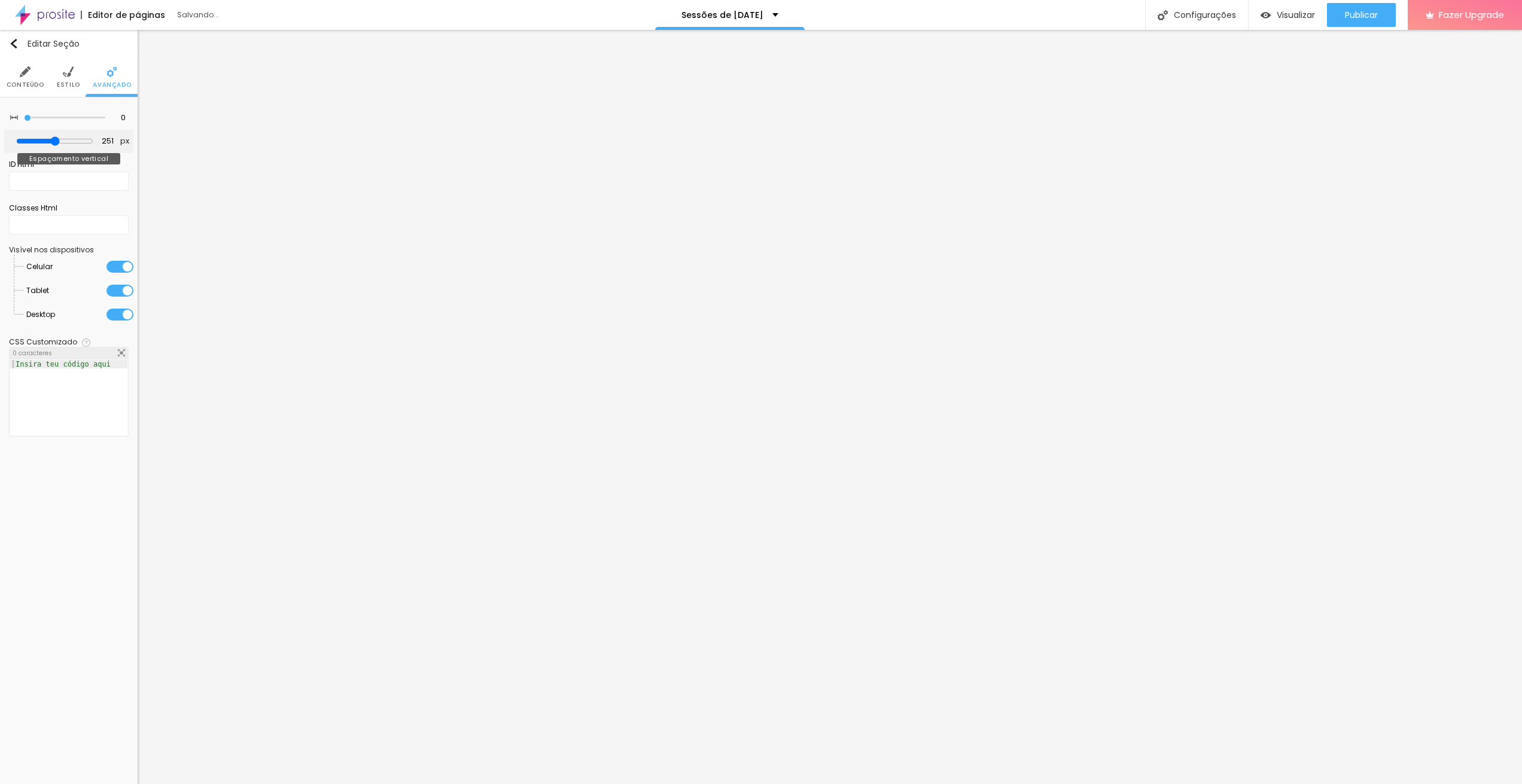
type input "253"
type input "254"
type input "256"
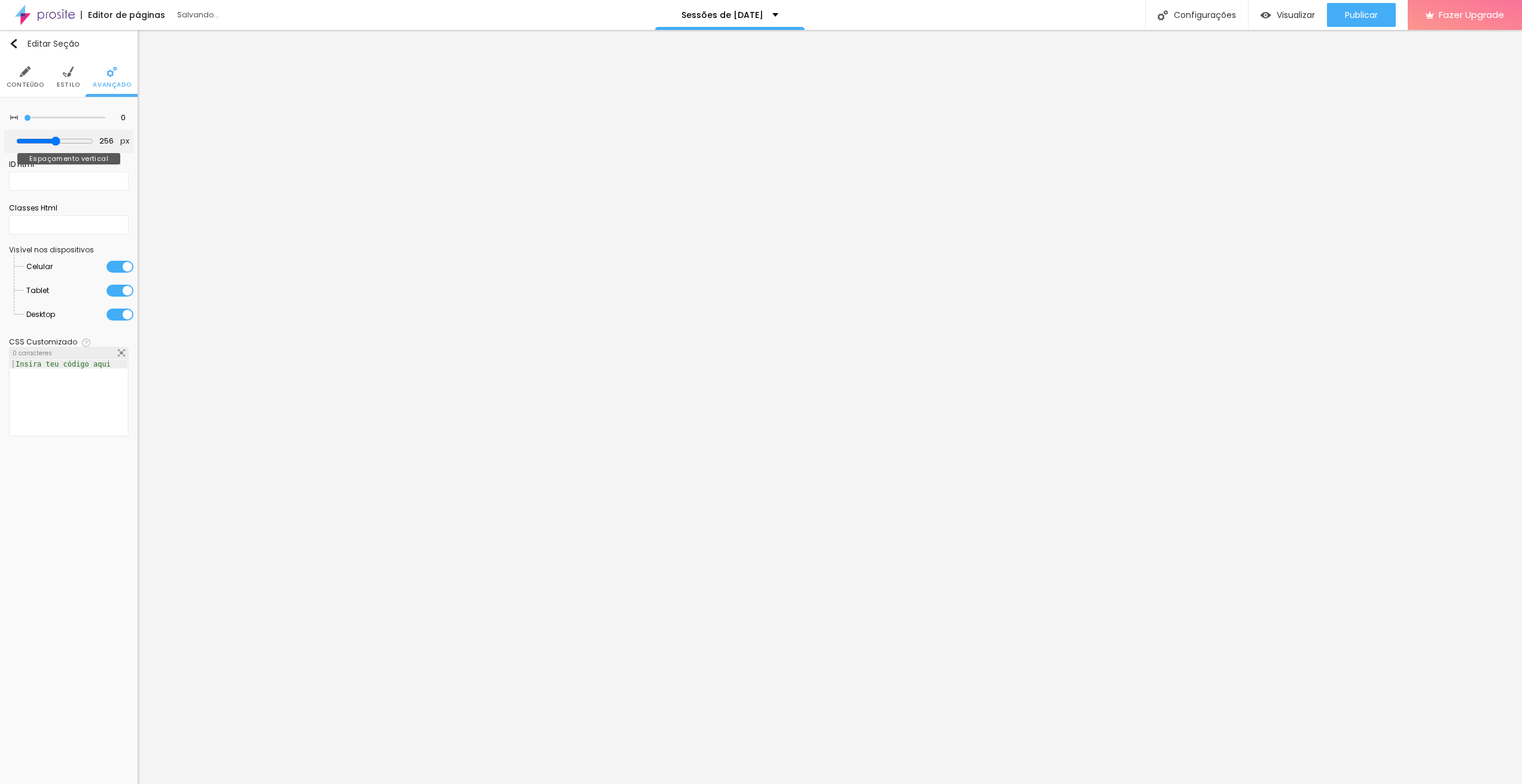
type input "258"
type input "260"
type input "261"
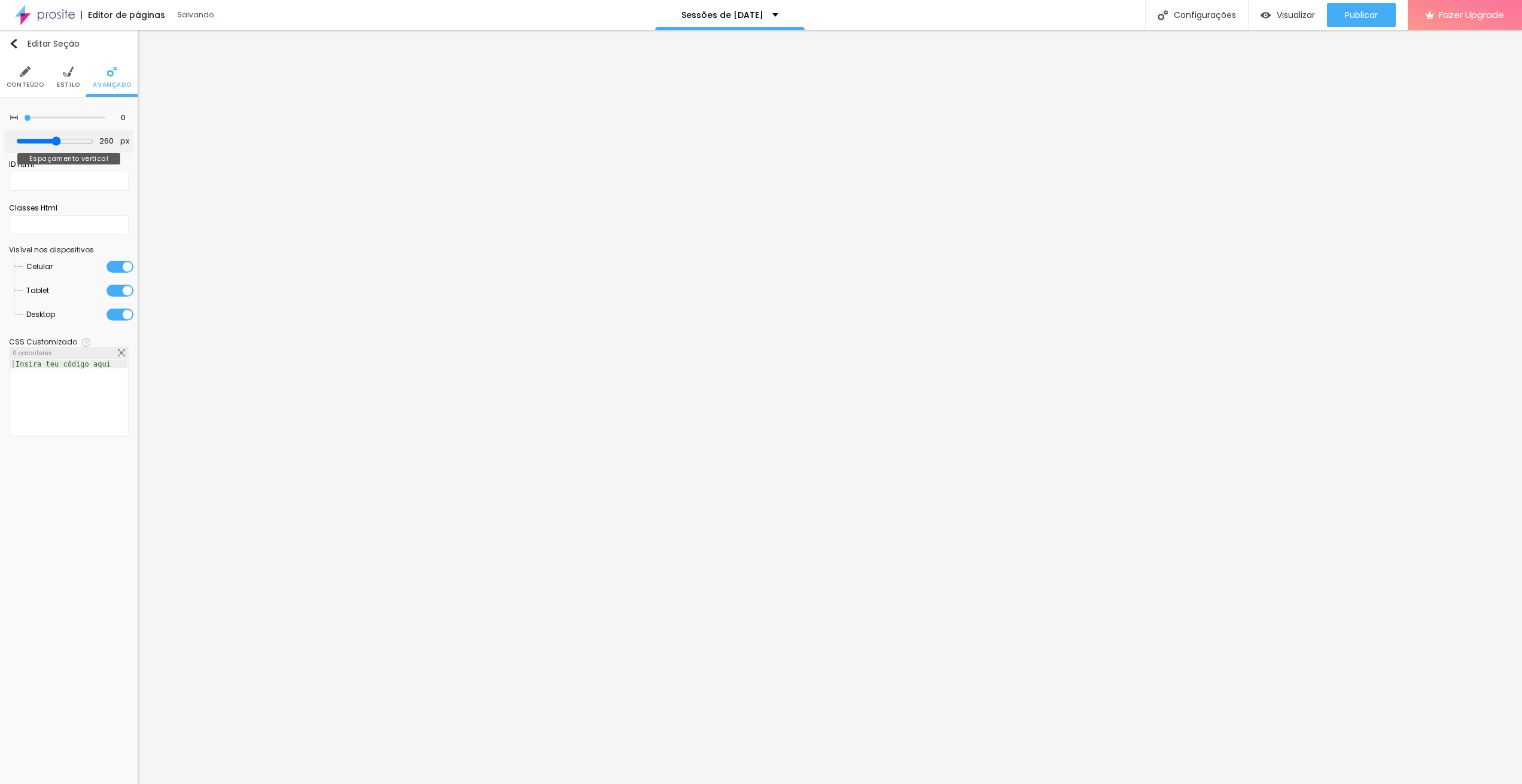
type input "261"
type input "272"
type input "283"
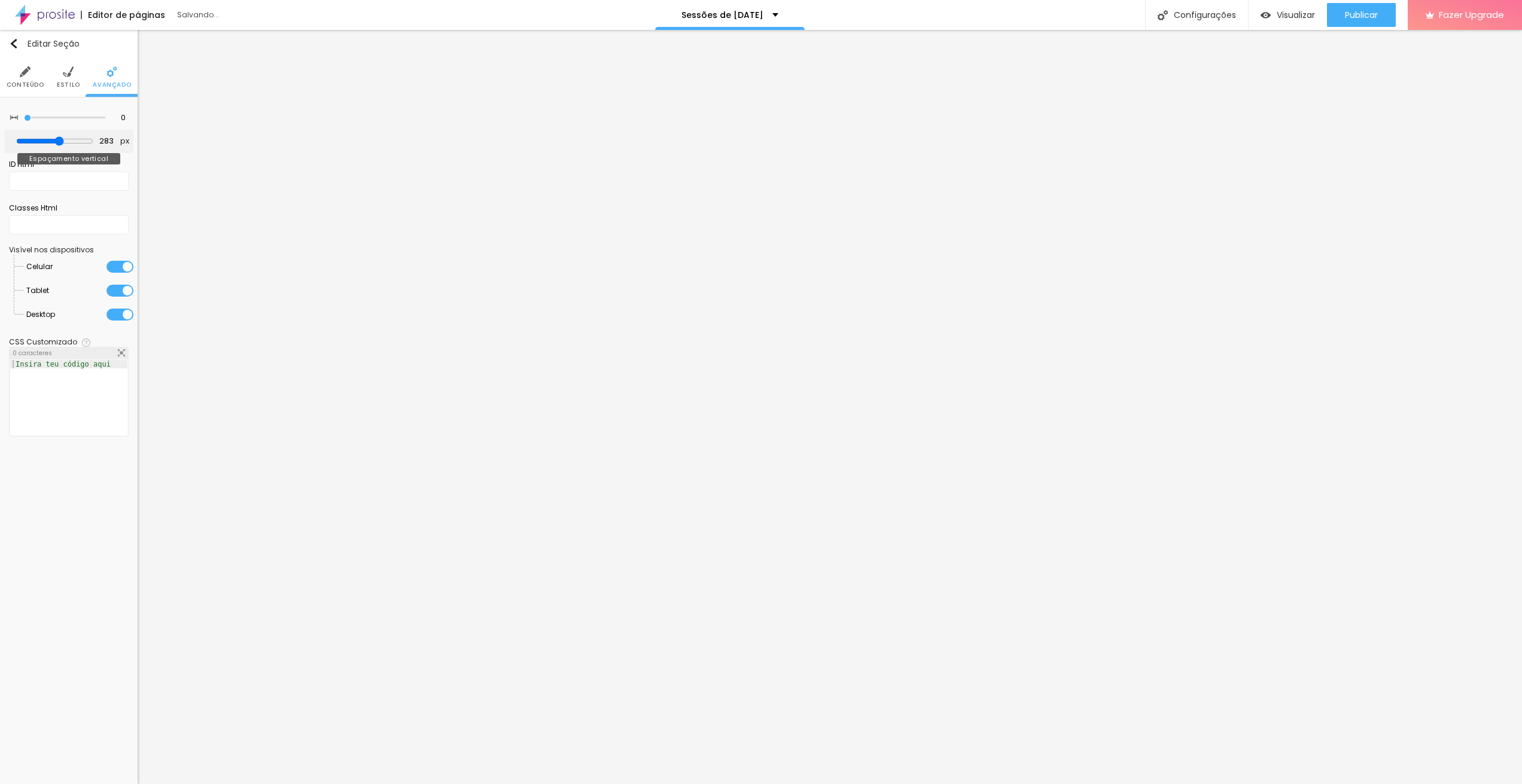
type input "293"
type input "307"
type input "324"
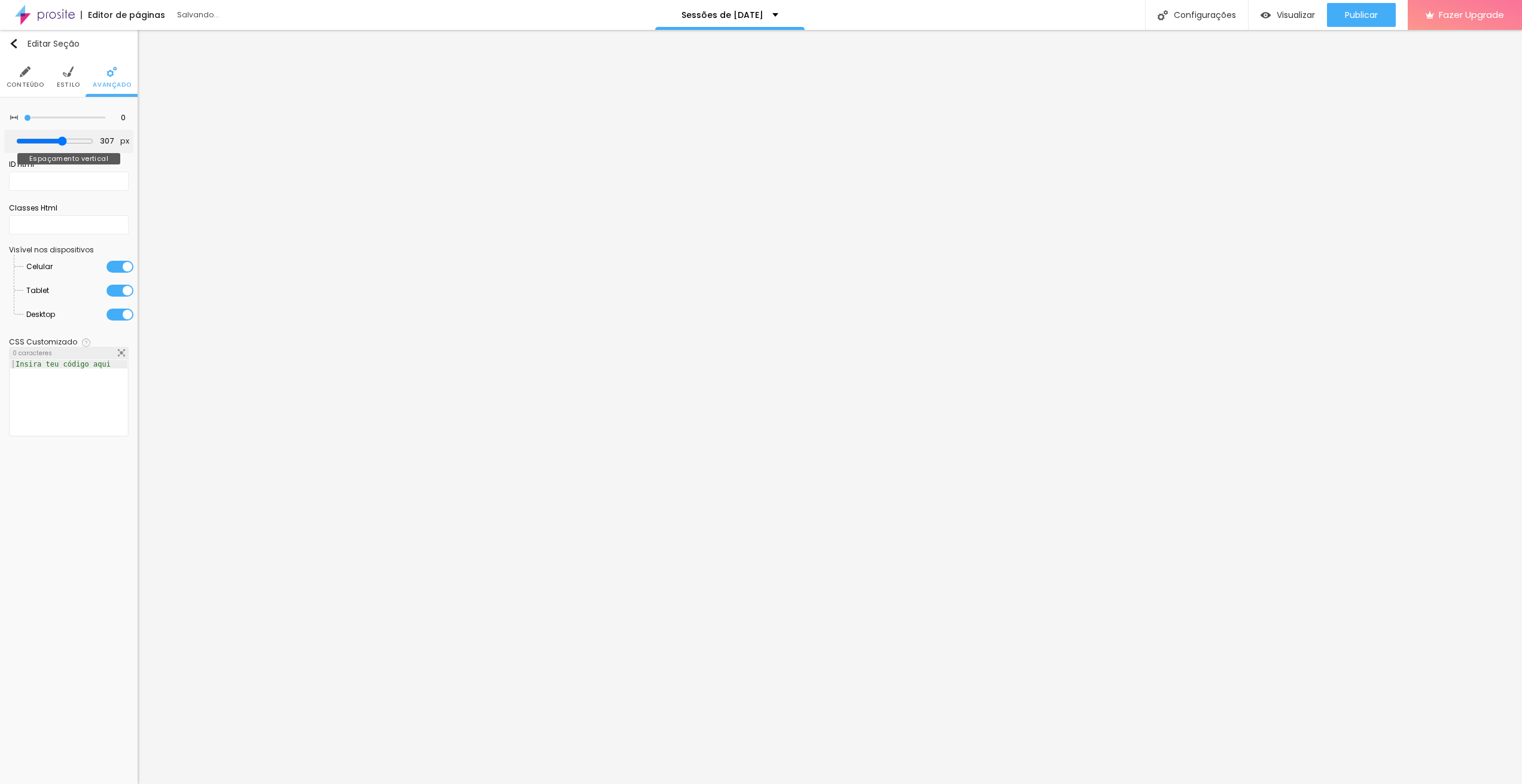
type input "324"
type input "334"
type input "337"
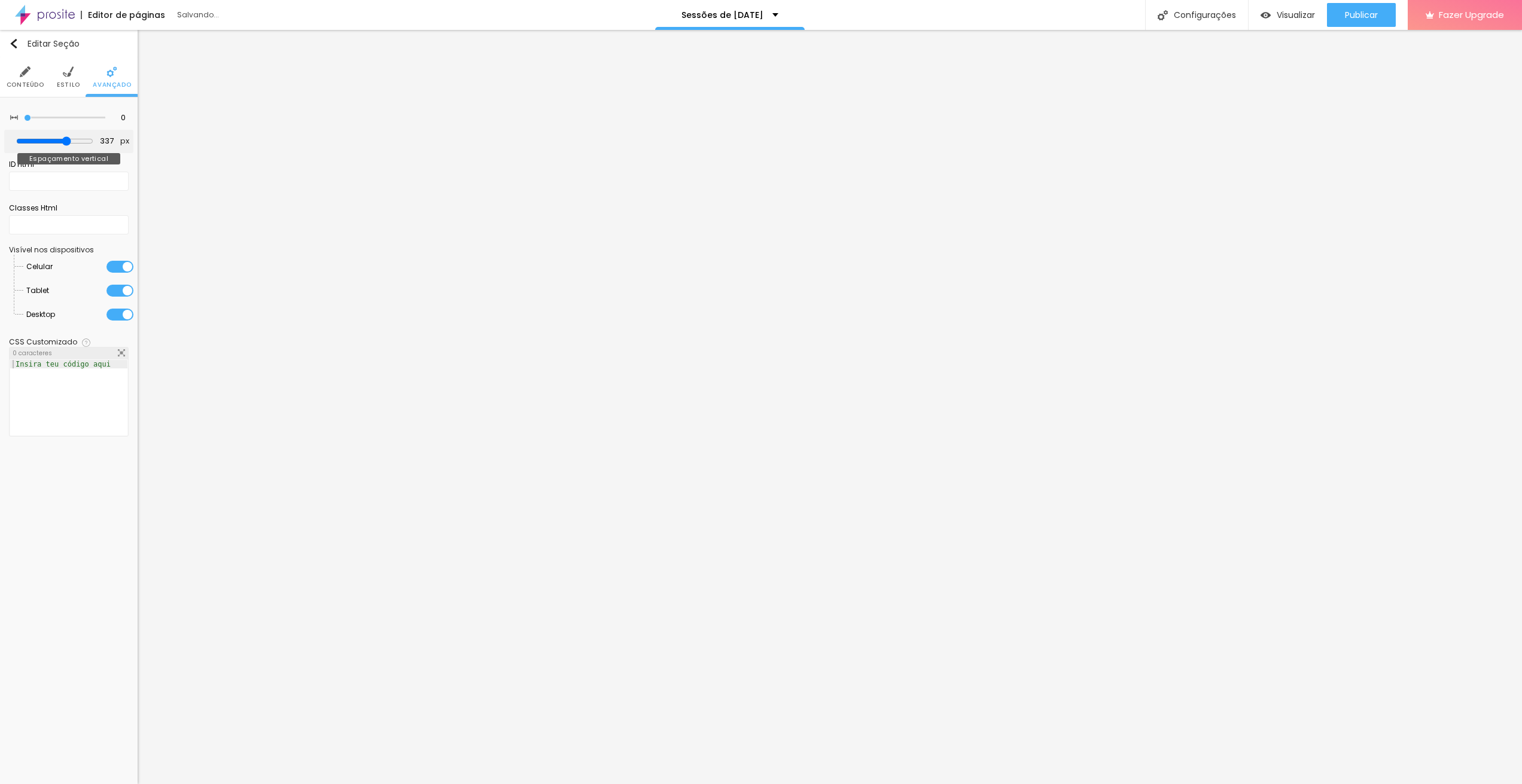
type input "341"
type input "343"
type input "342"
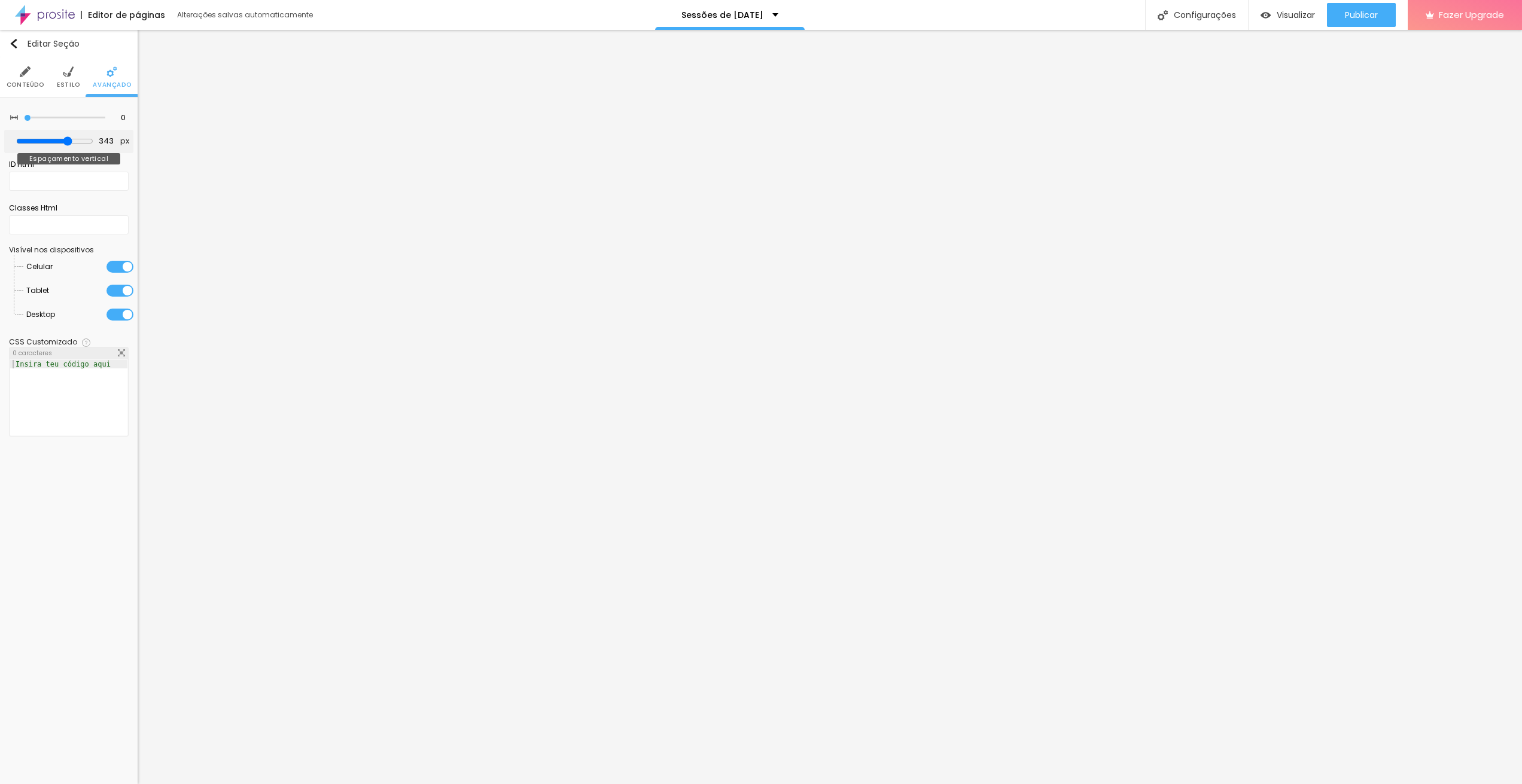
type input "342"
type input "283"
type input "273"
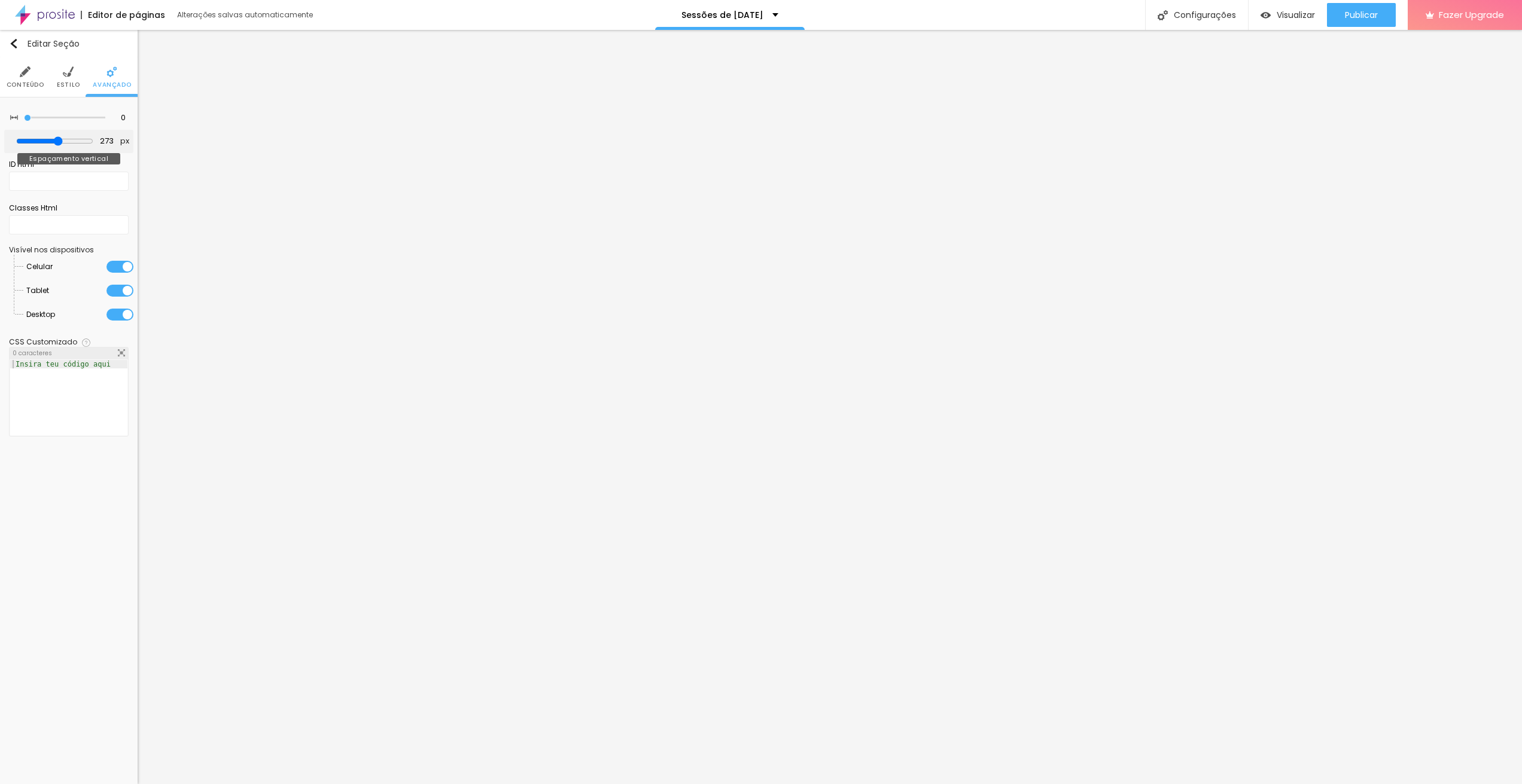
type input "268"
type input "249"
type input "237"
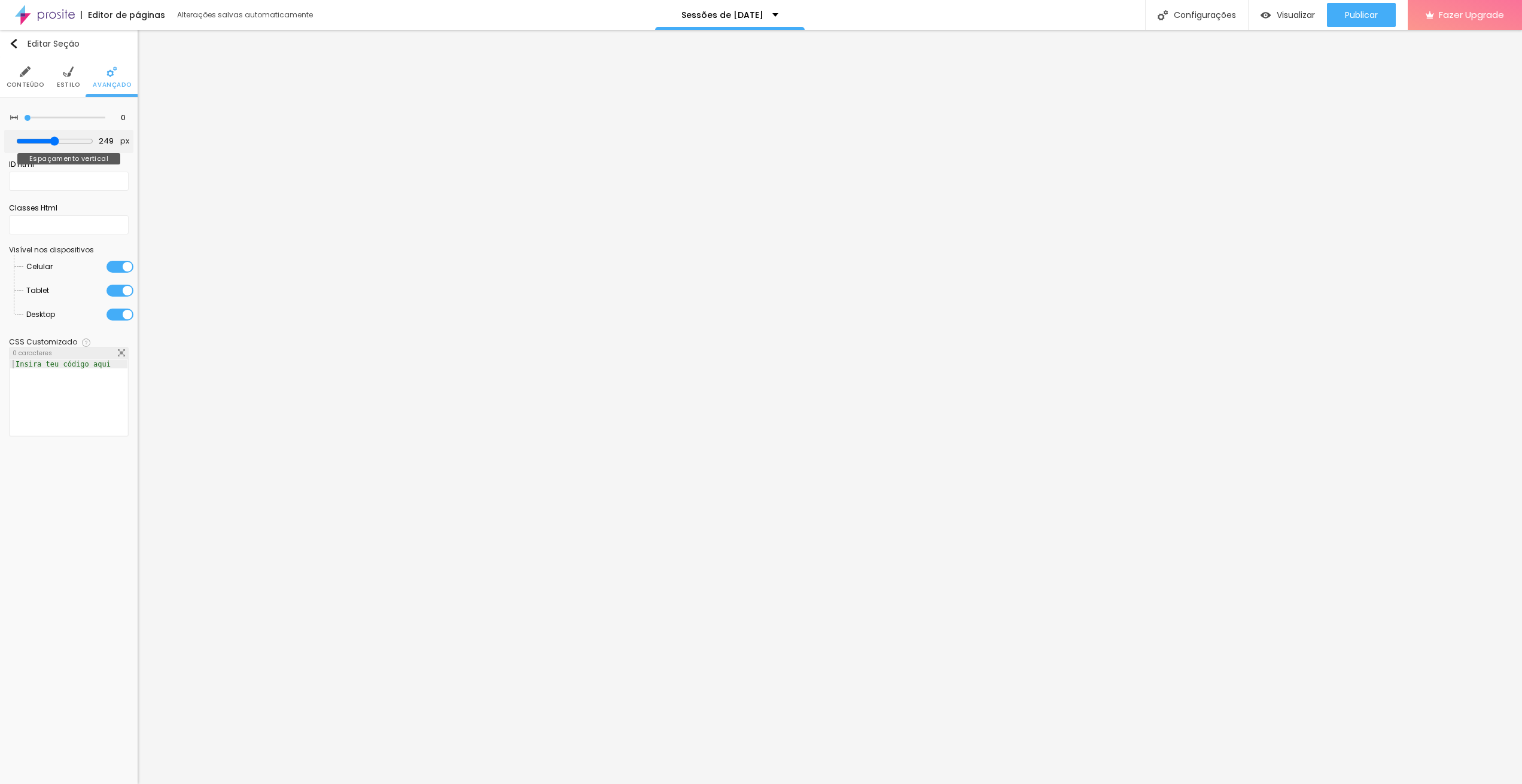
type input "237"
type input "232"
type input "228"
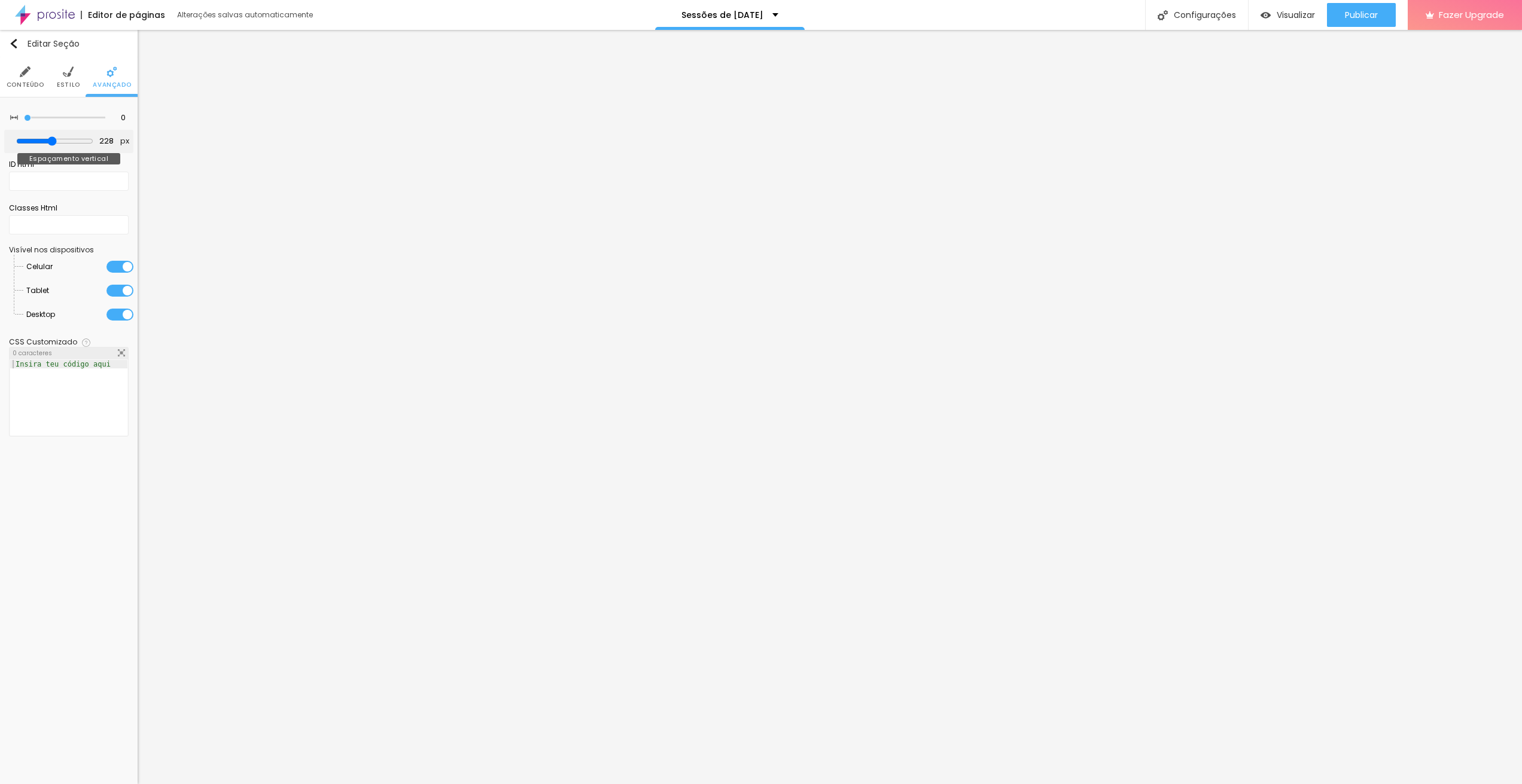
type input "221"
type input "218"
type input "213"
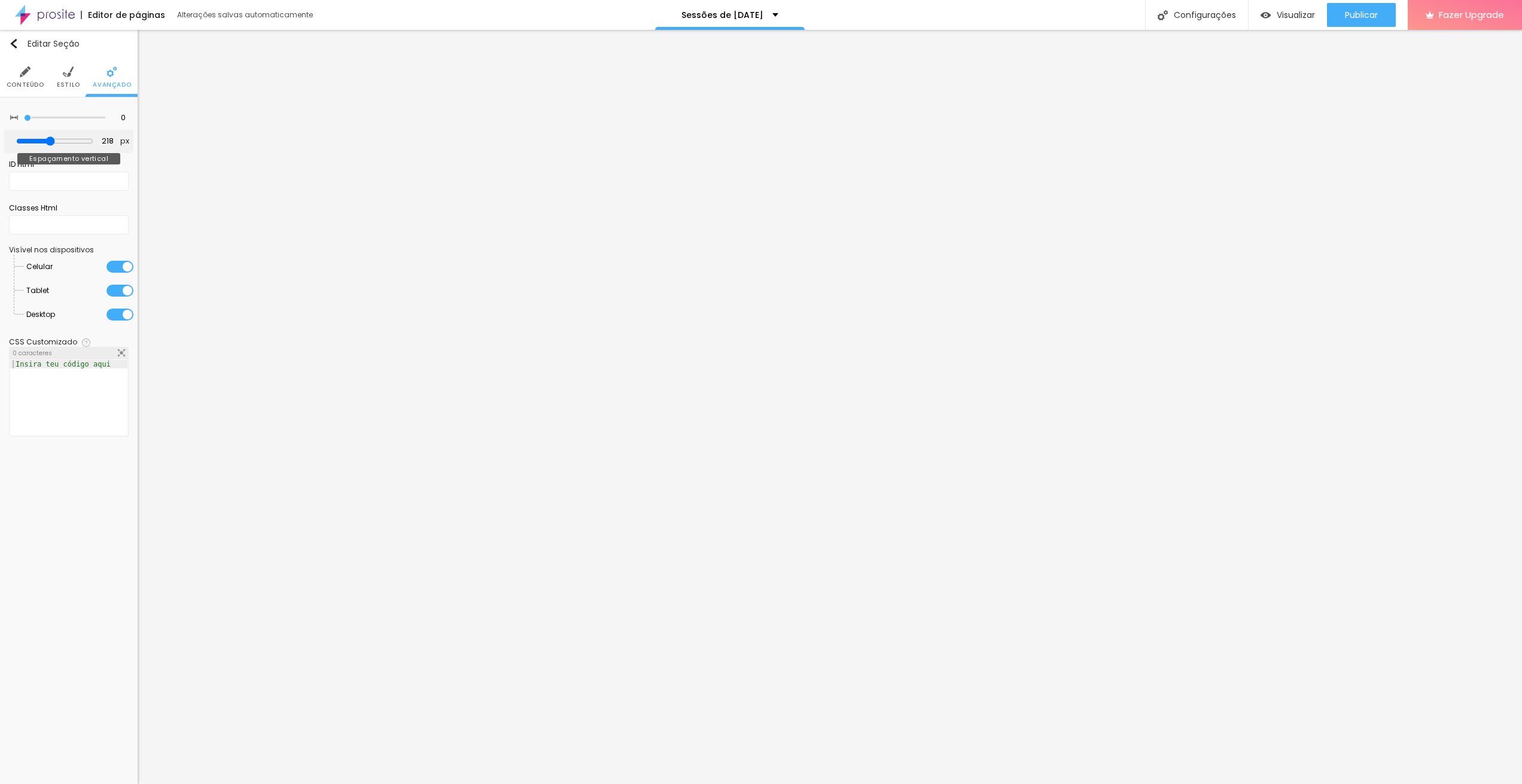
type input "213"
type input "210"
type input "207"
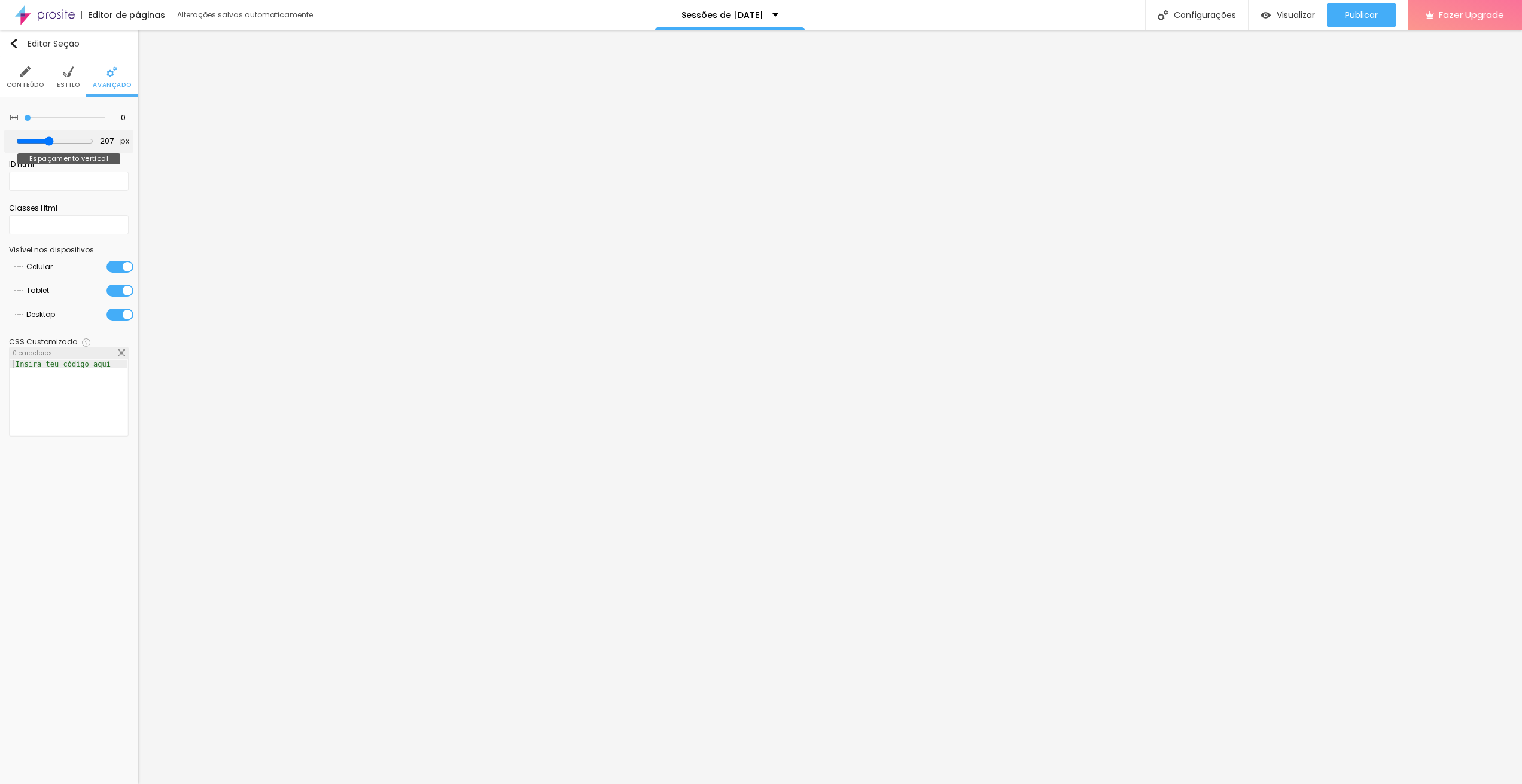
type input "203"
type input "201"
type input "197"
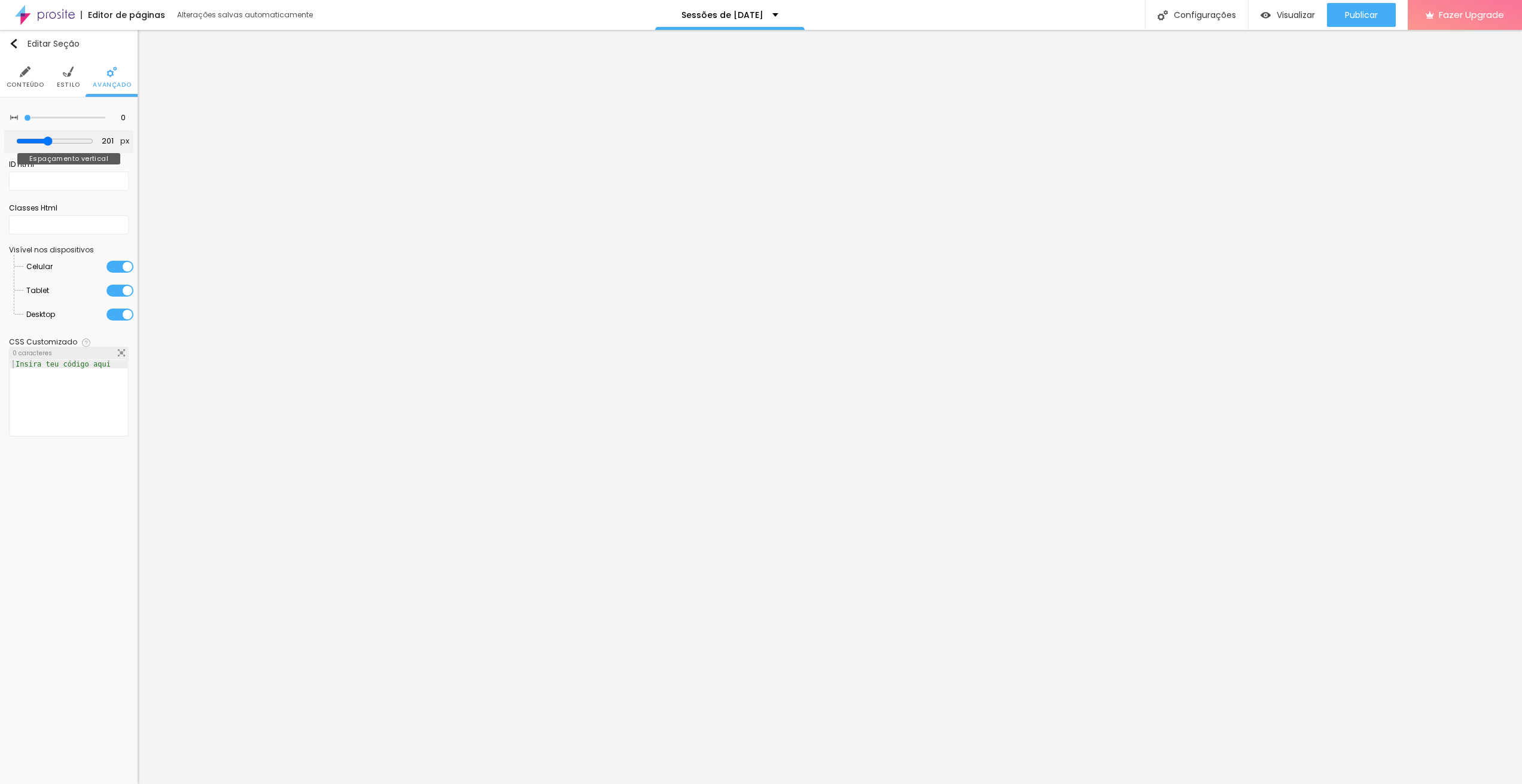
type input "197"
type input "192"
type input "185"
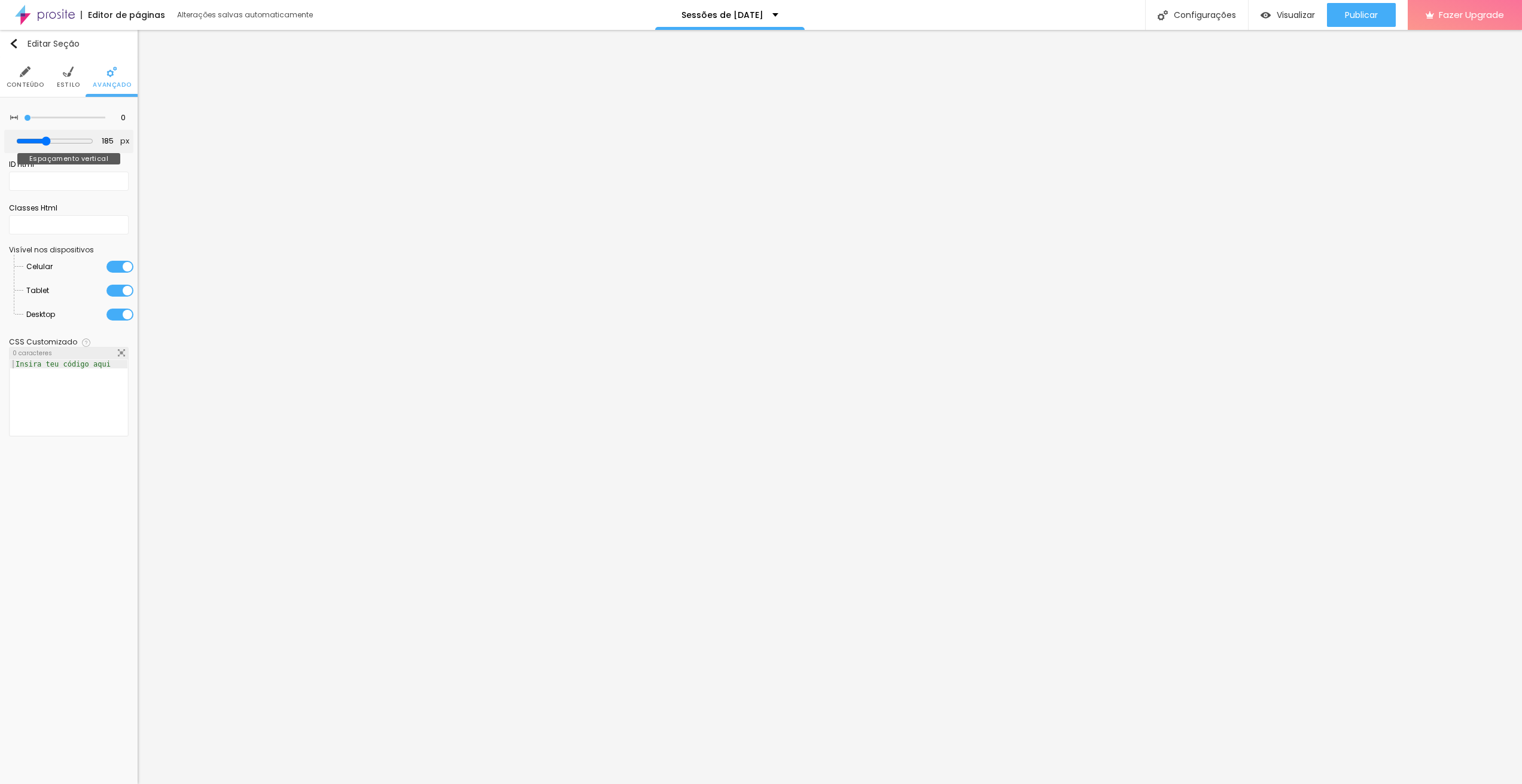
type input "182"
type input "172"
type input "171"
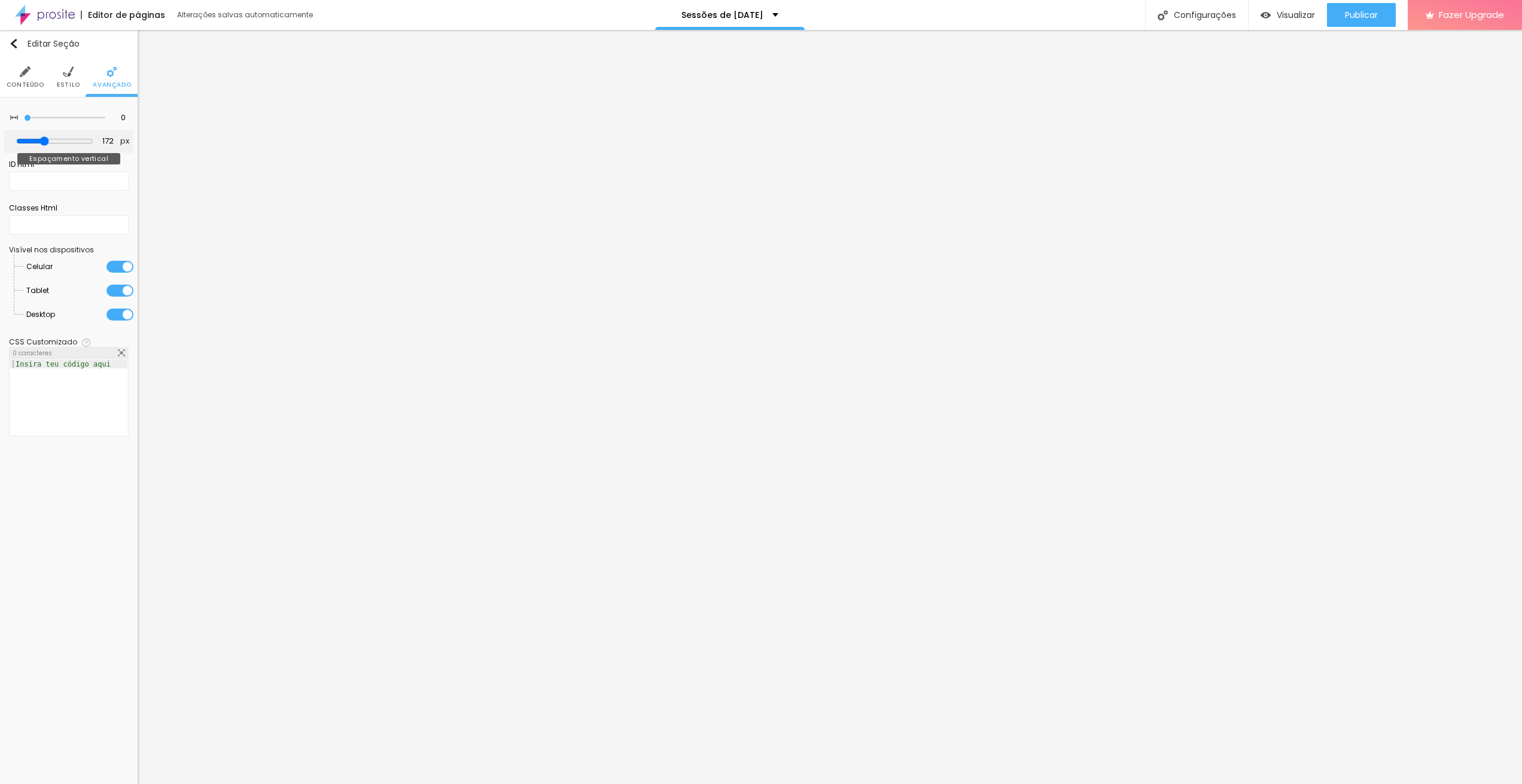
type input "171"
click at [46, 136] on input "range" at bounding box center [55, 141] width 77 height 10
type input "5"
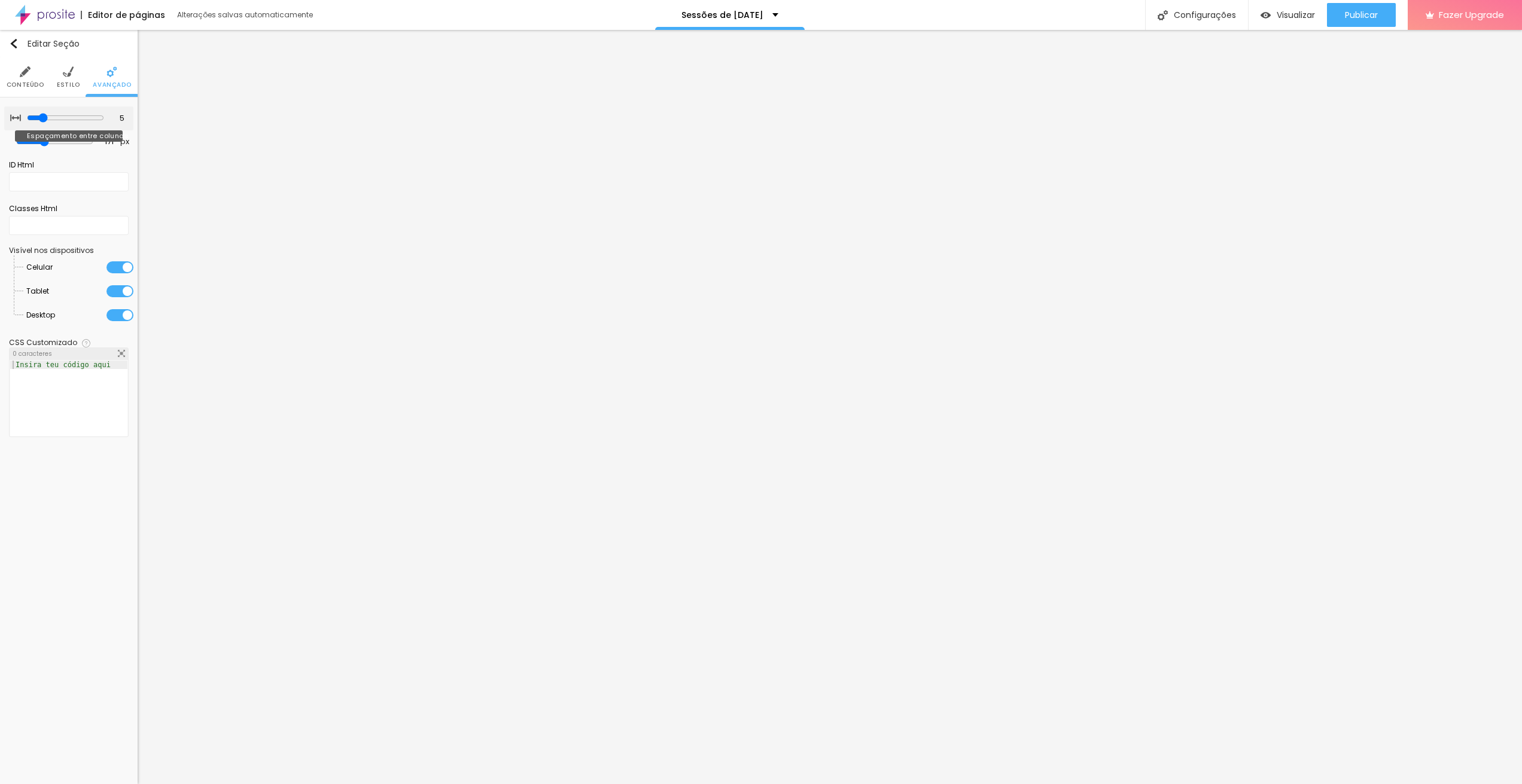
type input "0"
drag, startPoint x: 28, startPoint y: 117, endPoint x: 8, endPoint y: 115, distance: 20.1
click at [27, 116] on input "range" at bounding box center [65, 118] width 77 height 10
click at [64, 82] on span "Estilo" at bounding box center [68, 85] width 23 height 6
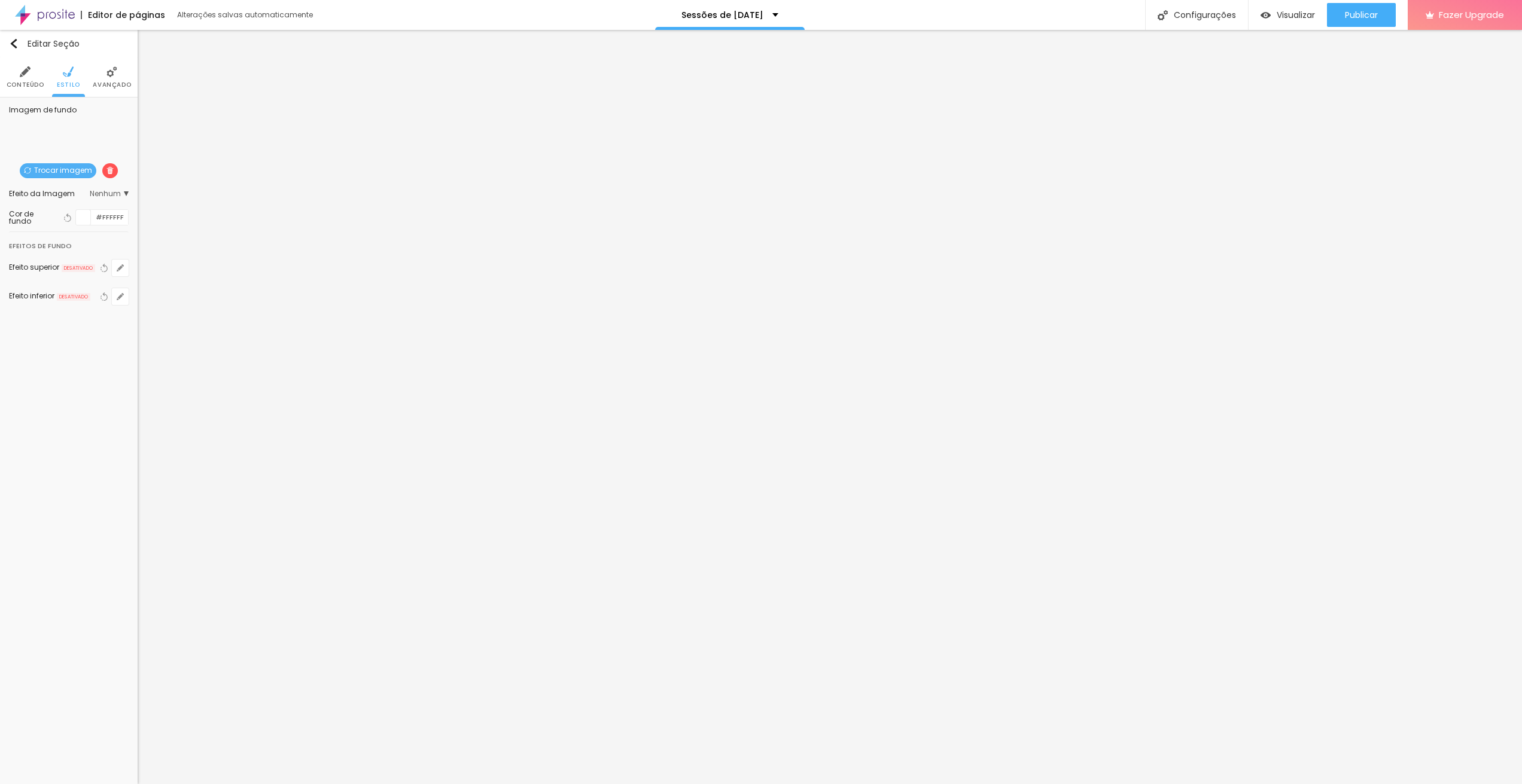
click at [28, 79] on li "Conteúdo" at bounding box center [25, 77] width 38 height 40
click at [51, 86] on ul "Conteúdo Estilo Avançado" at bounding box center [68, 77] width 138 height 40
click at [67, 82] on span "Estilo" at bounding box center [68, 85] width 23 height 6
click at [66, 163] on span "Trocar imagem" at bounding box center [58, 170] width 76 height 15
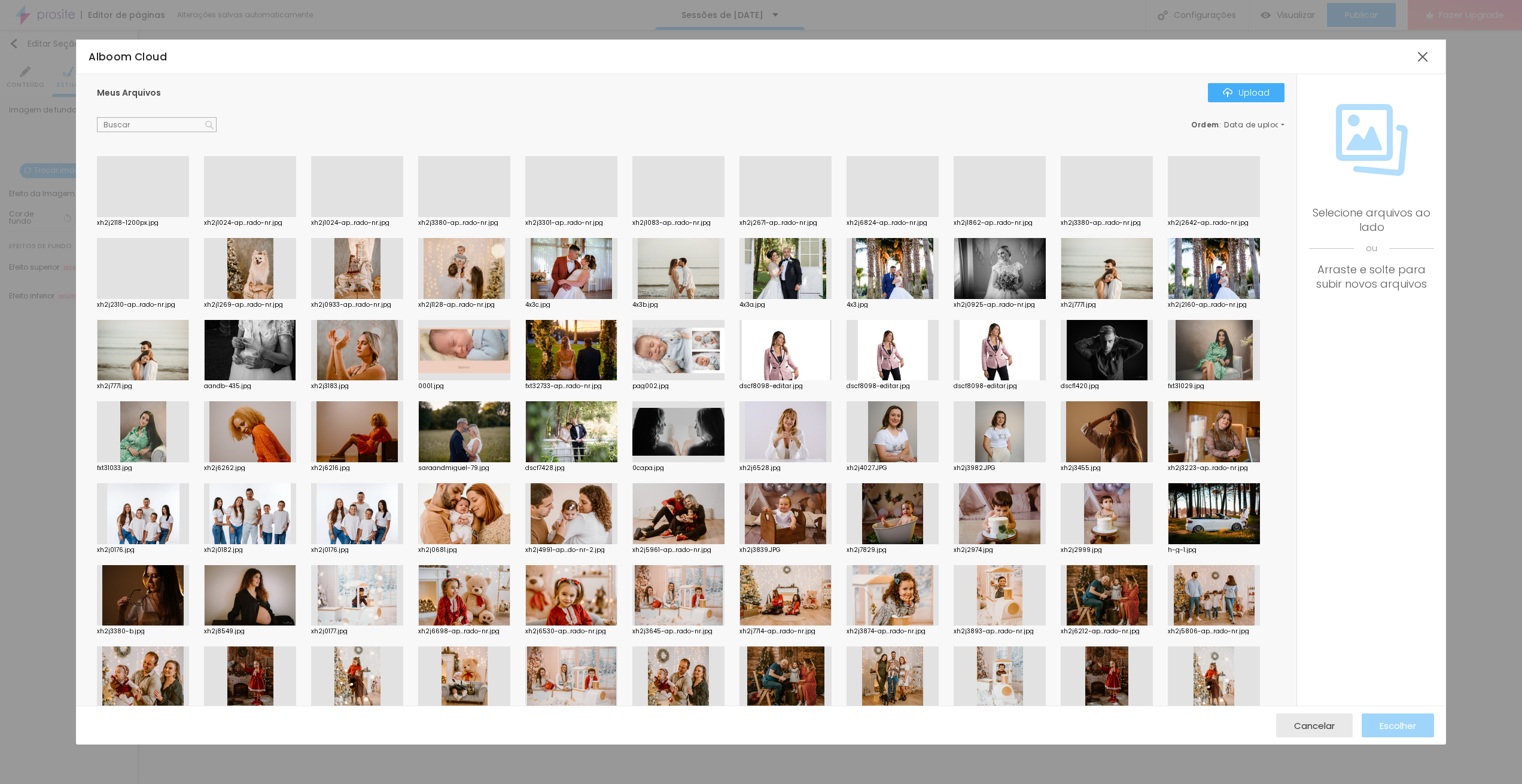
click at [1408, 61] on div "Alboom Cloud" at bounding box center [750, 57] width 1323 height 16
click at [1423, 58] on div at bounding box center [1422, 57] width 22 height 22
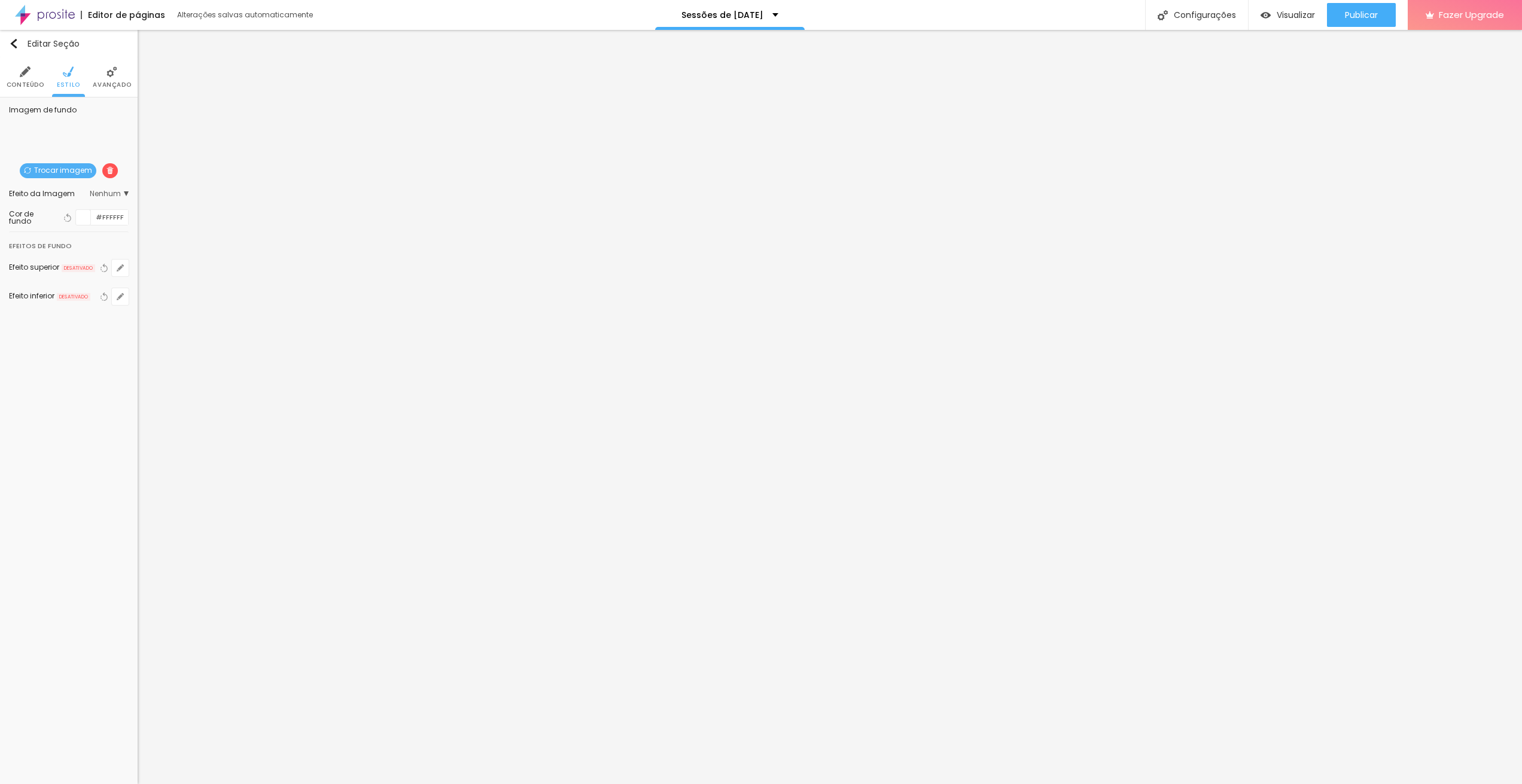
click at [67, 168] on span "Trocar imagem" at bounding box center [58, 170] width 76 height 15
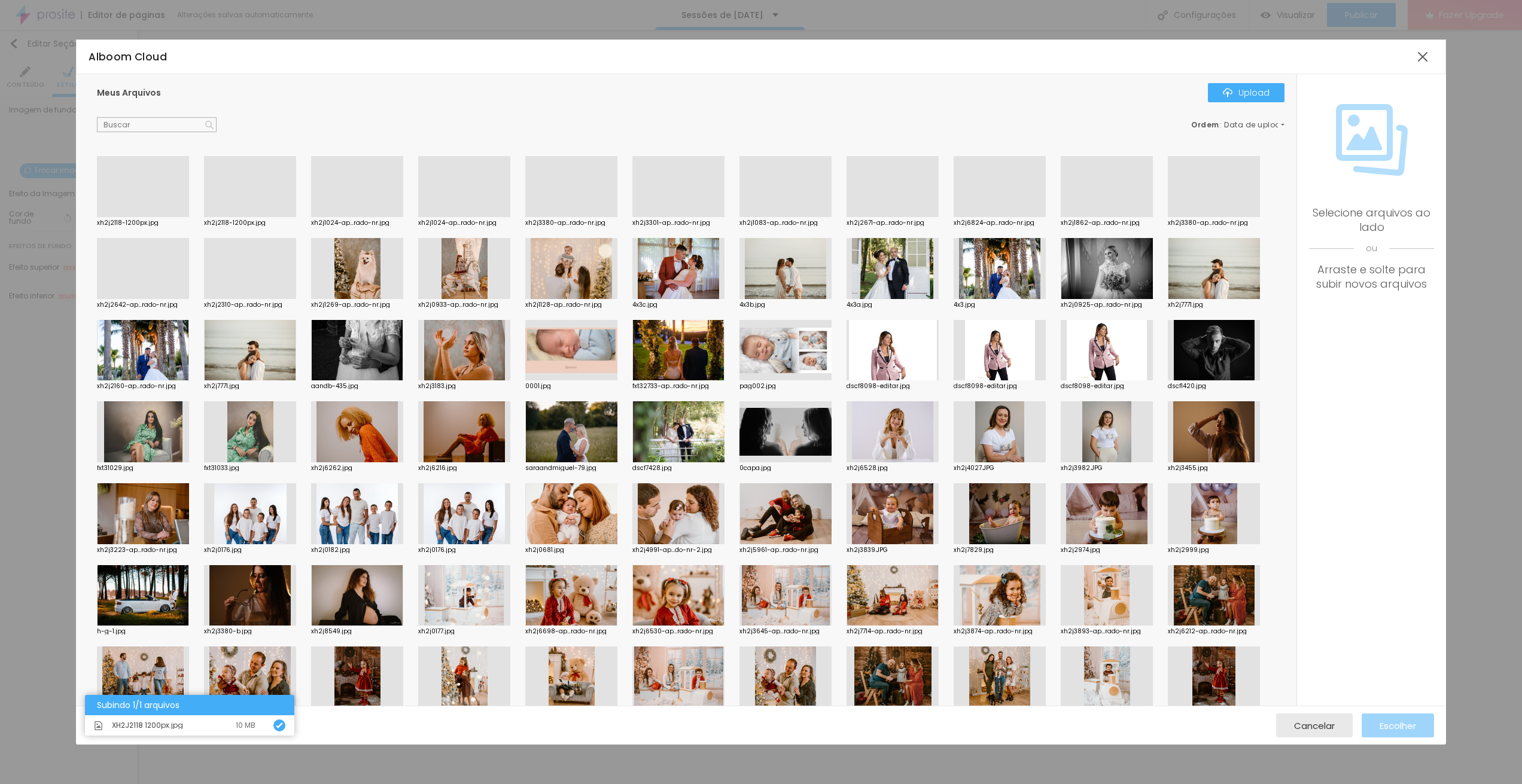
click at [165, 217] on div at bounding box center [142, 217] width 92 height 0
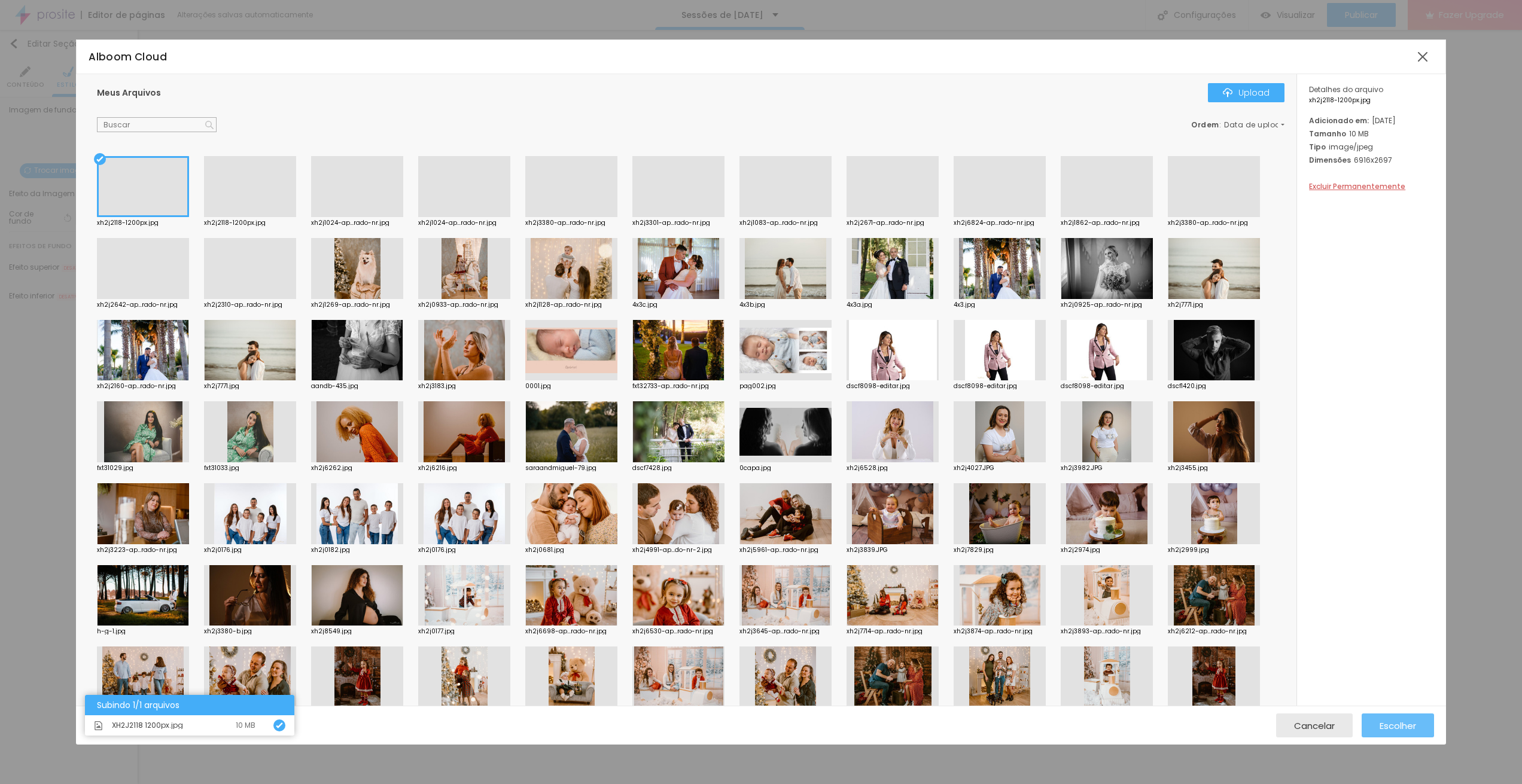
click at [1386, 723] on span "Escolher" at bounding box center [1398, 725] width 37 height 10
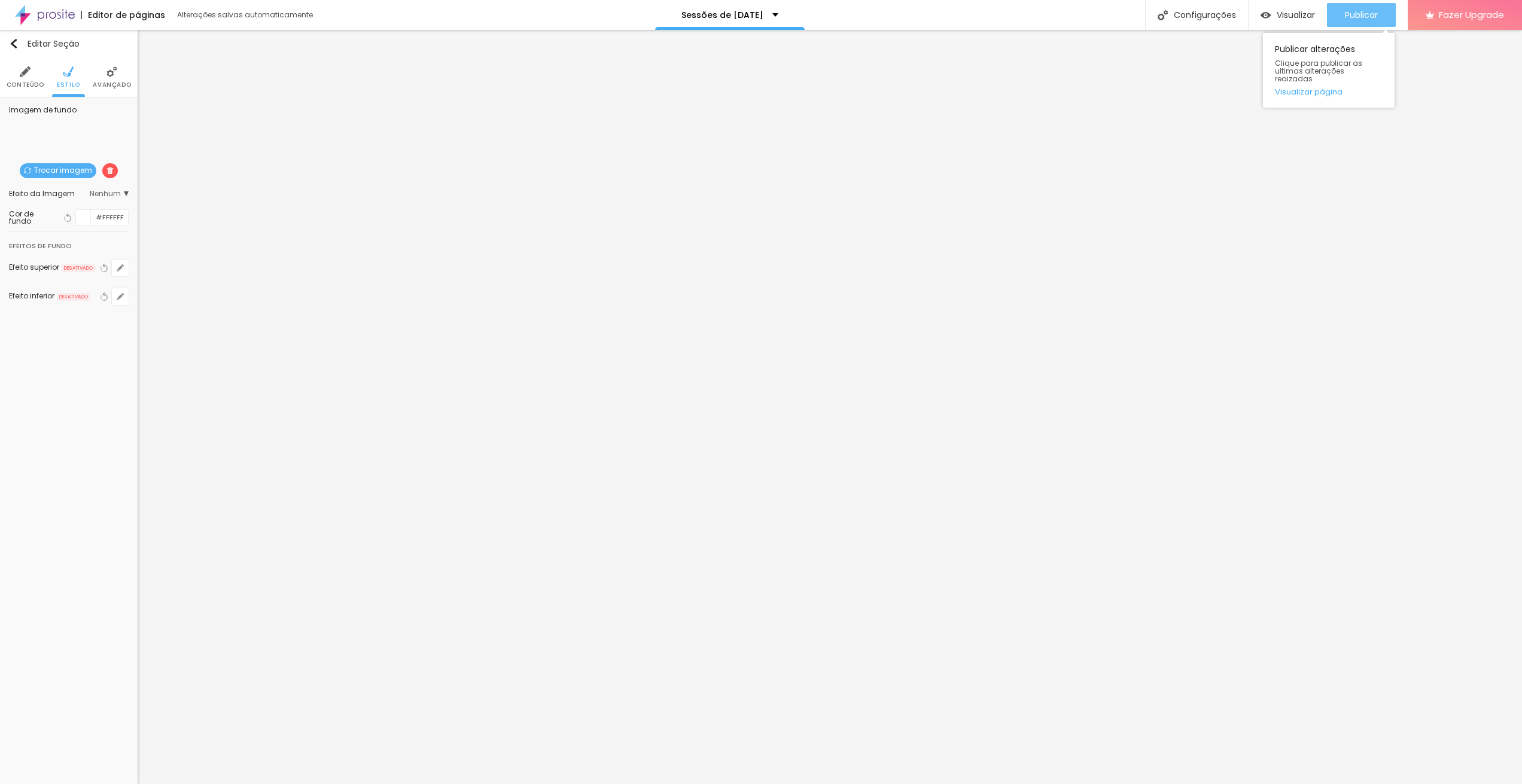
click at [1362, 12] on span "Publicar" at bounding box center [1361, 15] width 33 height 10
click at [1287, 22] on div "Visualizar" at bounding box center [1287, 15] width 55 height 24
